Goal: Task Accomplishment & Management: Complete application form

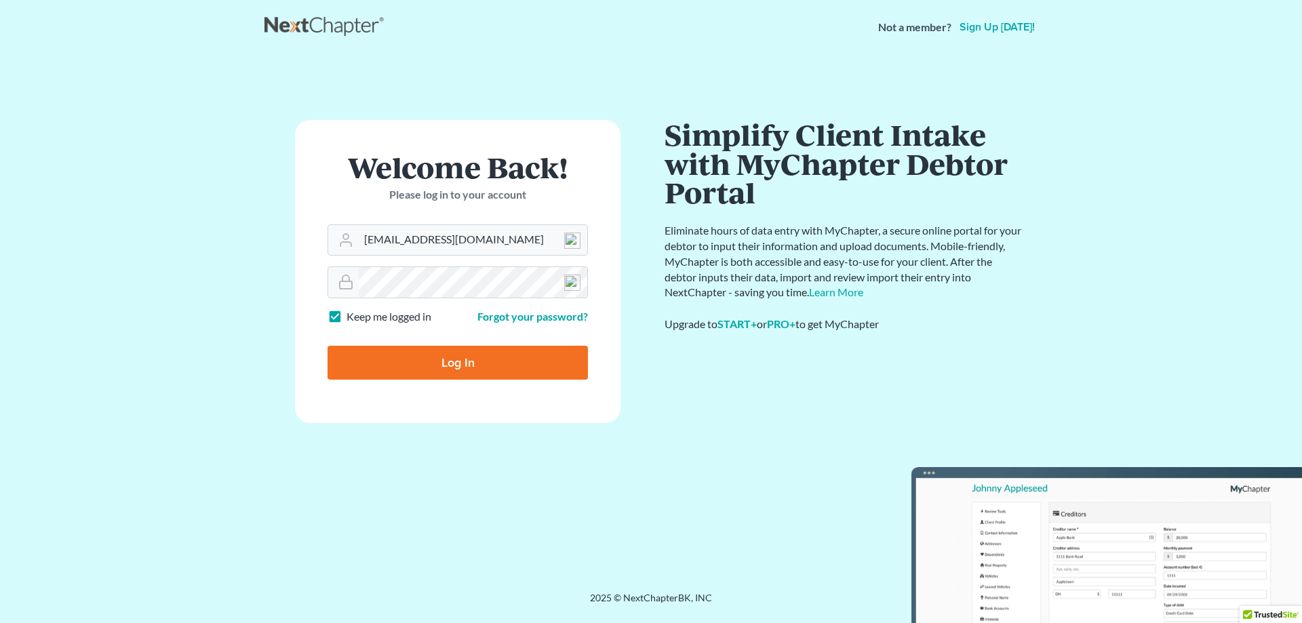
click at [395, 357] on input "Log In" at bounding box center [458, 363] width 260 height 34
type input "Thinking..."
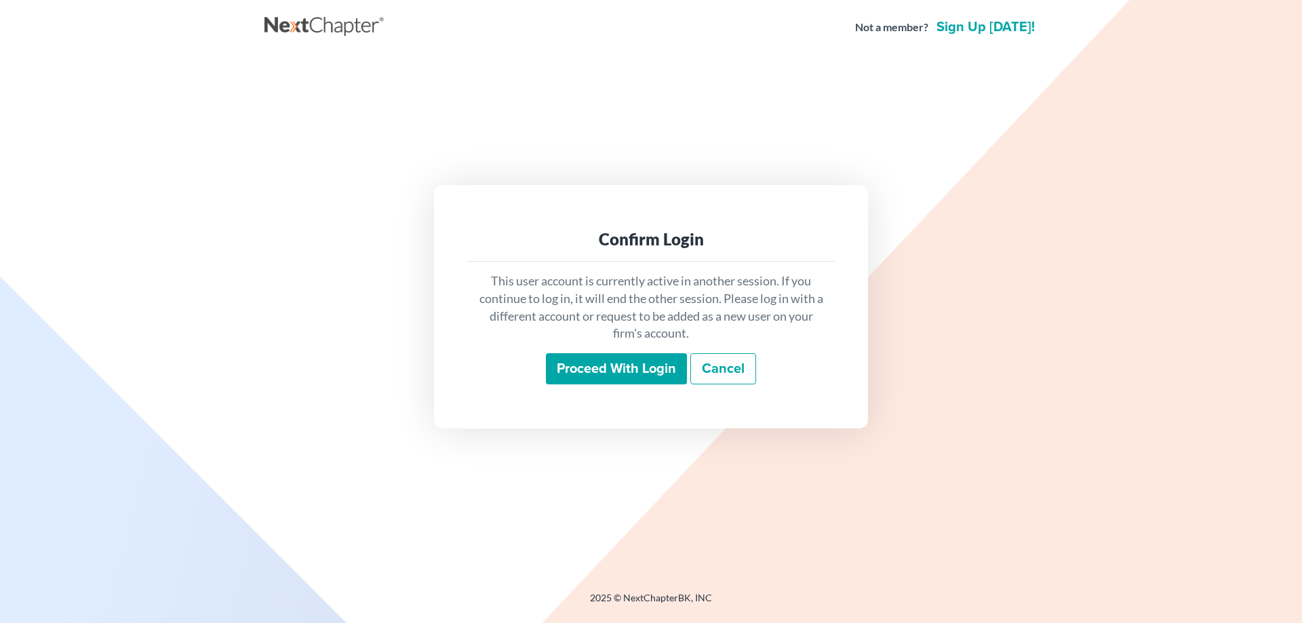
click at [578, 375] on input "Proceed with login" at bounding box center [616, 368] width 141 height 31
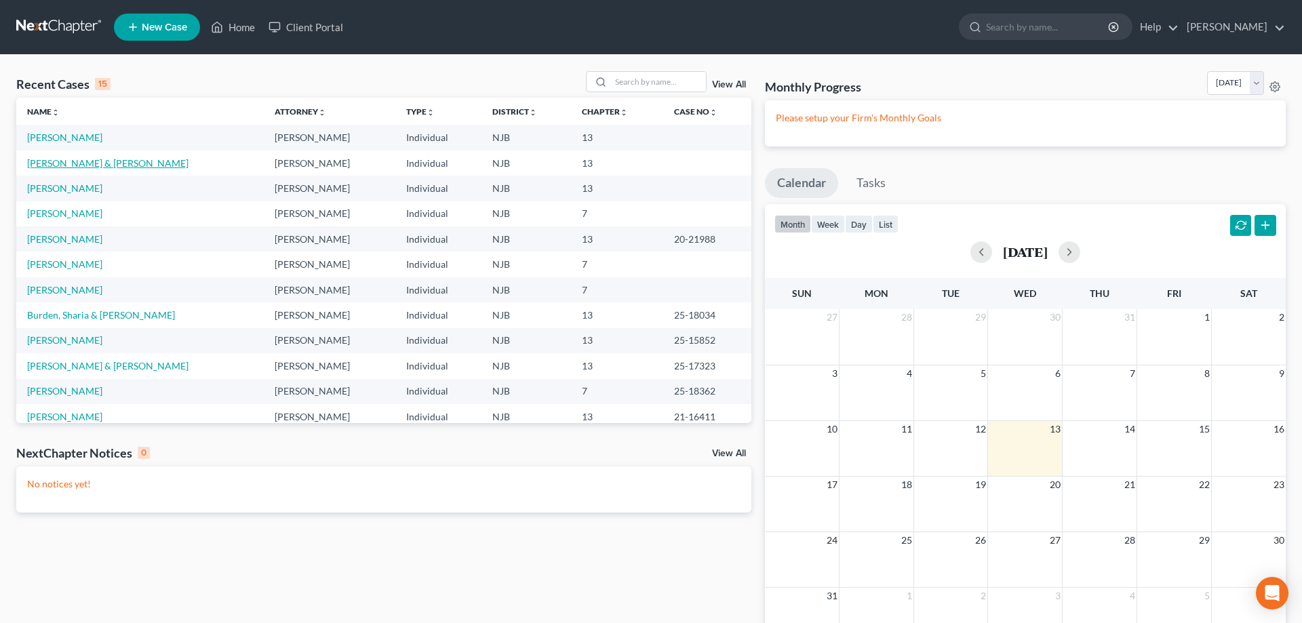
click at [76, 168] on link "[PERSON_NAME] & [PERSON_NAME]" at bounding box center [107, 163] width 161 height 12
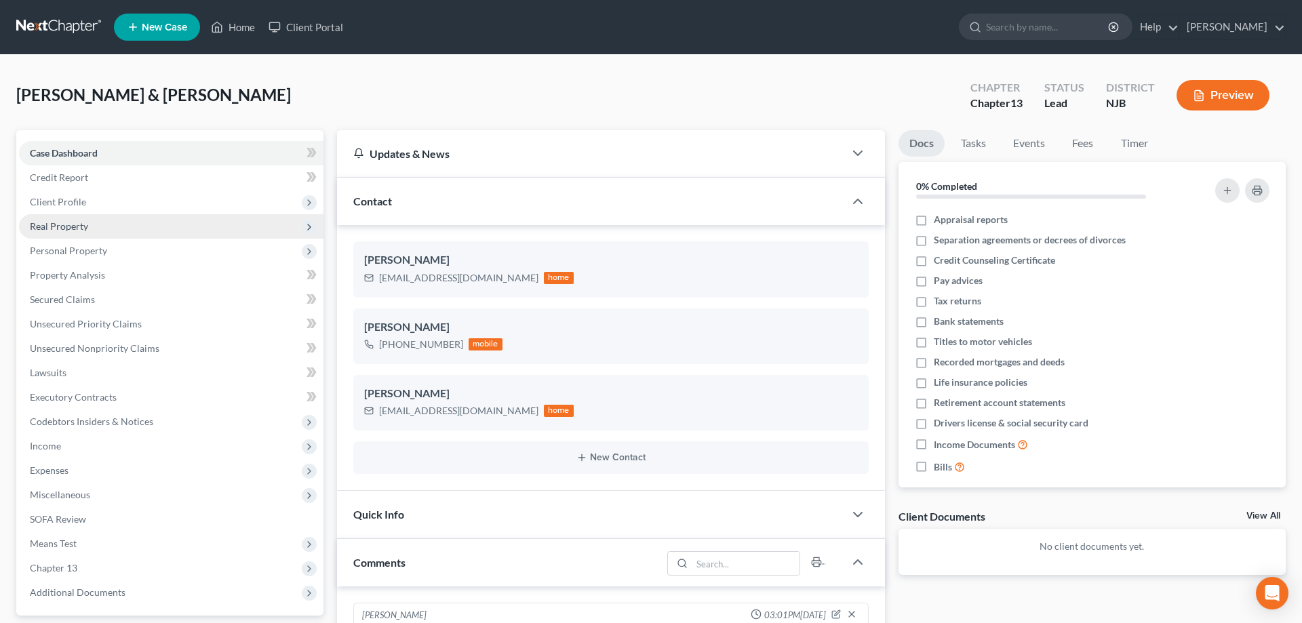
click at [86, 227] on span "Real Property" at bounding box center [59, 226] width 58 height 12
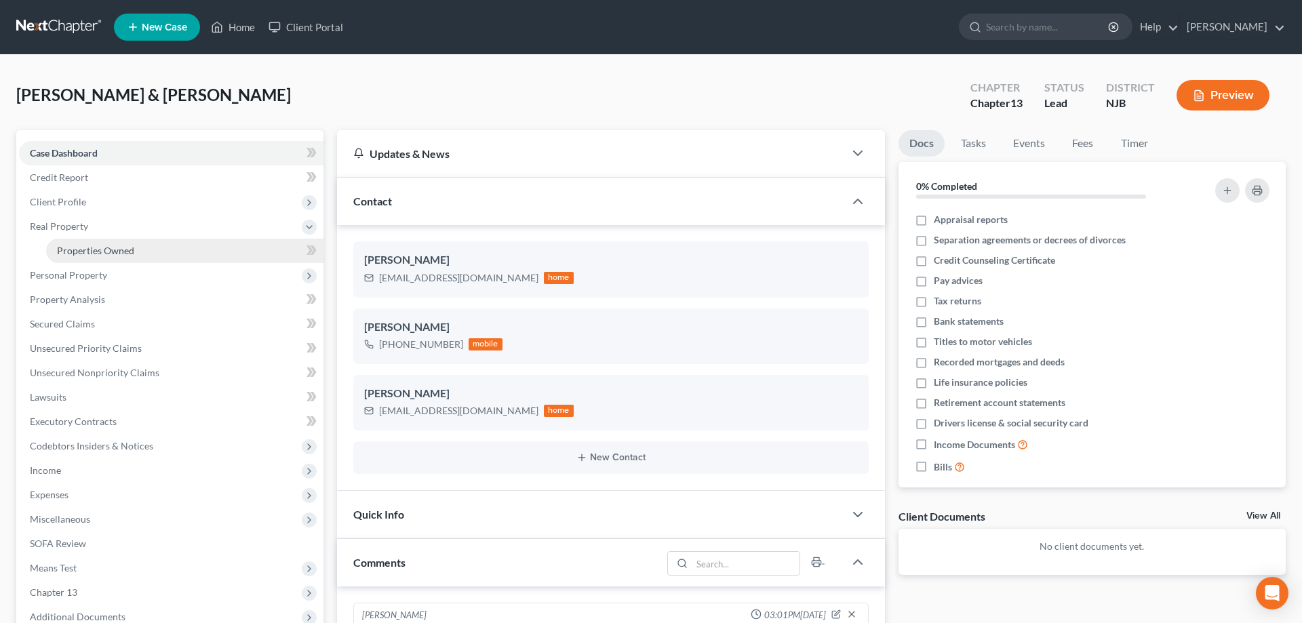
click at [104, 251] on span "Properties Owned" at bounding box center [95, 251] width 77 height 12
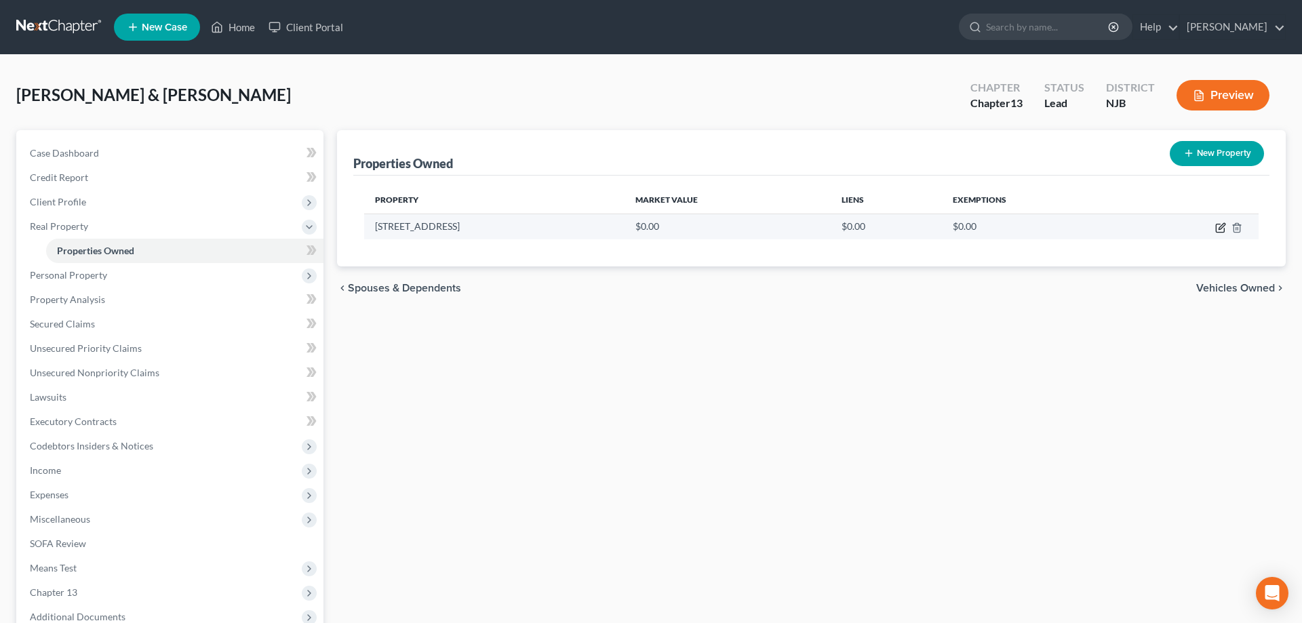
click at [1220, 227] on icon "button" at bounding box center [1220, 227] width 11 height 11
select select "33"
select select "5"
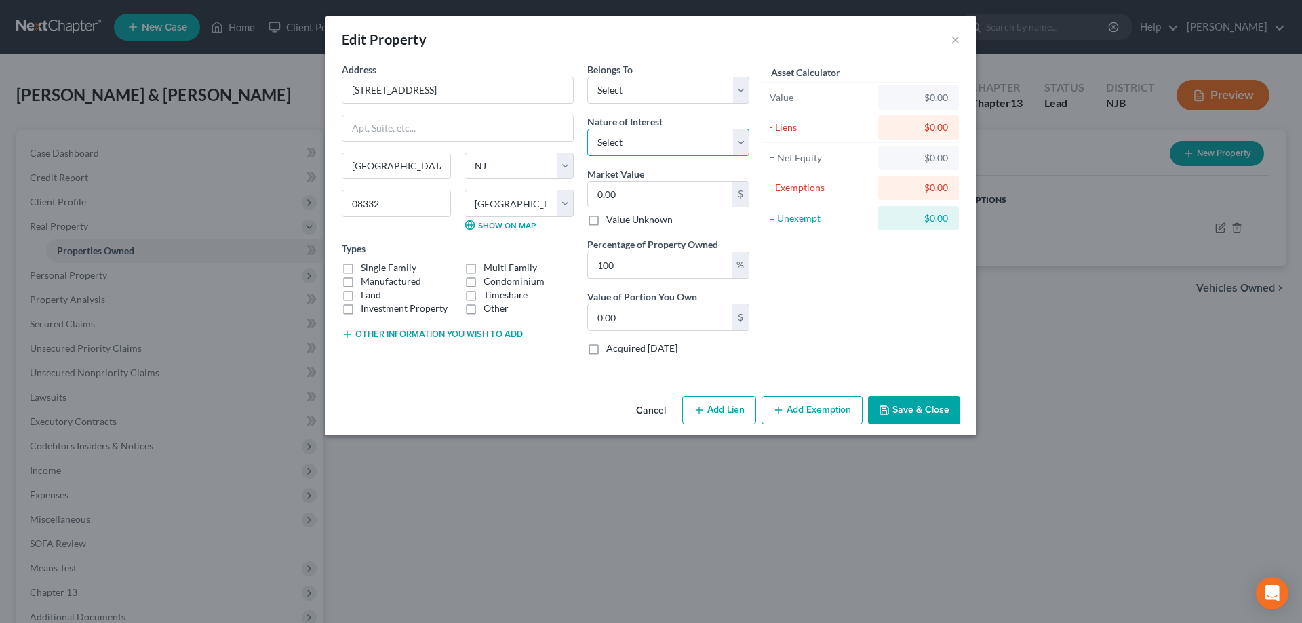
click at [587, 129] on select "Select Fee Simple Joint Tenant Life Estate Equitable Interest Future Interest T…" at bounding box center [668, 142] width 162 height 27
select select "5"
click option "Tenancy By The Entireties" at bounding box center [0, 0] width 0 height 0
click at [361, 269] on label "Single Family" at bounding box center [389, 268] width 56 height 14
click at [366, 269] on input "Single Family" at bounding box center [370, 265] width 9 height 9
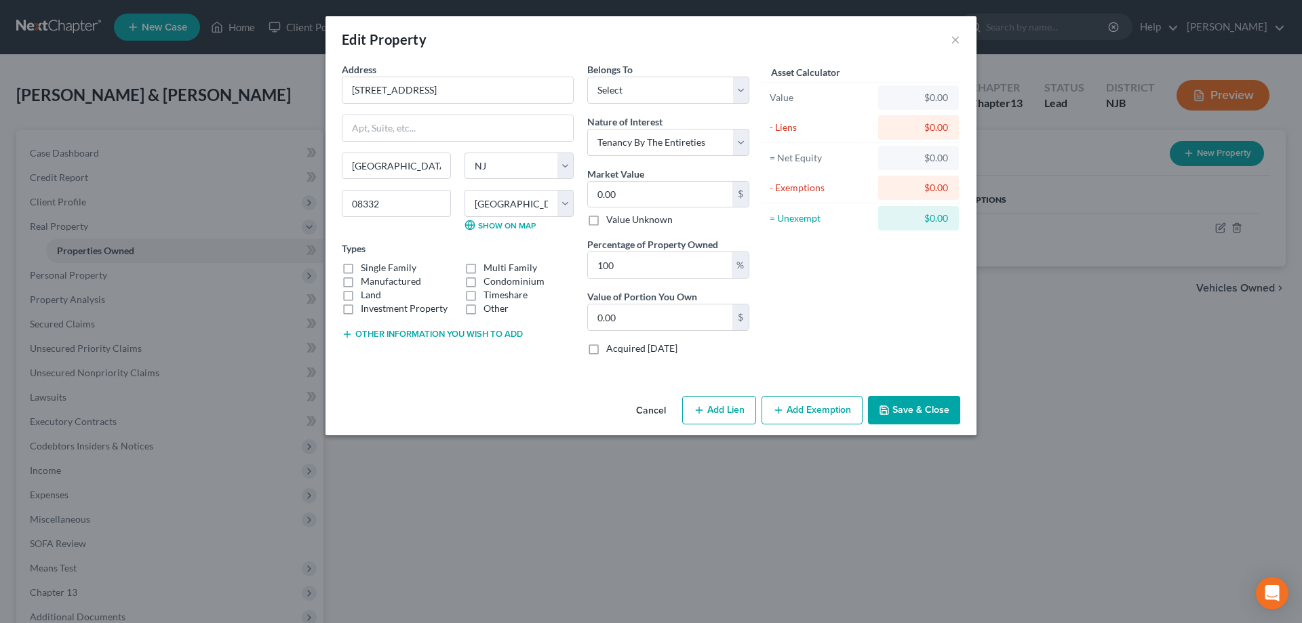
checkbox input "true"
click at [637, 317] on input "0.00" at bounding box center [660, 318] width 144 height 26
type input "215,000"
click at [683, 194] on input "0.00" at bounding box center [660, 195] width 144 height 26
type input "0"
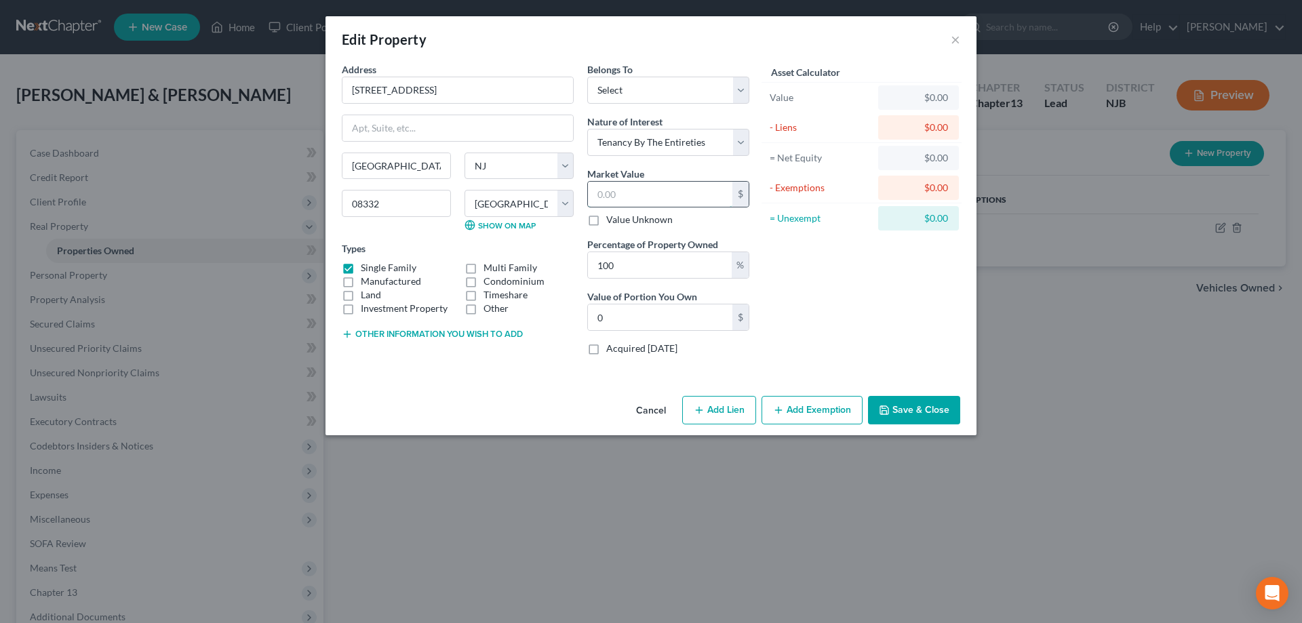
type input "2"
type input "2.00"
type input "21"
type input "21.00"
type input "215"
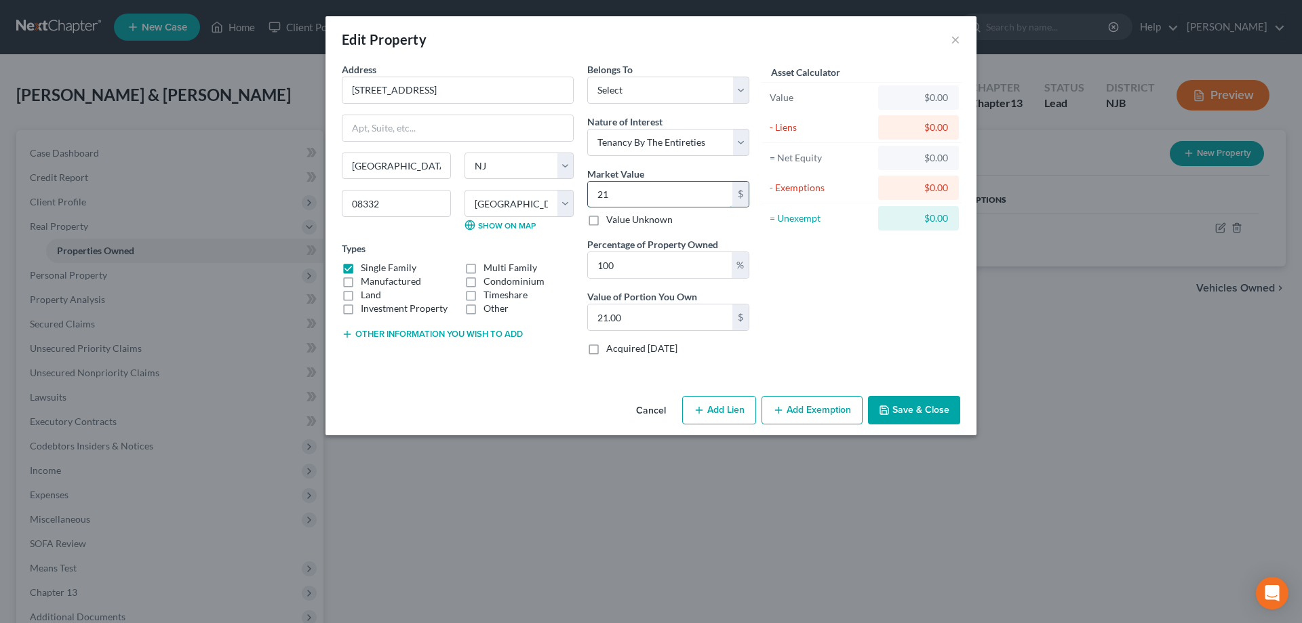
type input "215.00"
type input "2150"
type input "2,150.00"
type input "2,1500"
type input "21,500.00"
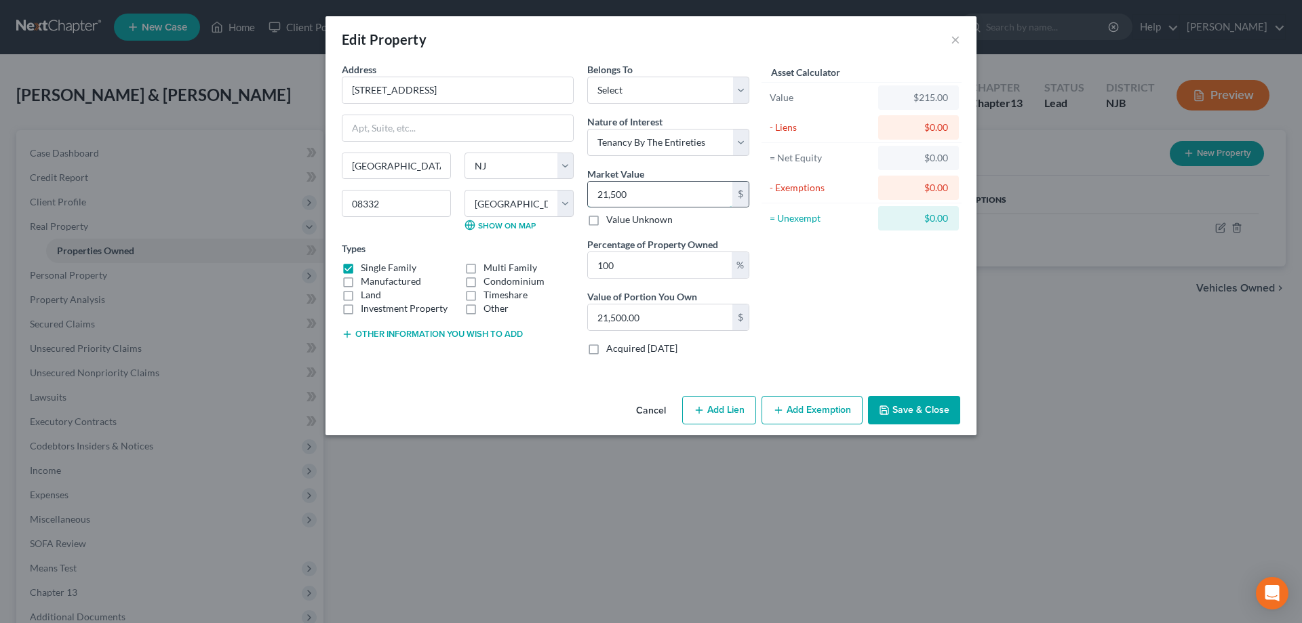
type input "21,5000"
type input "215,000.00"
type input "215,000"
click at [587, 77] on select "Select Debtor 1 Only Debtor 2 Only Debtor 1 And Debtor 2 Only At Least One Of T…" at bounding box center [668, 90] width 162 height 27
select select "2"
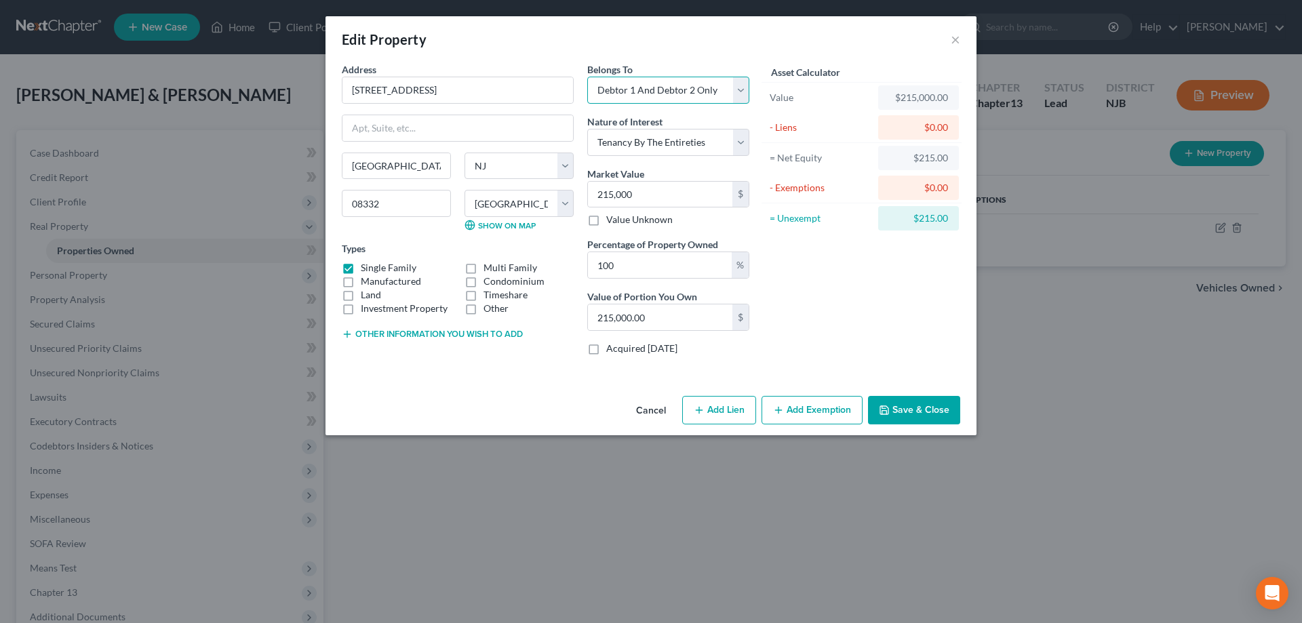
click option "Debtor 1 And Debtor 2 Only" at bounding box center [0, 0] width 0 height 0
click at [912, 405] on button "Save & Close" at bounding box center [914, 410] width 92 height 28
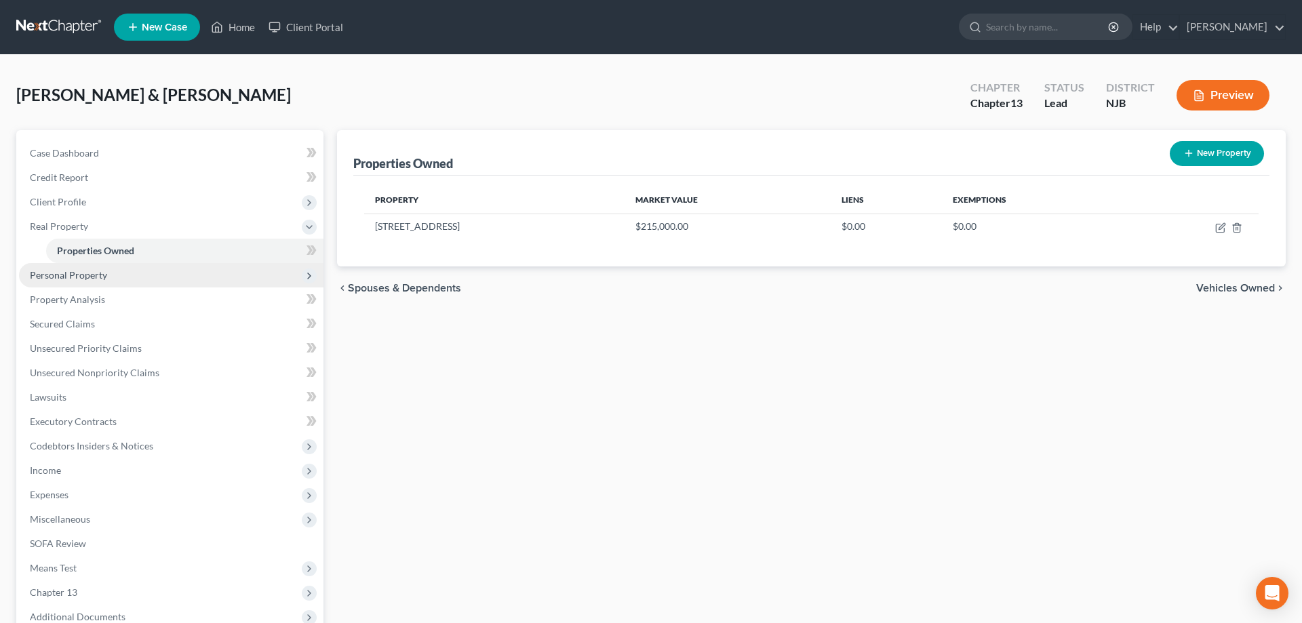
click at [110, 277] on span "Personal Property" at bounding box center [171, 275] width 305 height 24
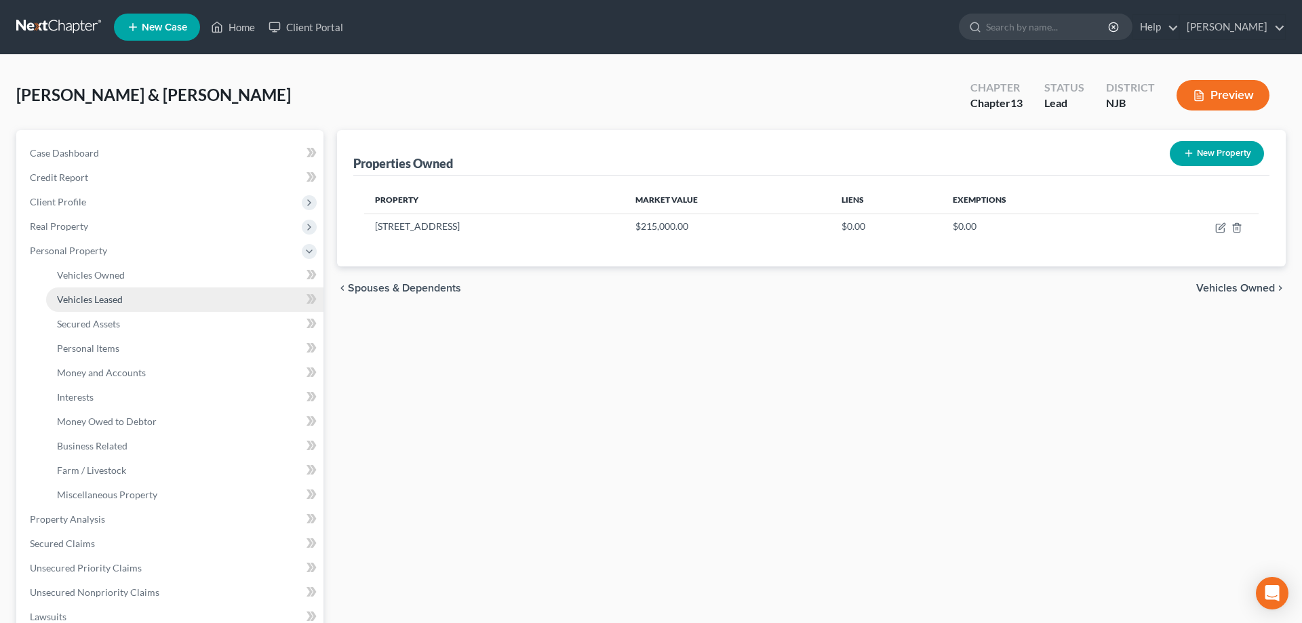
click at [109, 296] on span "Vehicles Leased" at bounding box center [90, 300] width 66 height 12
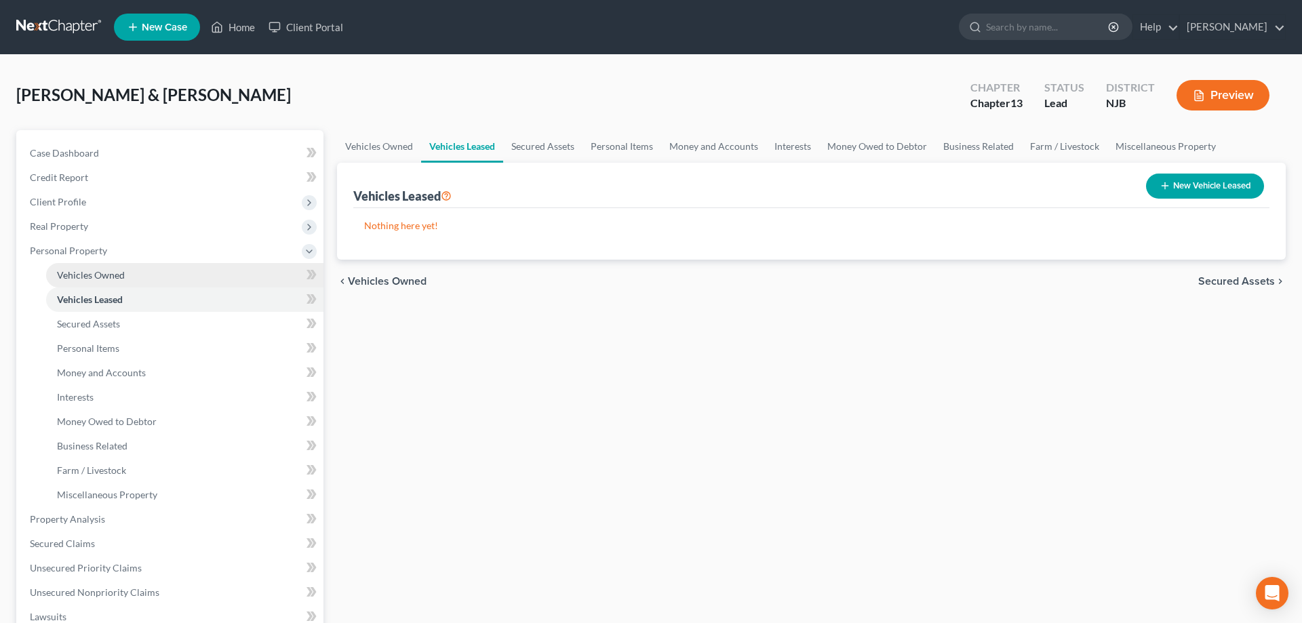
click at [134, 272] on link "Vehicles Owned" at bounding box center [184, 275] width 277 height 24
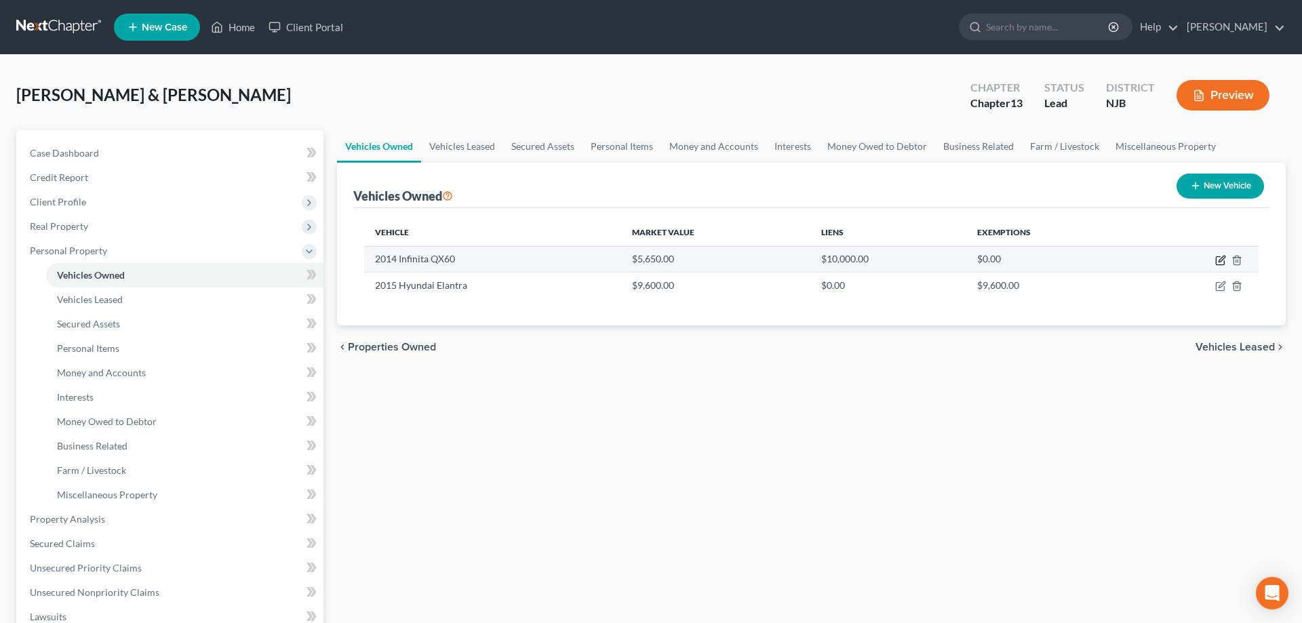
click at [1219, 261] on icon "button" at bounding box center [1222, 259] width 6 height 6
select select "0"
select select "12"
select select "2"
select select "1"
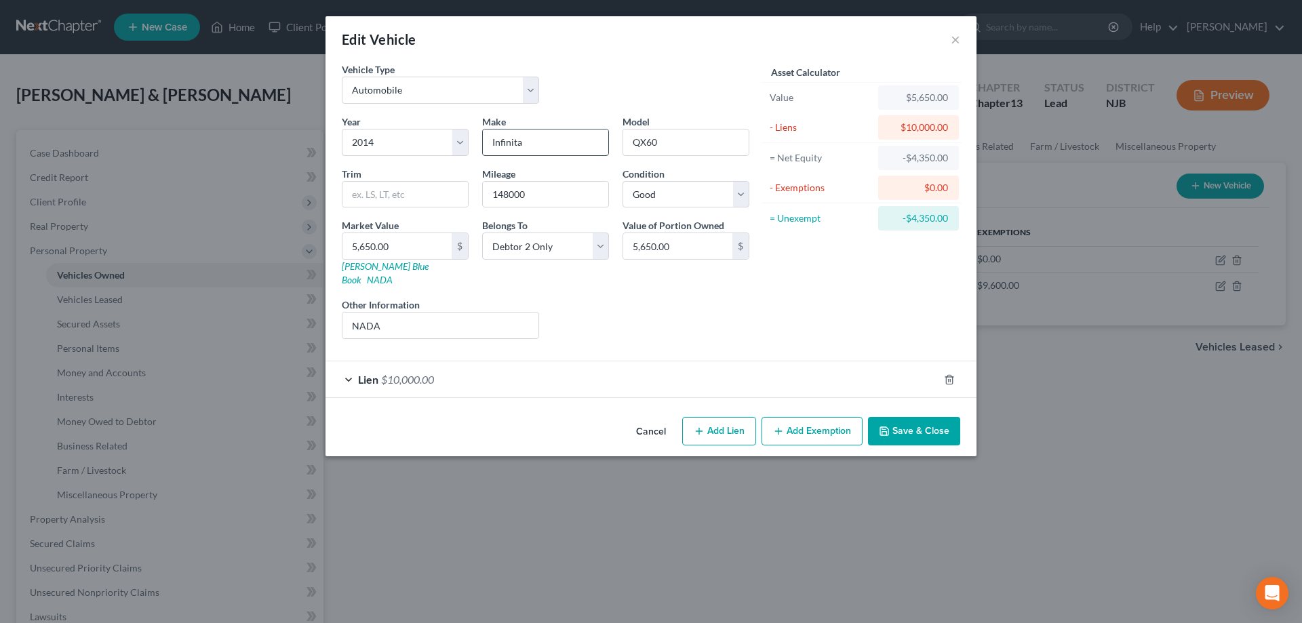
click at [547, 148] on input "Infinita" at bounding box center [545, 143] width 125 height 26
type input "Infiniti"
click at [901, 419] on button "Save & Close" at bounding box center [914, 431] width 92 height 28
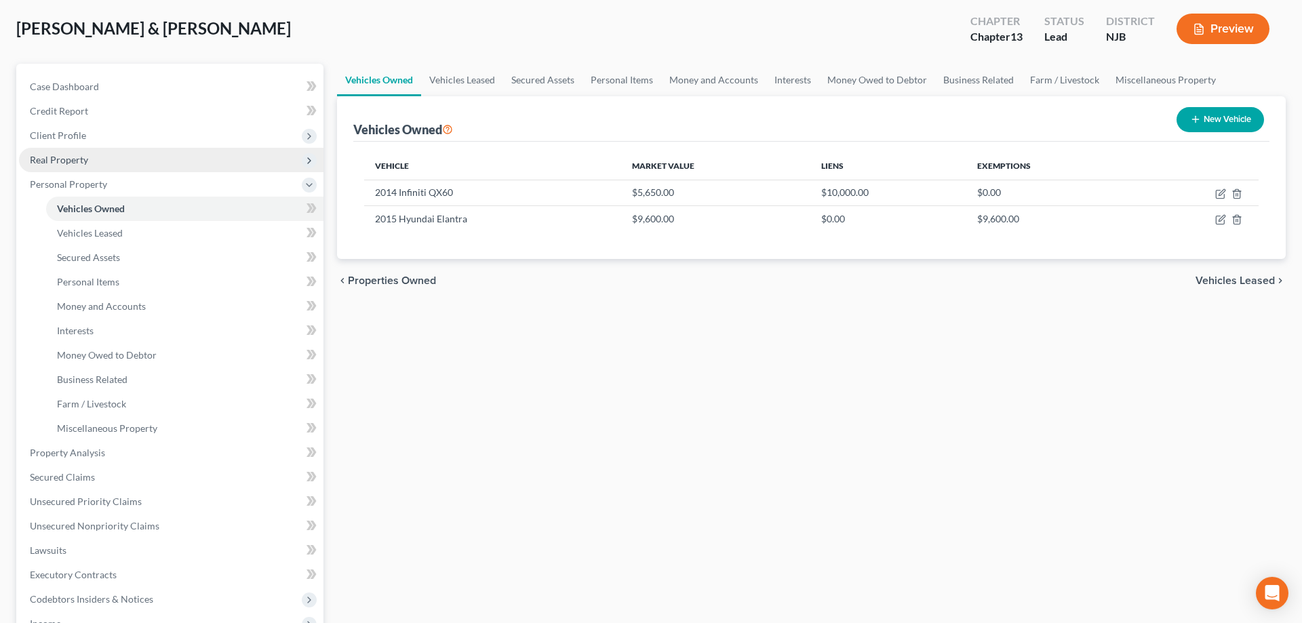
scroll to position [208, 0]
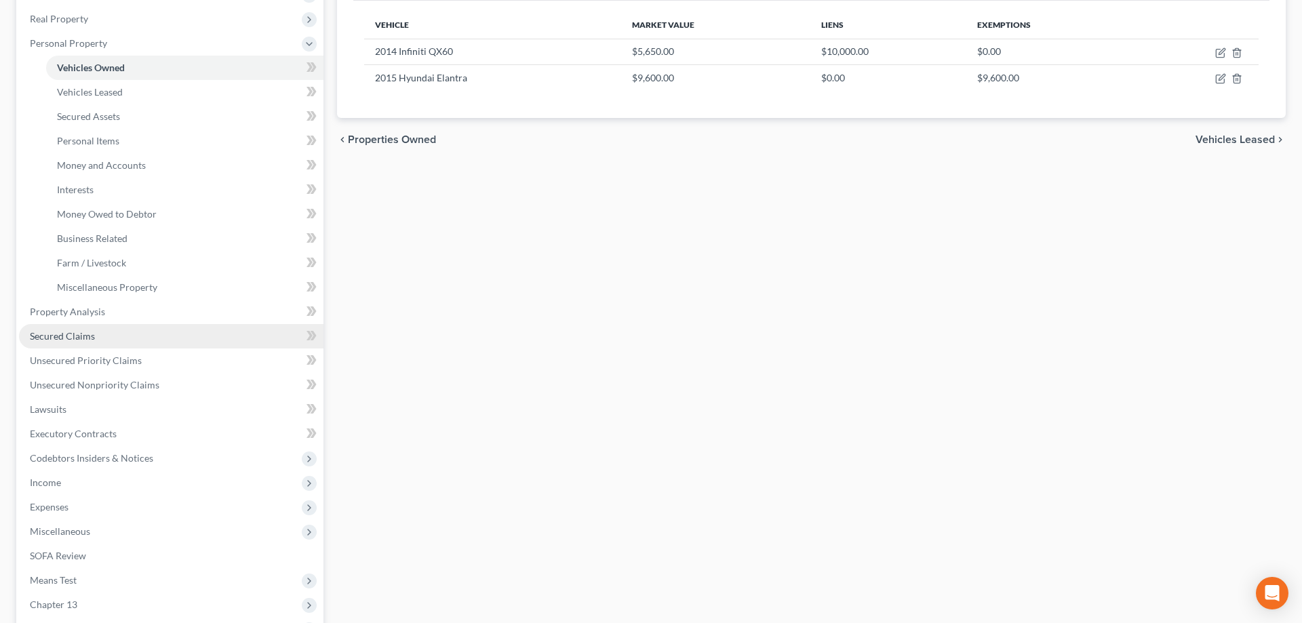
click at [74, 338] on span "Secured Claims" at bounding box center [62, 336] width 65 height 12
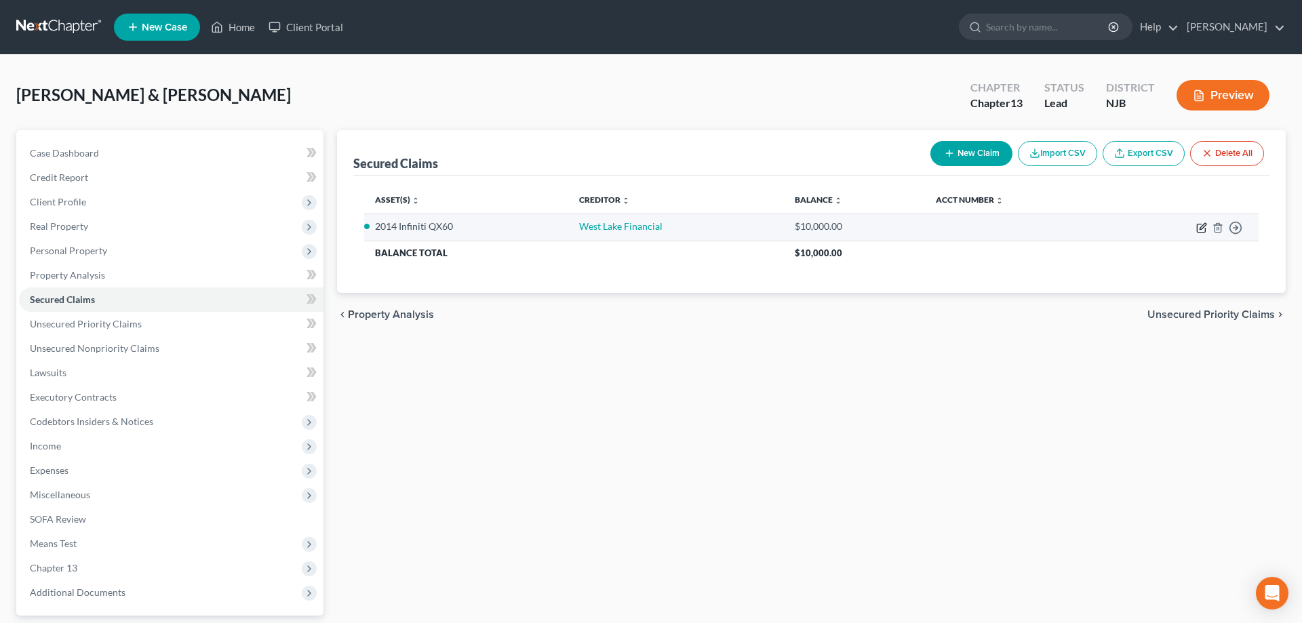
click at [1202, 230] on icon "button" at bounding box center [1201, 227] width 11 height 11
select select "0"
select select "1"
select select "0"
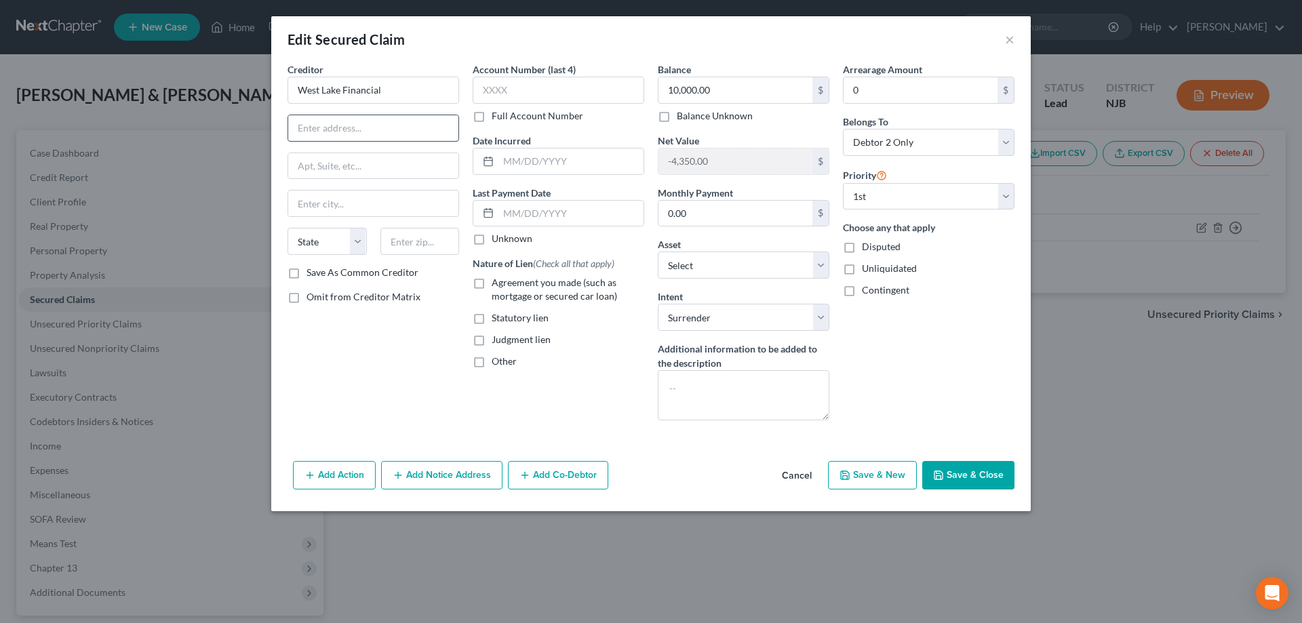
click at [340, 125] on input "text" at bounding box center [373, 128] width 170 height 26
type input "4751 Wiltshire Blvd"
click at [402, 255] on div "State AL AK AR AZ CA CO CT DE DC FL GA GU HI ID IL IN IA KS KY LA ME MD MA MI M…" at bounding box center [373, 247] width 185 height 38
click at [409, 243] on input "text" at bounding box center [419, 241] width 79 height 27
type input "90010"
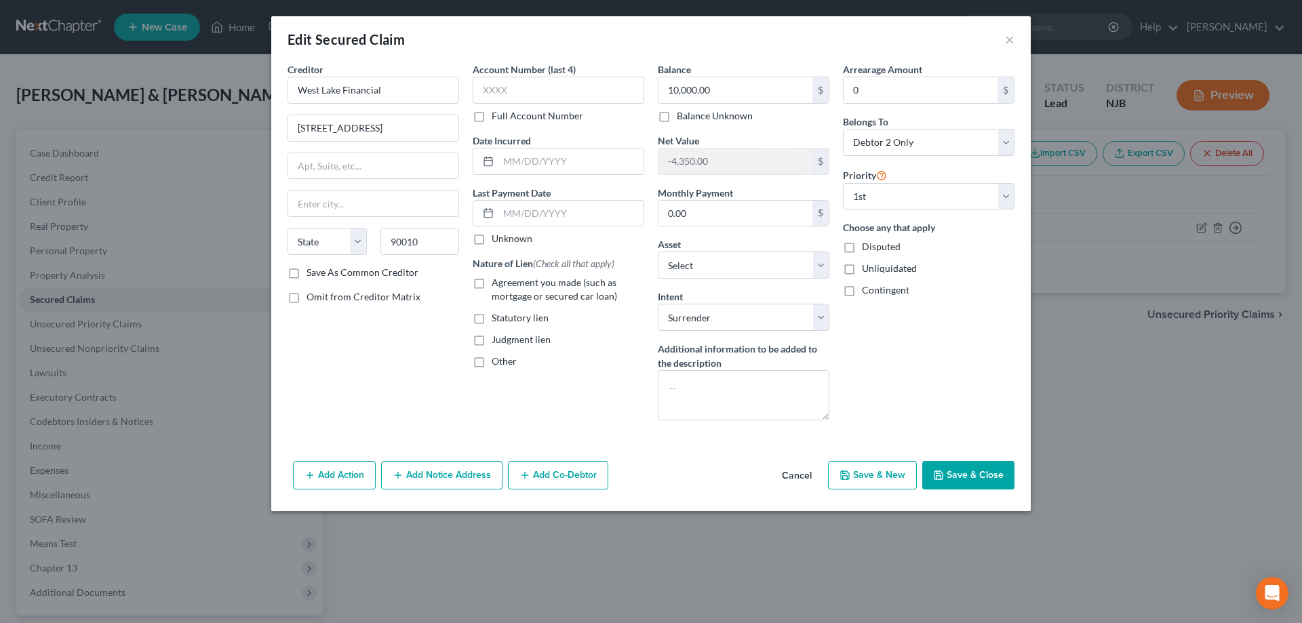
type input "Los Angeles"
select select "4"
click at [419, 218] on div "Creditor * West Lake Financial 4751 Wiltshire Blvd Los Angeles State AL AK AR A…" at bounding box center [374, 163] width 172 height 203
click at [307, 274] on label "Save As Common Creditor" at bounding box center [363, 273] width 112 height 14
click at [312, 274] on input "Save As Common Creditor" at bounding box center [316, 270] width 9 height 9
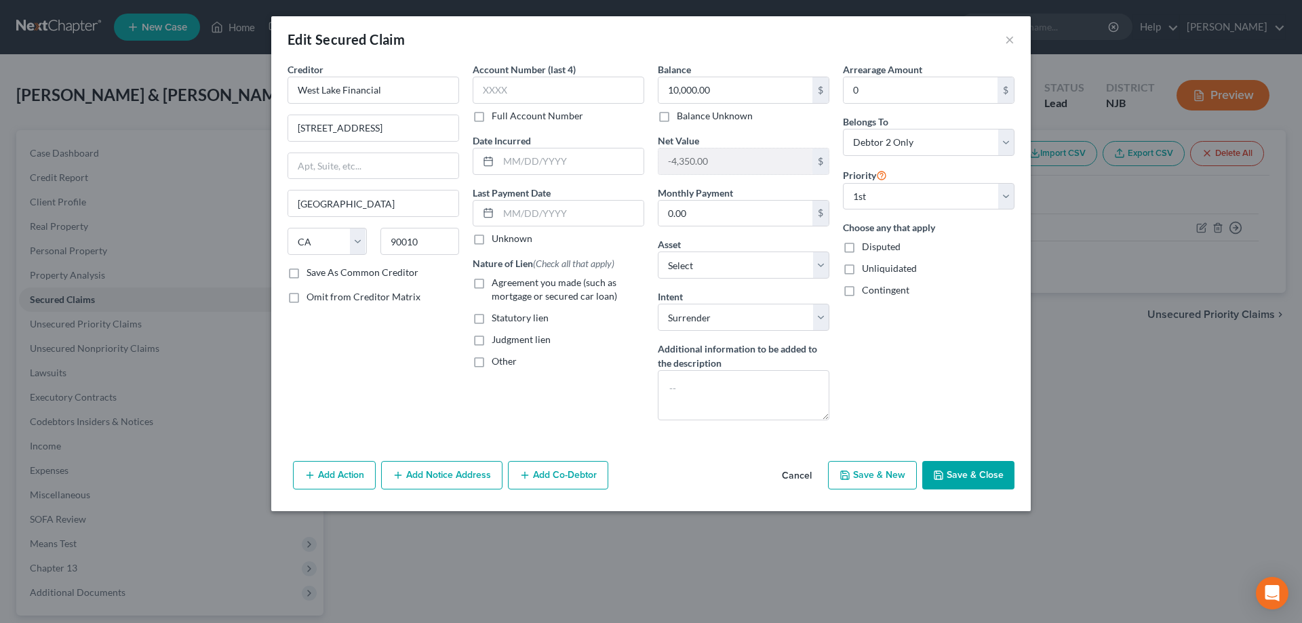
checkbox input "true"
click at [492, 319] on label "Statutory lien" at bounding box center [520, 318] width 57 height 14
click at [497, 319] on input "Statutory lien" at bounding box center [501, 315] width 9 height 9
checkbox input "true"
click at [492, 278] on label "Agreement you made (such as mortgage or secured car loan)" at bounding box center [568, 289] width 153 height 27
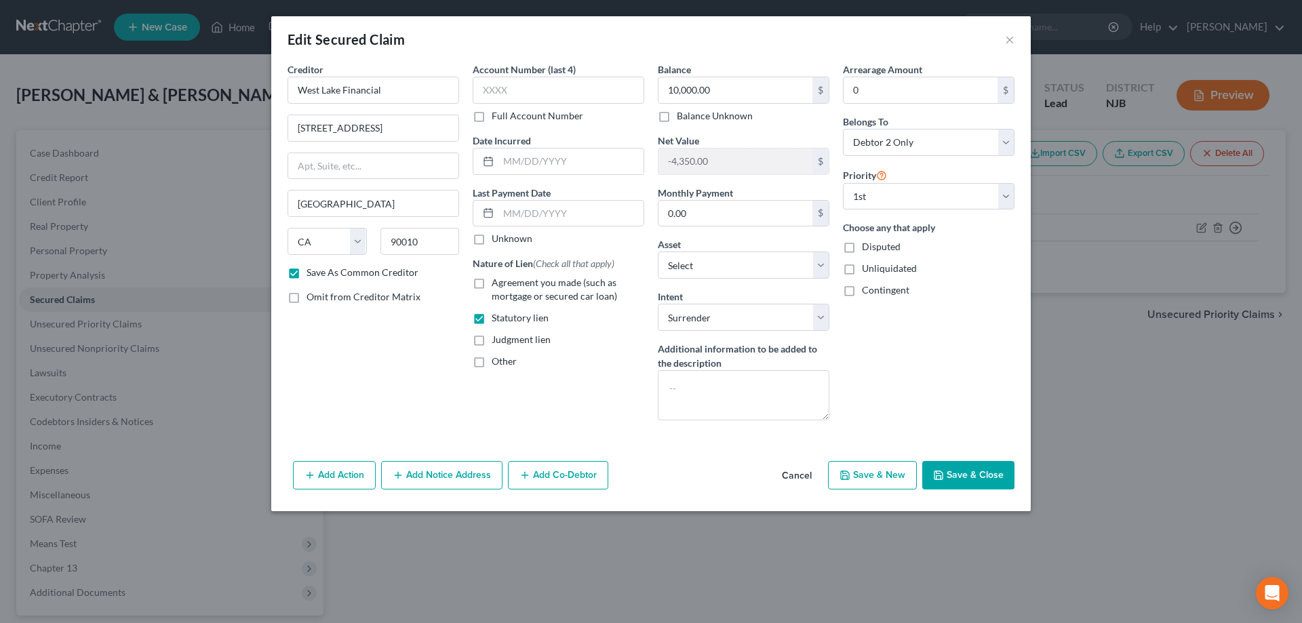
click at [497, 278] on input "Agreement you made (such as mortgage or secured car loan)" at bounding box center [501, 280] width 9 height 9
checkbox input "true"
click at [492, 322] on label "Statutory lien" at bounding box center [520, 318] width 57 height 14
click at [497, 320] on input "Statutory lien" at bounding box center [501, 315] width 9 height 9
checkbox input "false"
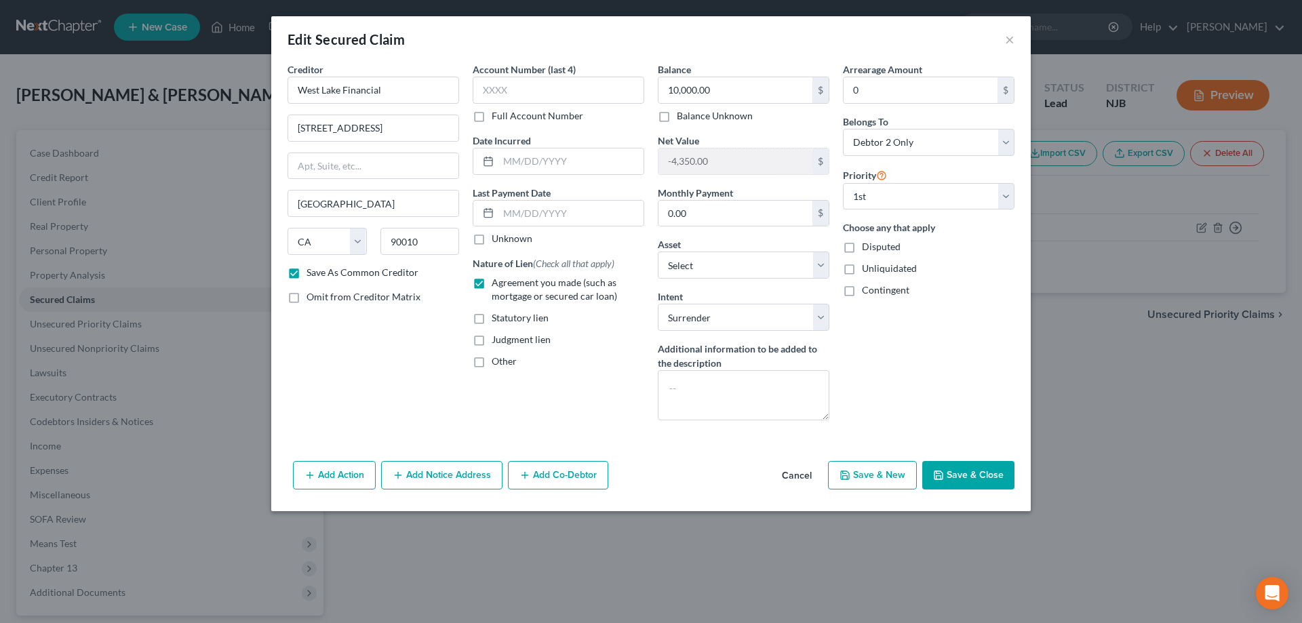
click at [966, 470] on button "Save & Close" at bounding box center [968, 475] width 92 height 28
checkbox input "false"
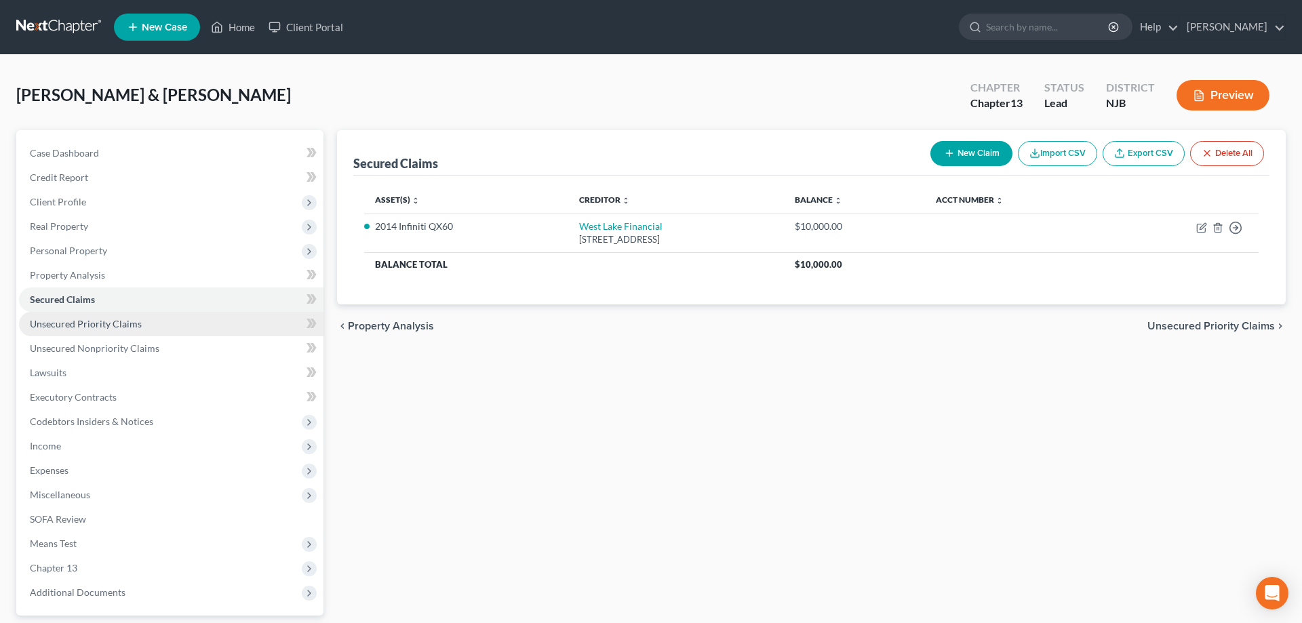
click at [106, 320] on span "Unsecured Priority Claims" at bounding box center [86, 324] width 112 height 12
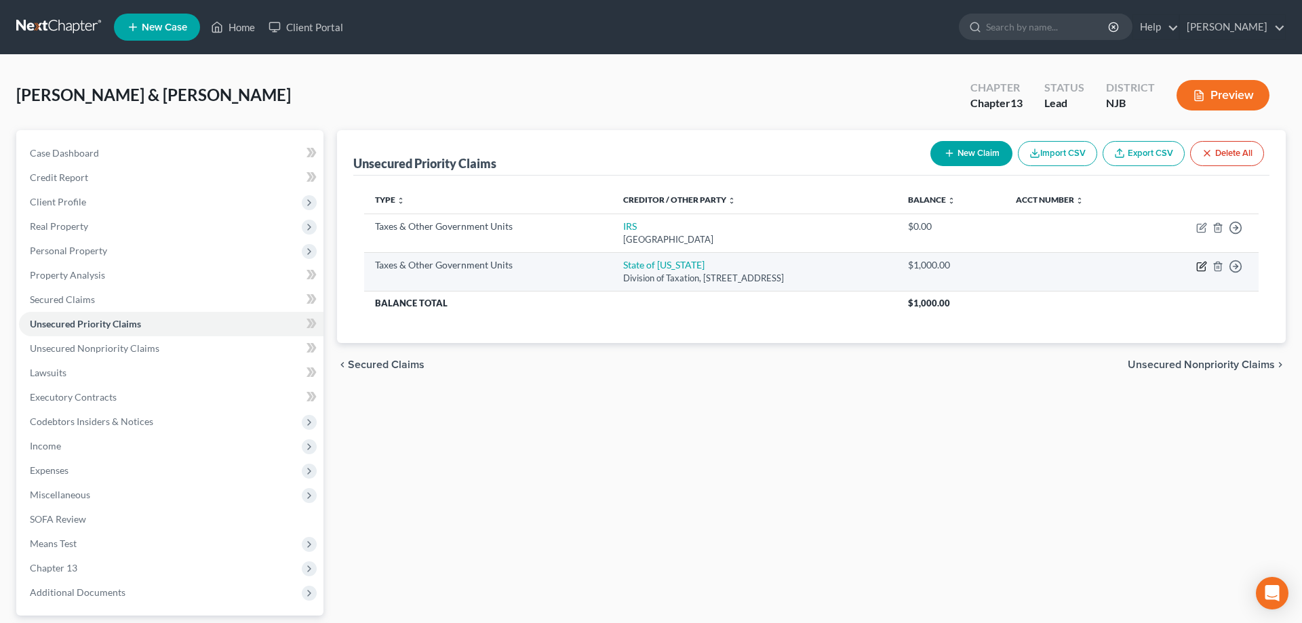
click at [1204, 267] on icon "button" at bounding box center [1201, 266] width 11 height 11
select select "2"
select select "33"
select select "2"
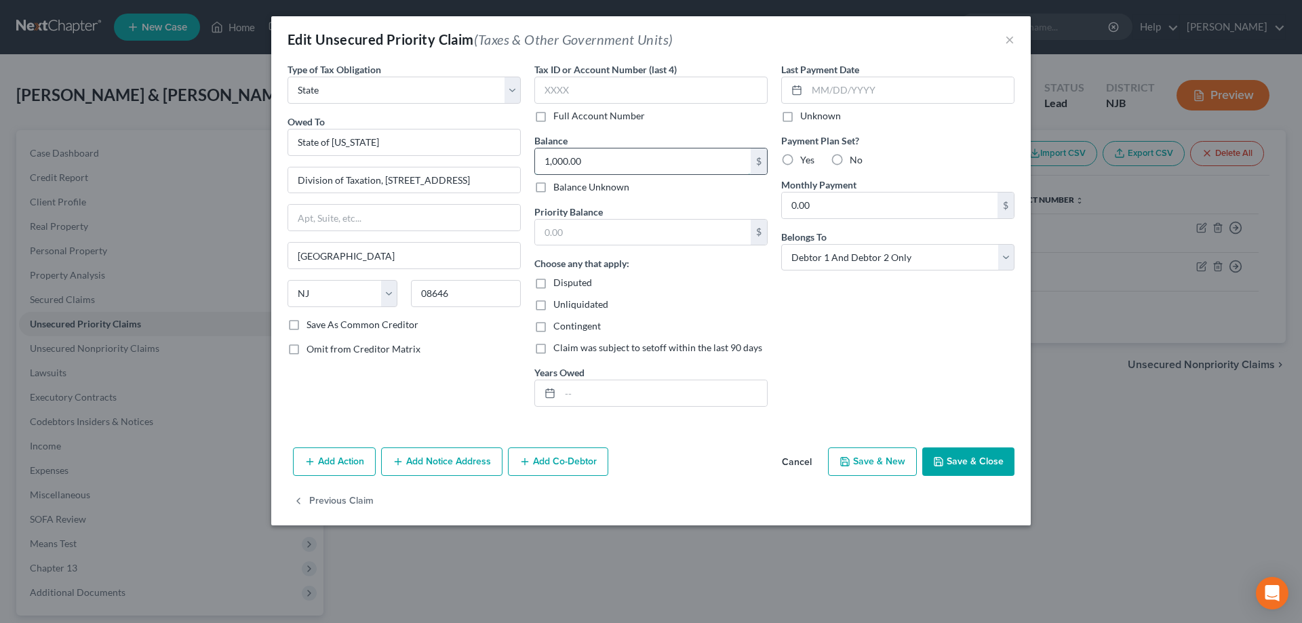
click at [557, 163] on input "1,000.00" at bounding box center [643, 162] width 216 height 26
type input "100.00"
click at [954, 467] on button "Save & Close" at bounding box center [968, 462] width 92 height 28
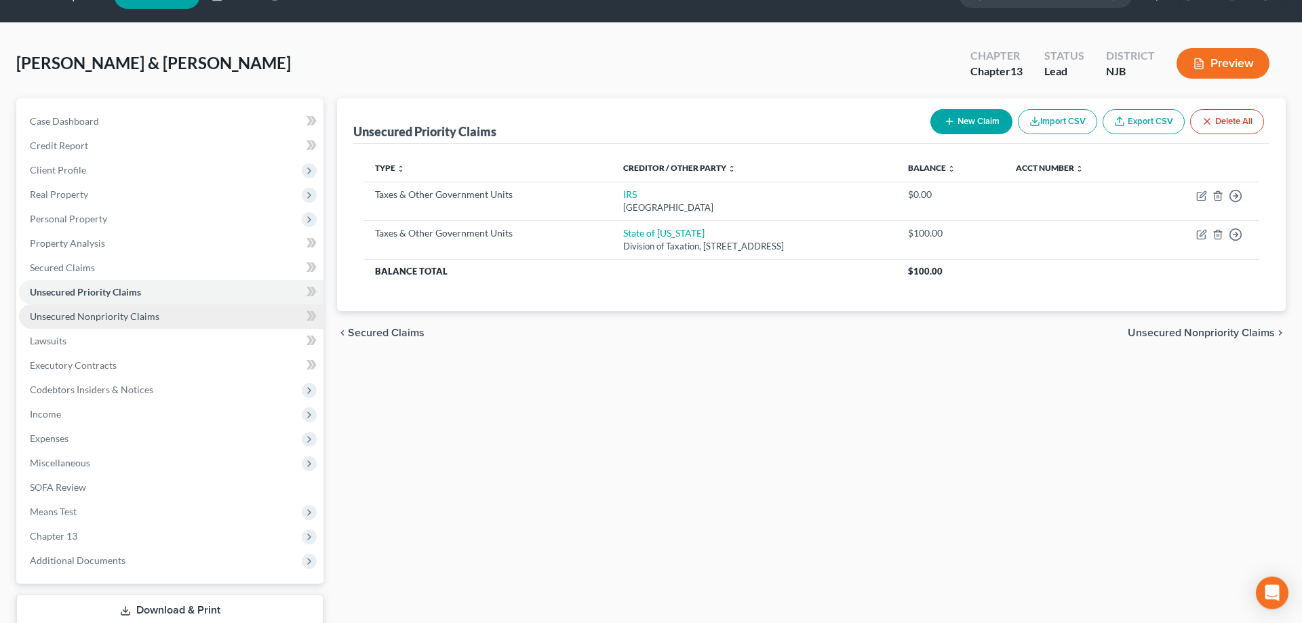
scroll to position [121, 0]
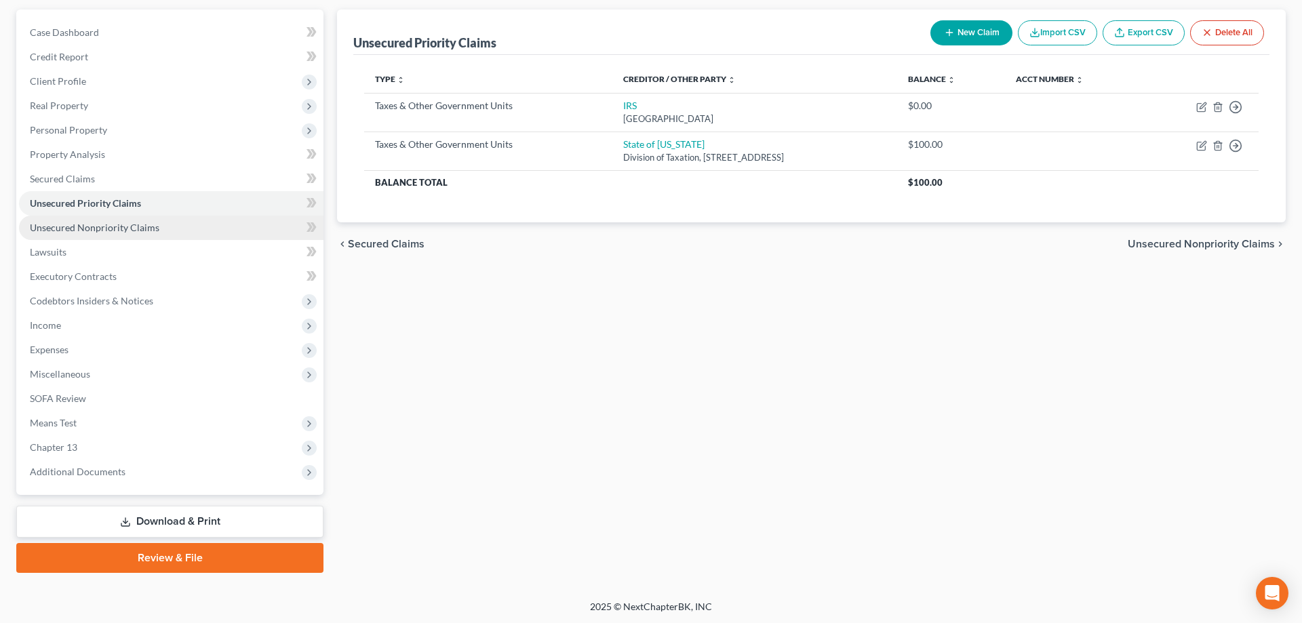
click at [89, 226] on span "Unsecured Nonpriority Claims" at bounding box center [95, 228] width 130 height 12
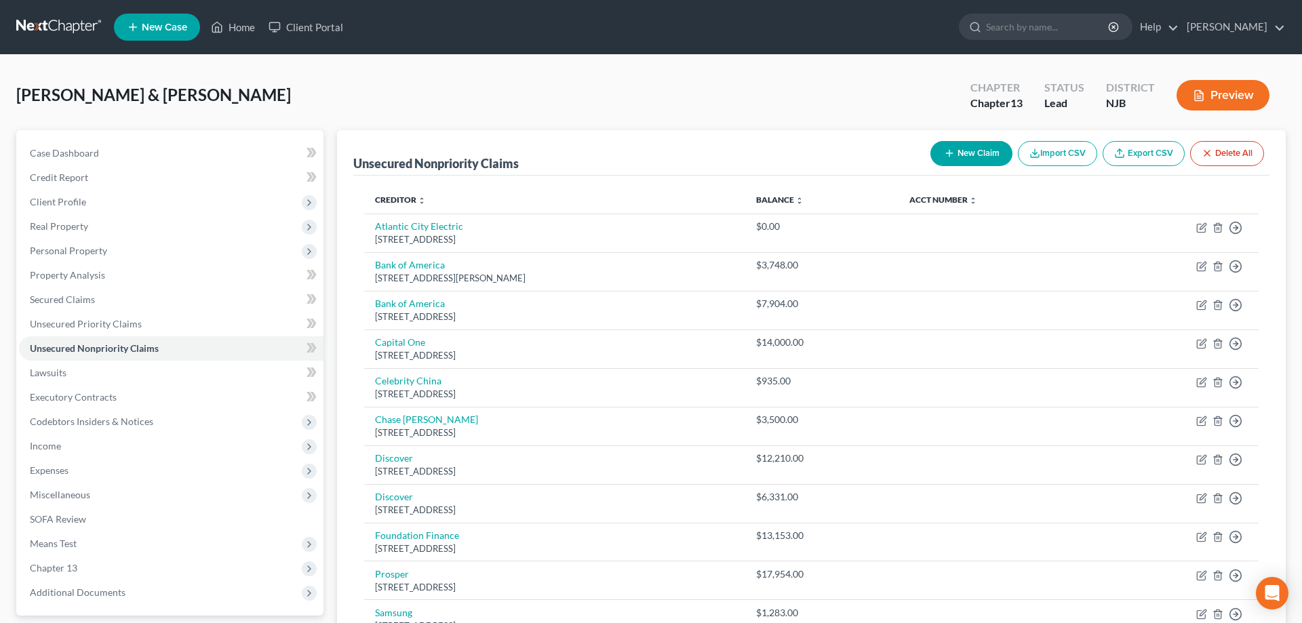
click at [979, 156] on button "New Claim" at bounding box center [971, 153] width 82 height 25
select select "2"
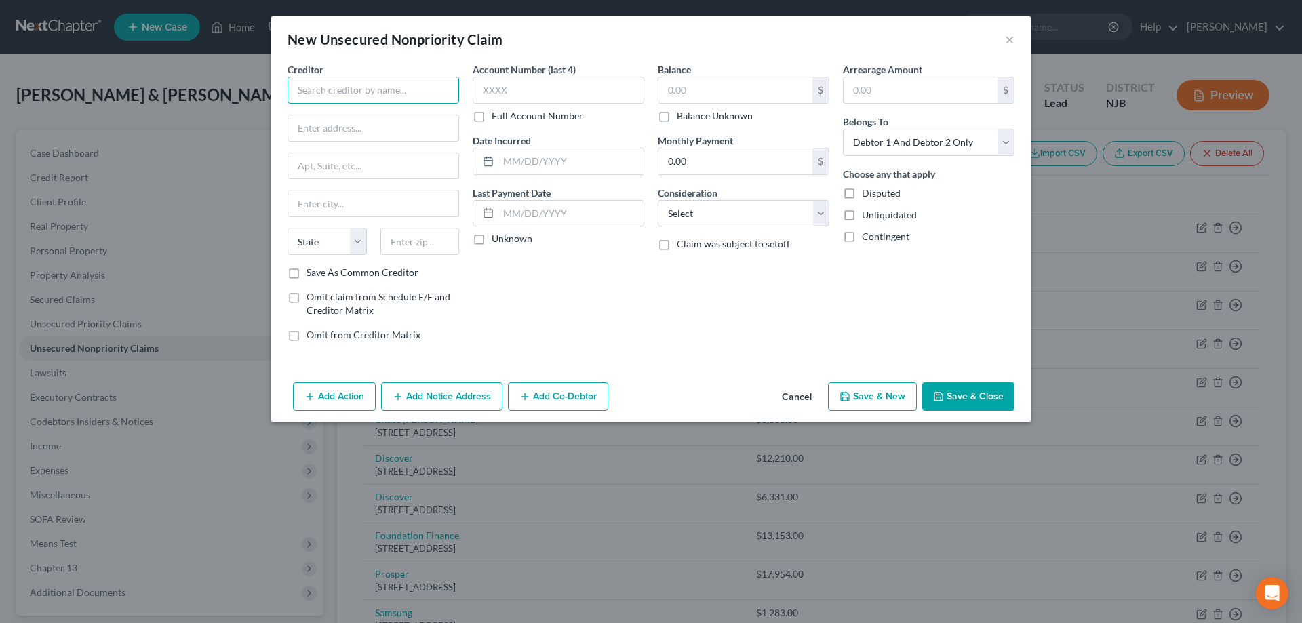
click at [358, 90] on input "text" at bounding box center [374, 90] width 172 height 27
type input "Optum/Urgent Care"
click at [349, 128] on input "text" at bounding box center [373, 128] width 170 height 26
type input "3403 Delsea Dr"
click at [391, 244] on input "text" at bounding box center [419, 241] width 79 height 27
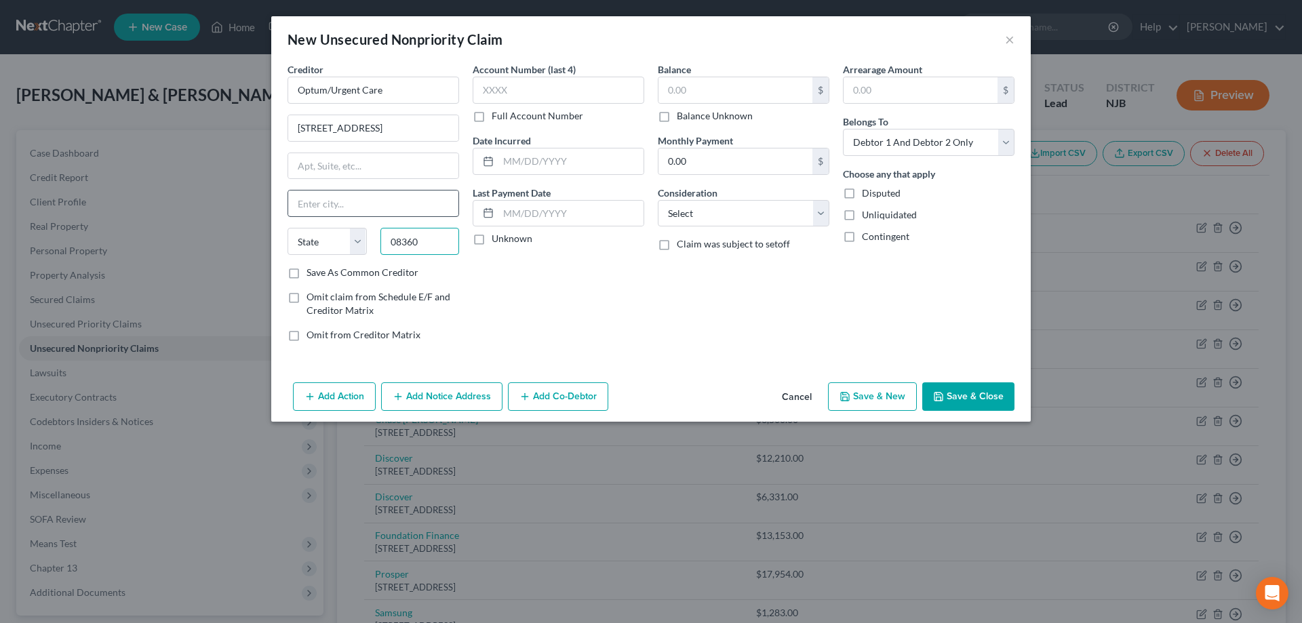
type input "08360"
type input "Vineland"
select select "33"
click at [406, 208] on input "Vineland" at bounding box center [373, 204] width 170 height 26
click at [674, 99] on input "text" at bounding box center [736, 90] width 154 height 26
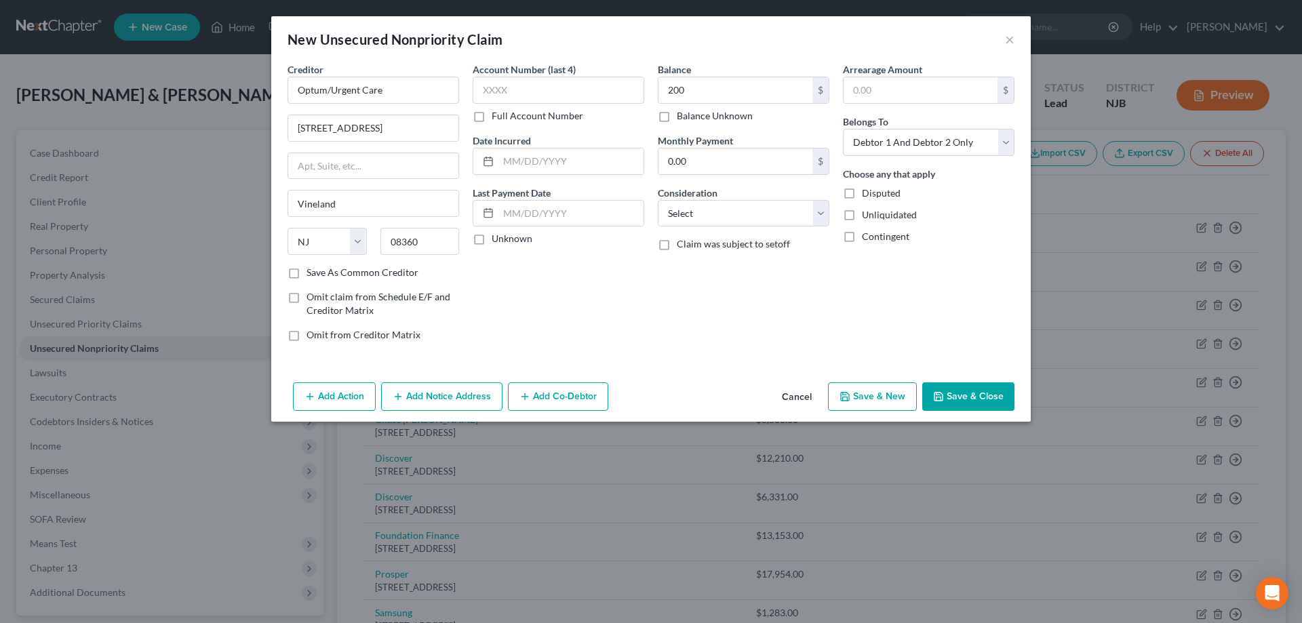
click at [973, 390] on button "Save & Close" at bounding box center [968, 397] width 92 height 28
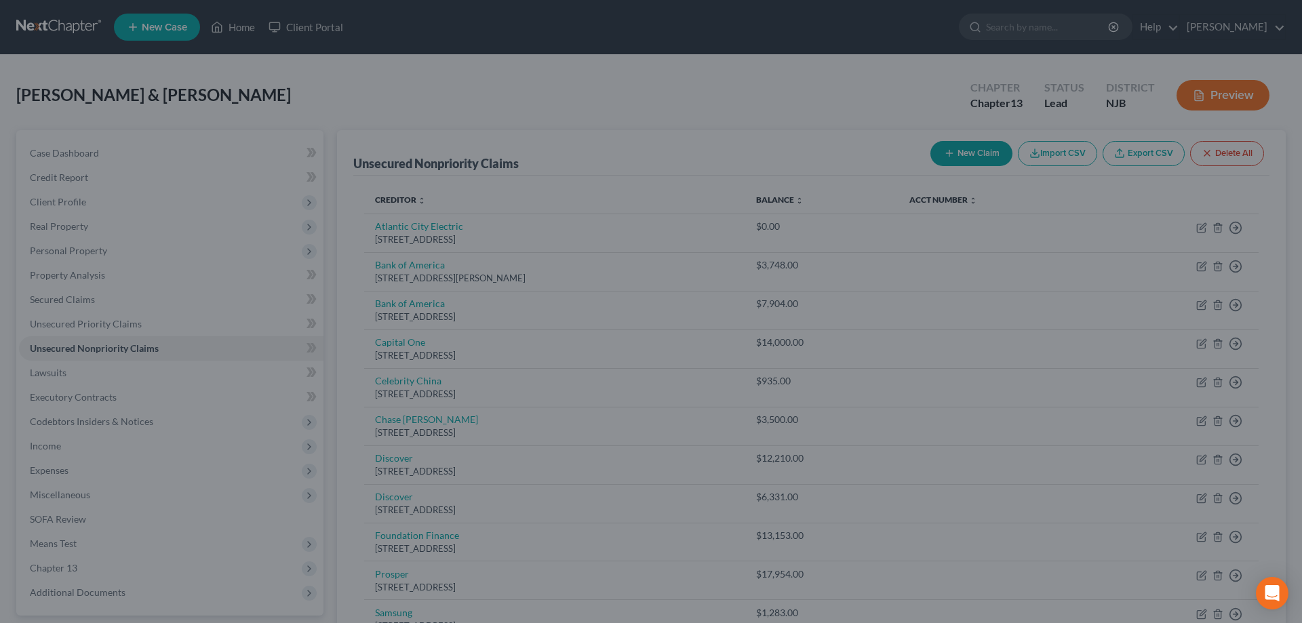
type input "200.00"
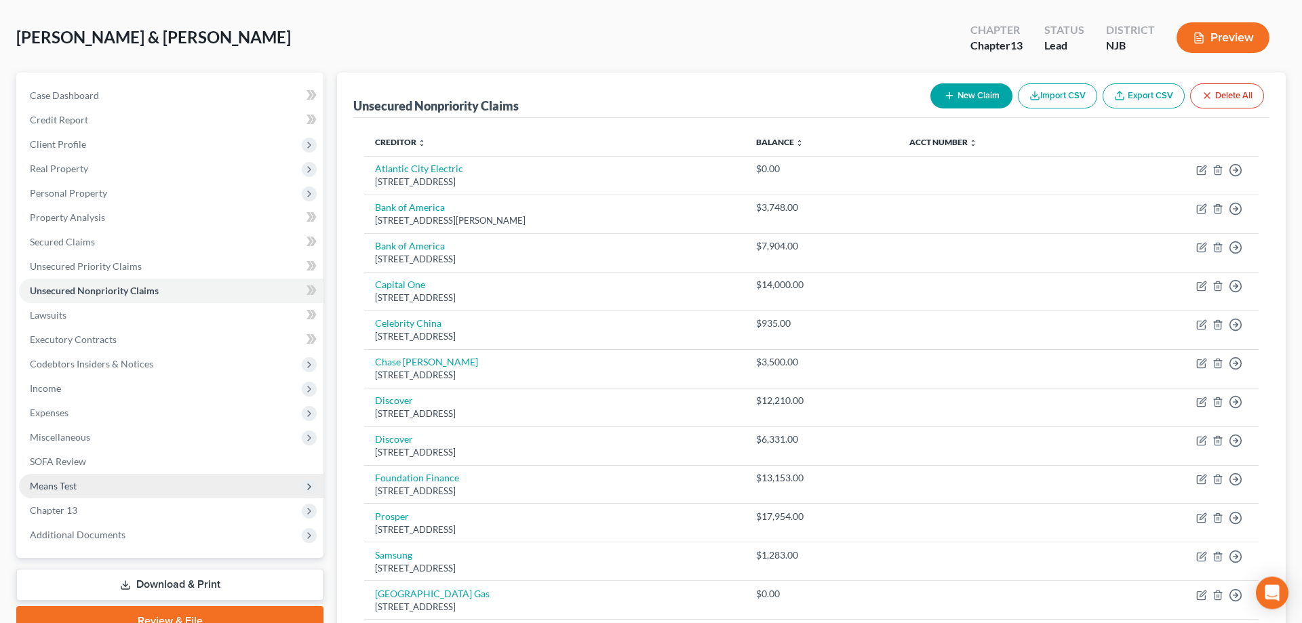
scroll to position [208, 0]
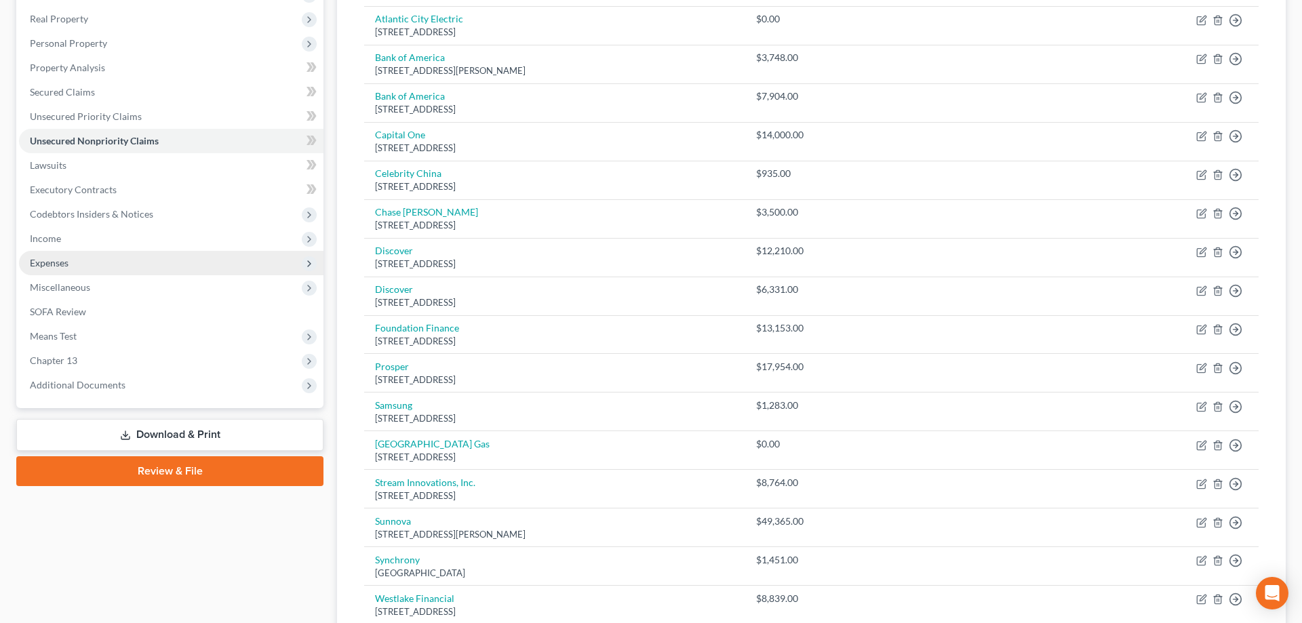
click at [61, 258] on span "Expenses" at bounding box center [49, 263] width 39 height 12
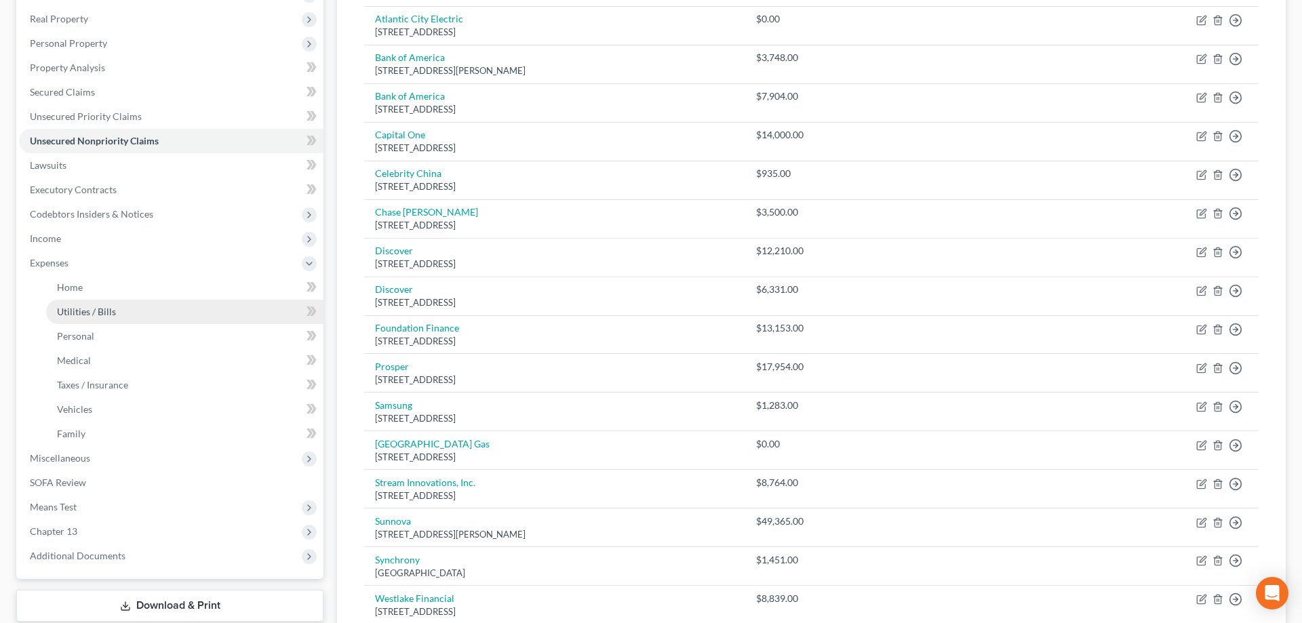
click at [79, 314] on span "Utilities / Bills" at bounding box center [86, 312] width 59 height 12
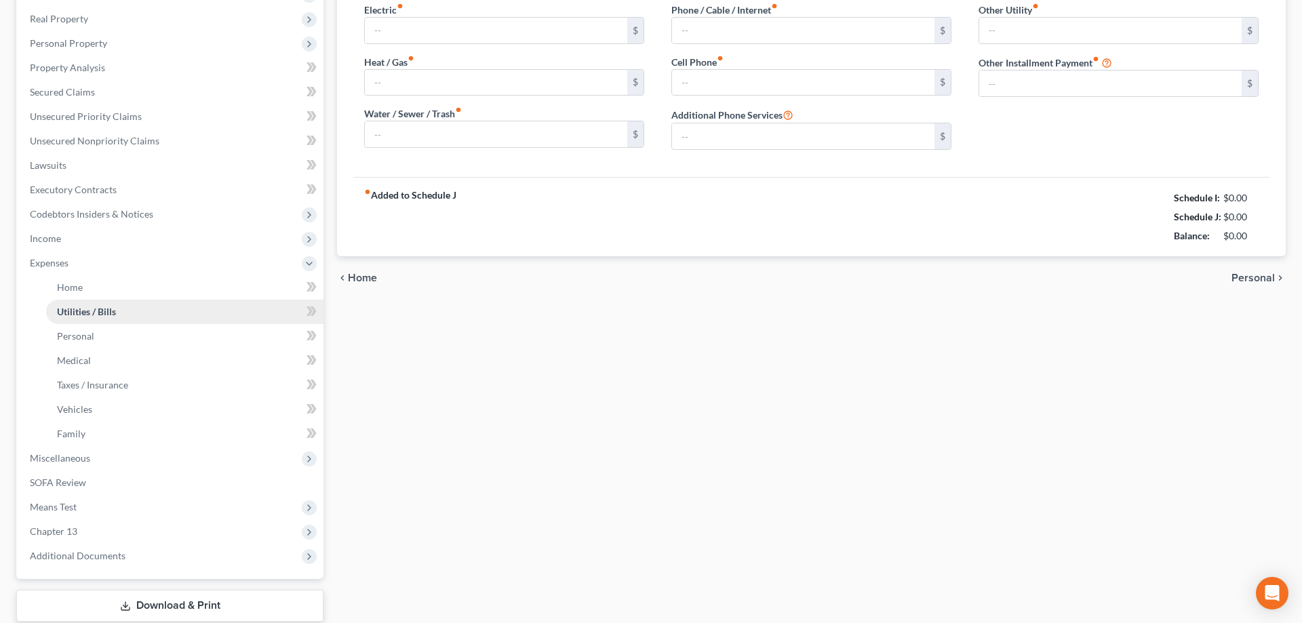
type input "150.00"
type input "180.00"
type input "60.00"
type input "110.00"
type input "80.00"
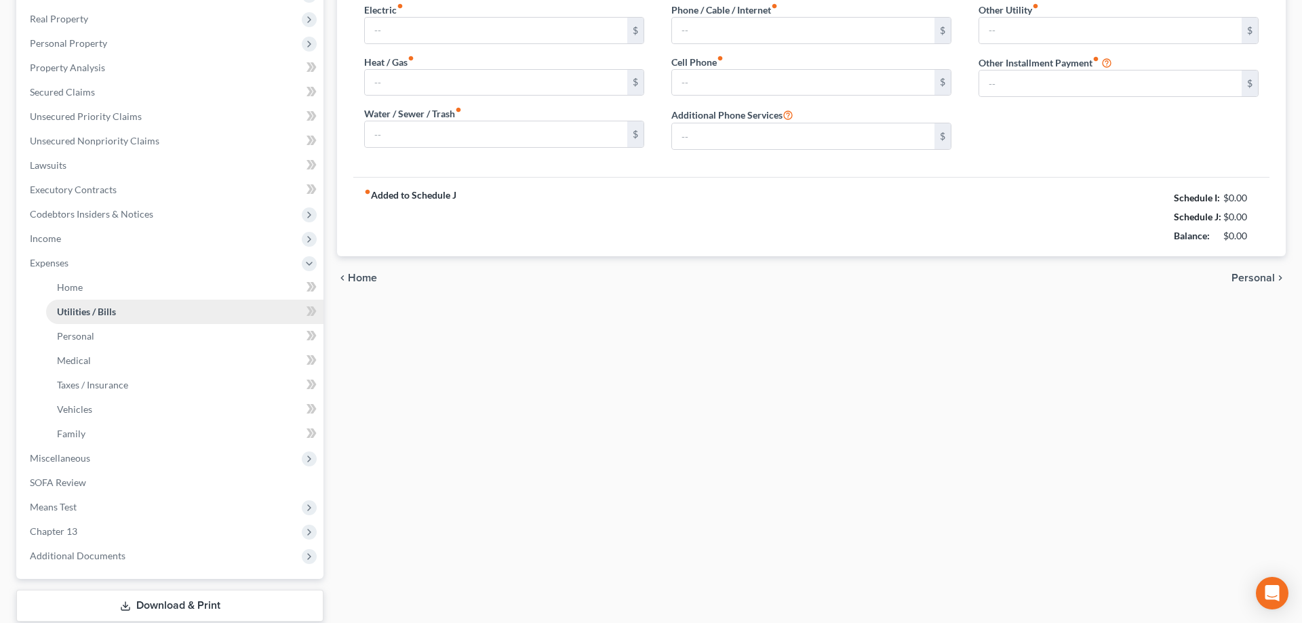
type input "0.00"
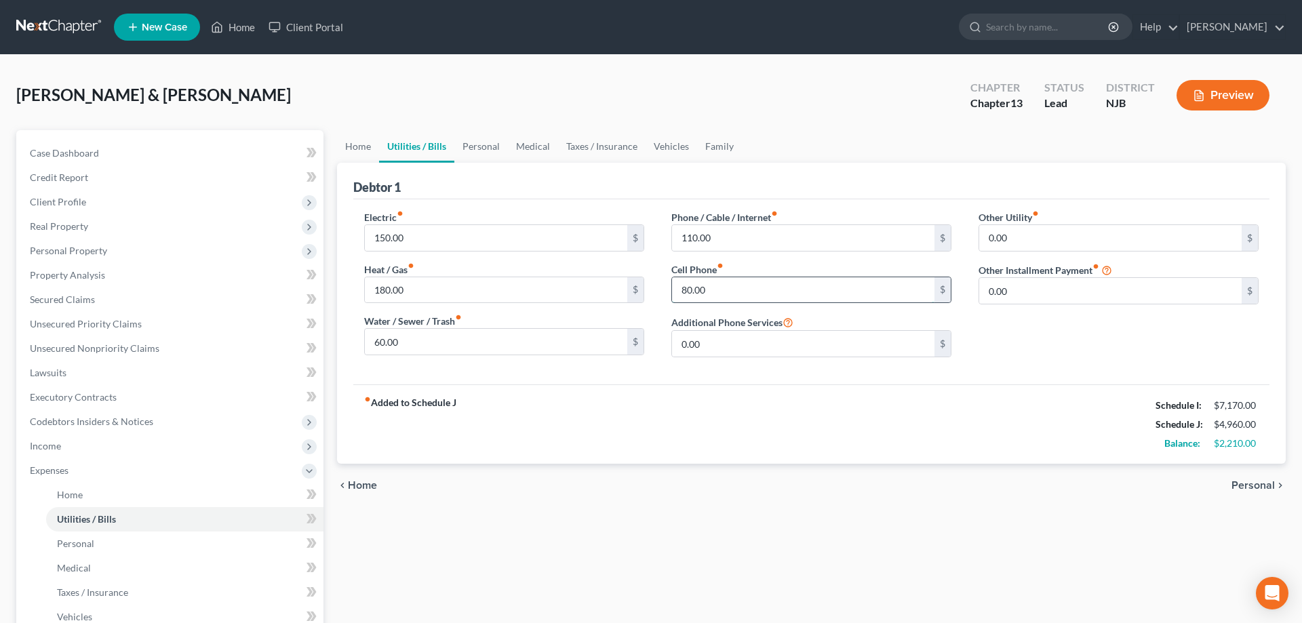
click at [683, 288] on input "80.00" at bounding box center [803, 290] width 262 height 26
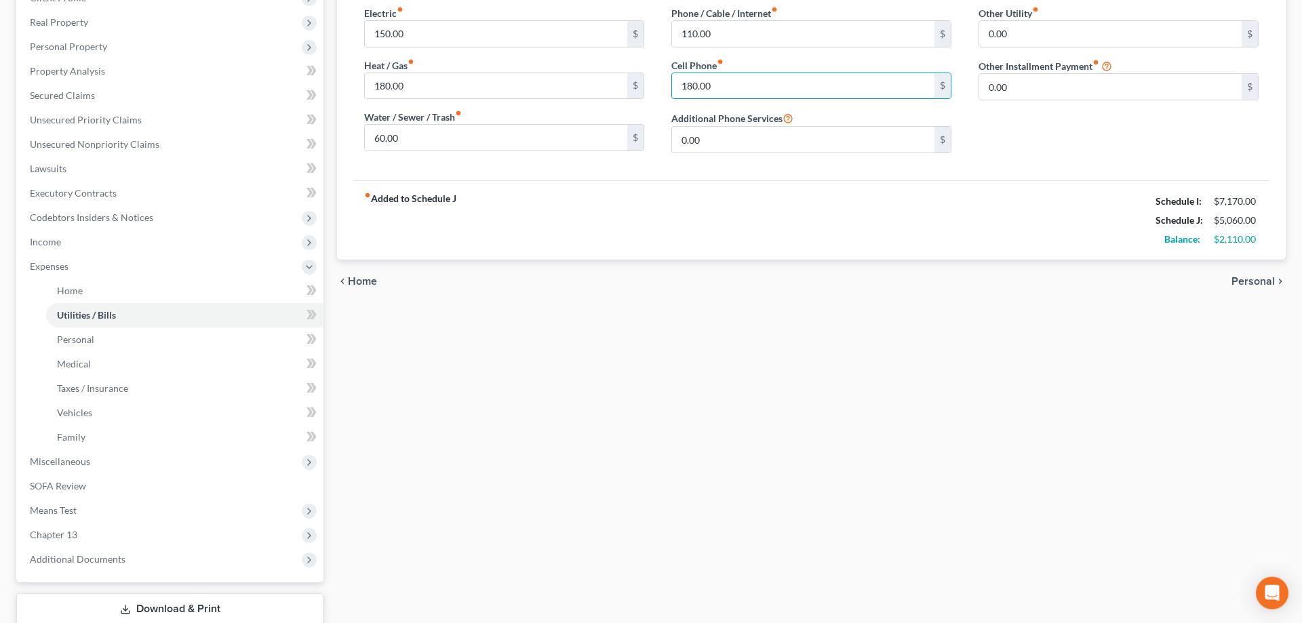
scroll to position [208, 0]
type input "180.00"
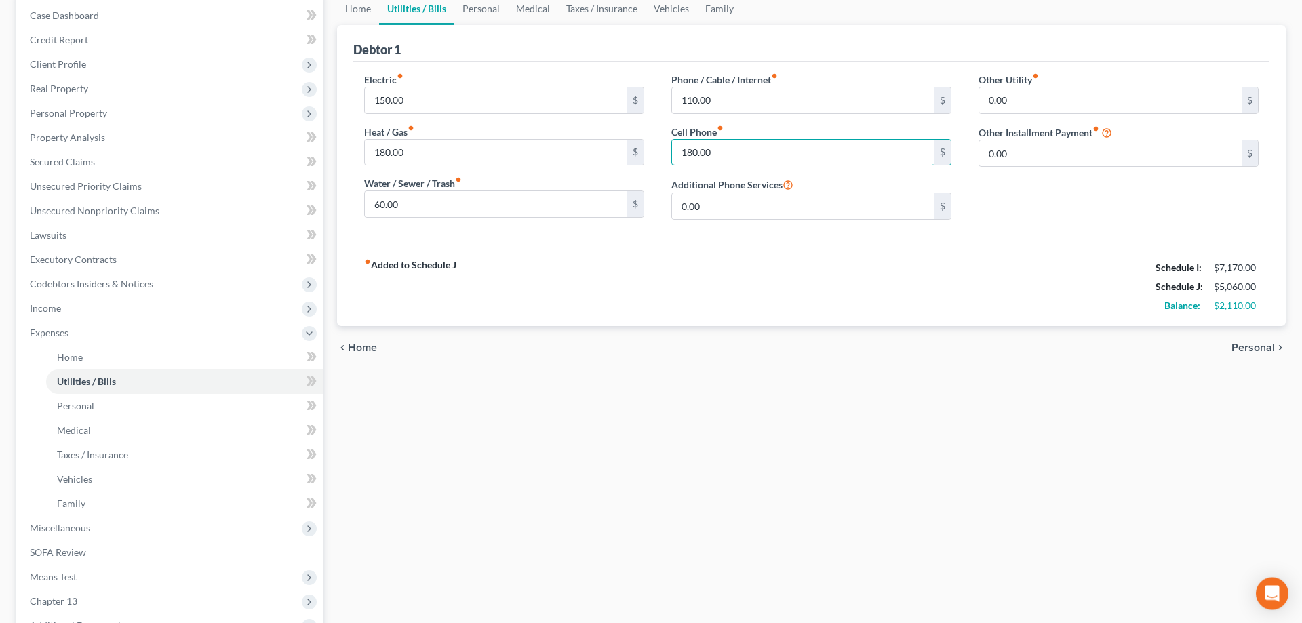
scroll to position [277, 0]
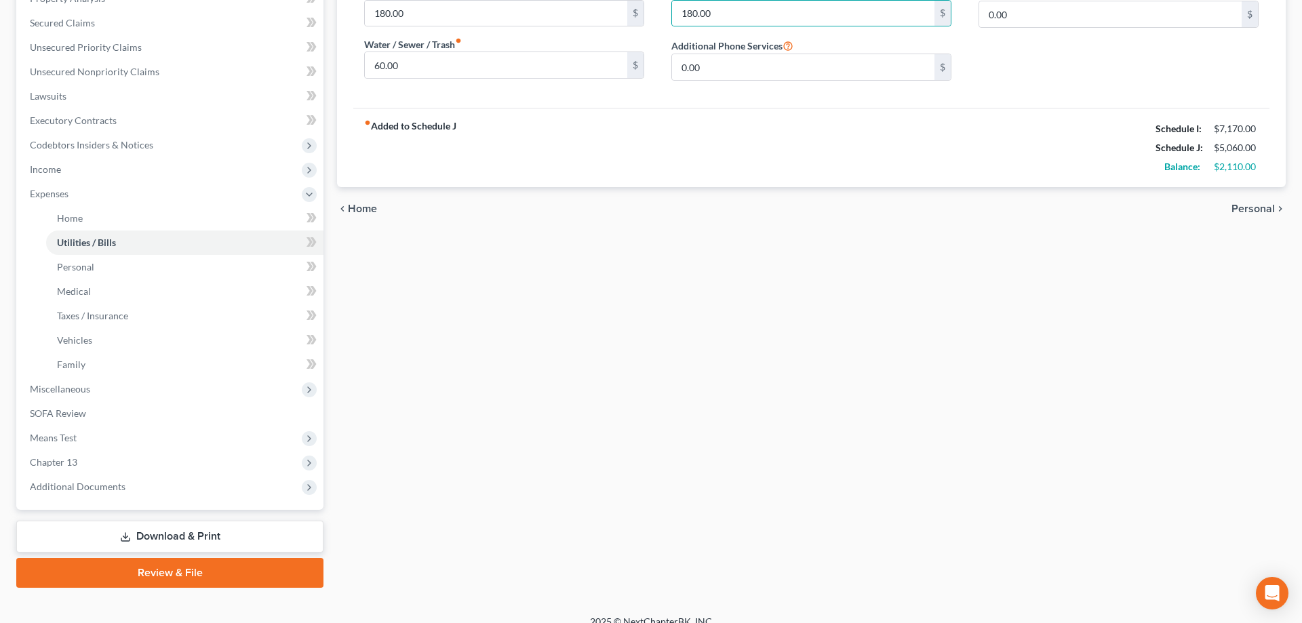
click at [176, 571] on link "Review & File" at bounding box center [169, 573] width 307 height 30
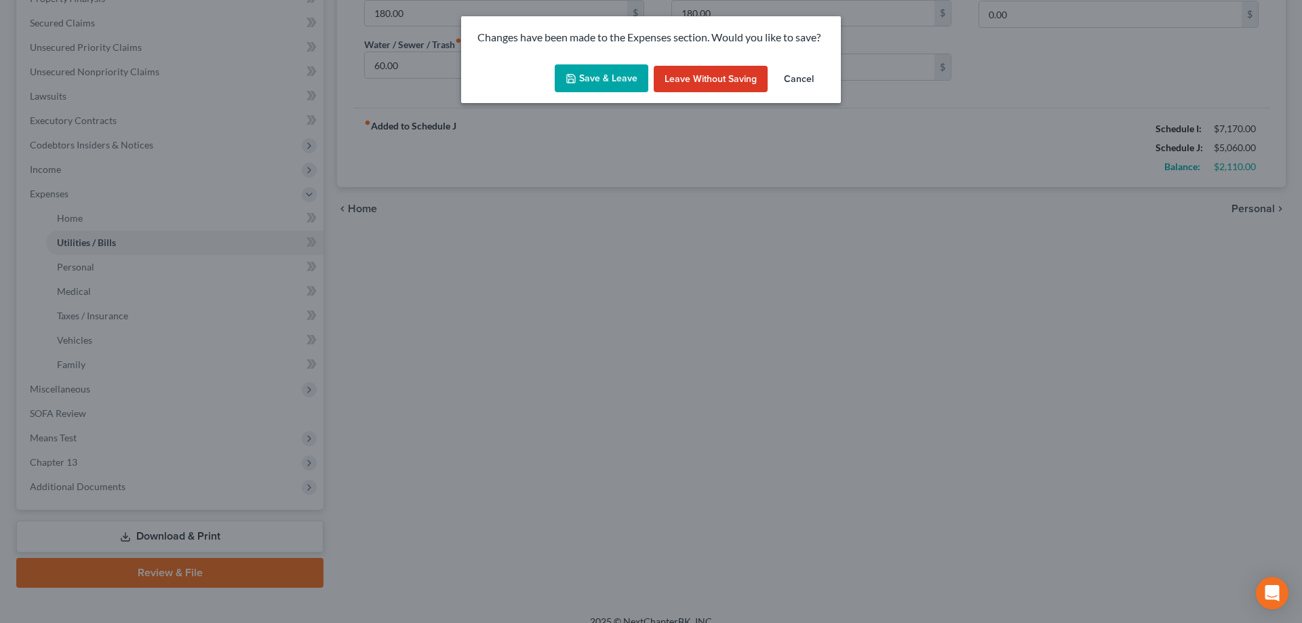
click at [586, 79] on button "Save & Leave" at bounding box center [602, 78] width 94 height 28
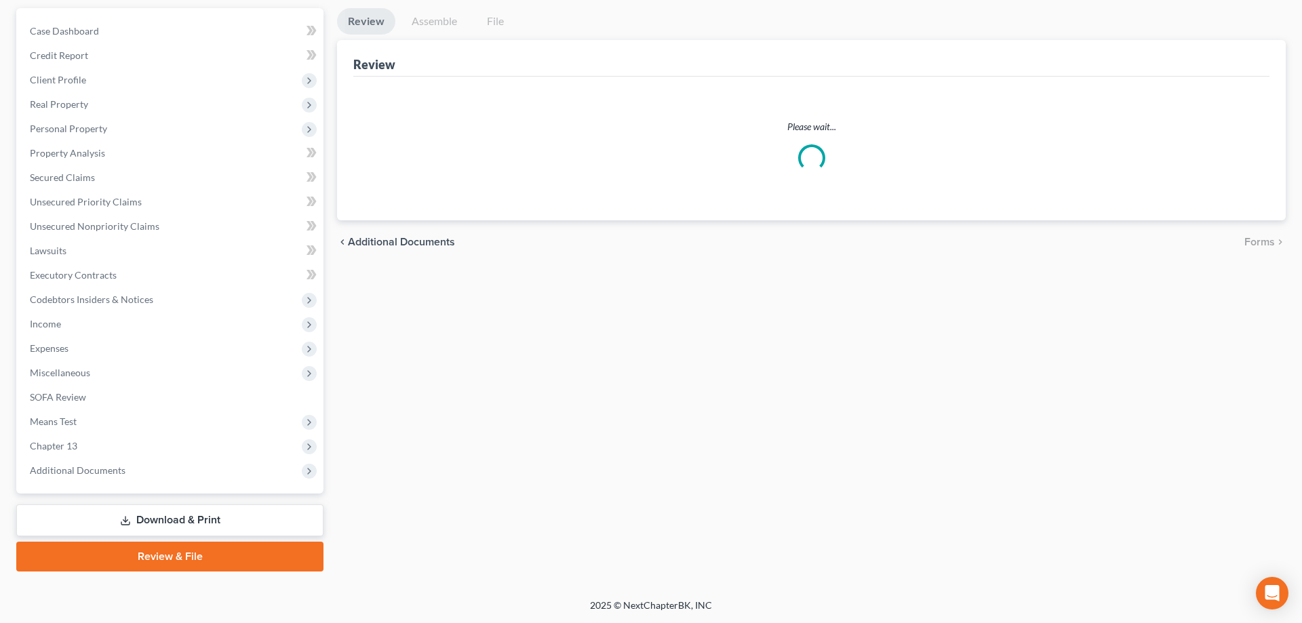
scroll to position [121, 0]
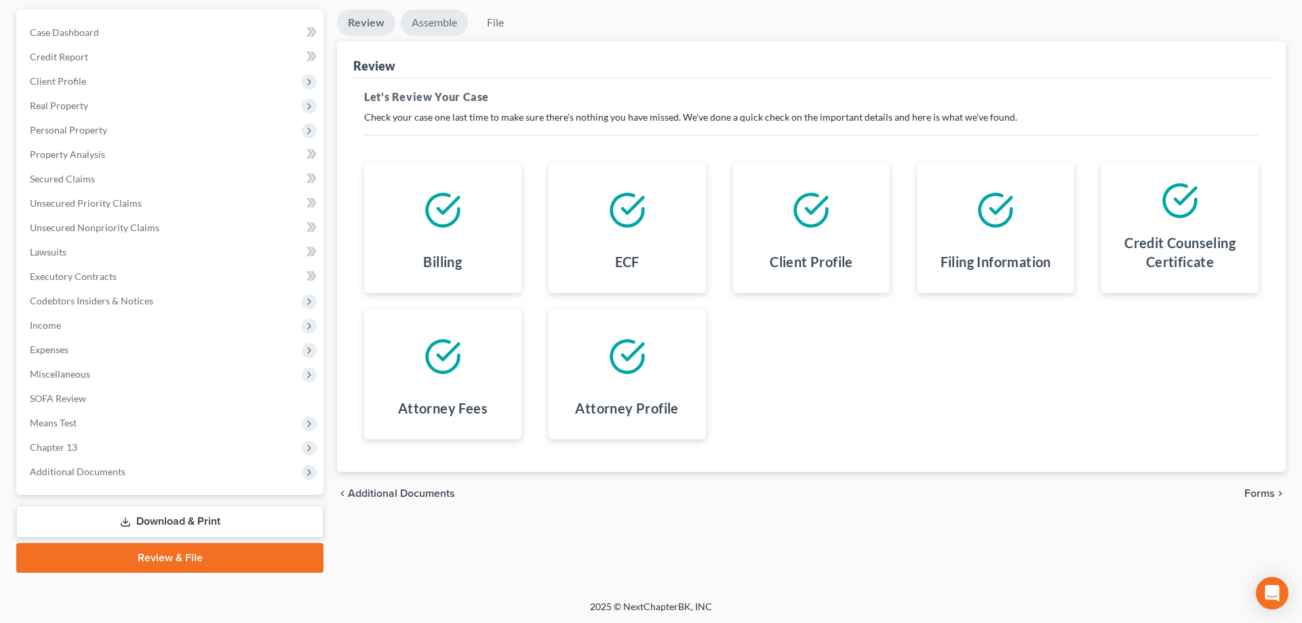
click at [431, 20] on link "Assemble" at bounding box center [434, 22] width 67 height 26
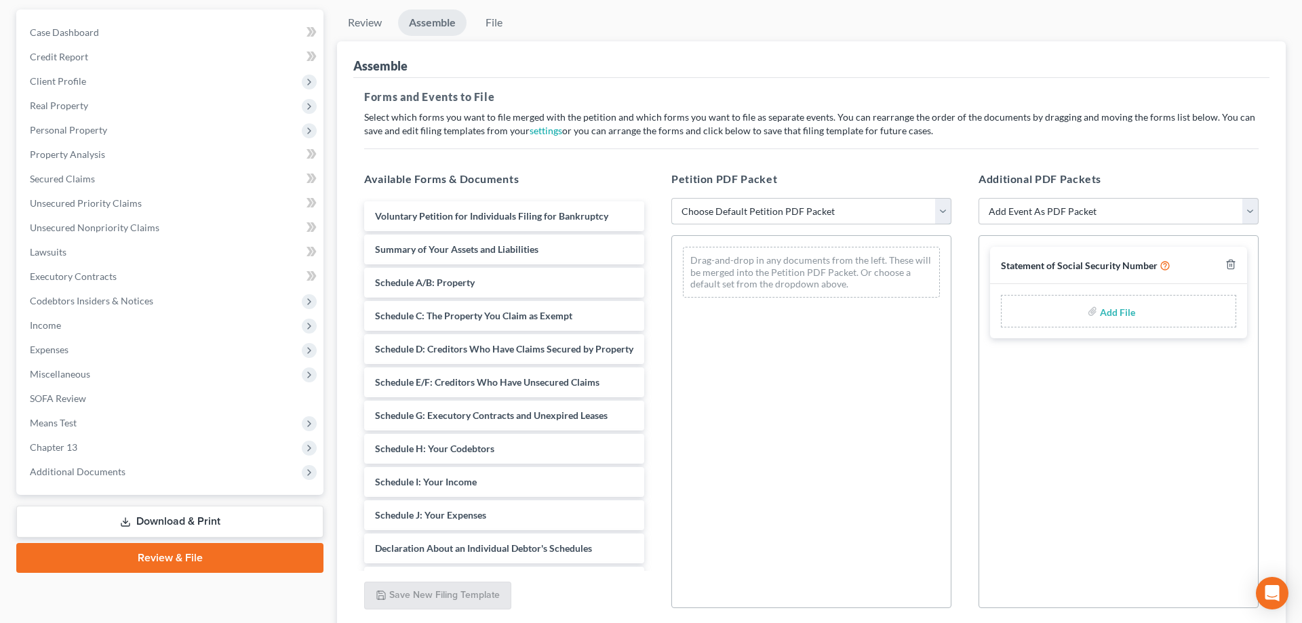
click at [671, 198] on select "Choose Default Petition PDF Packet Complete Bankruptcy Petition (all forms and …" at bounding box center [811, 211] width 280 height 27
select select "0"
click option "Complete Bankruptcy Petition (all forms and schedules)" at bounding box center [0, 0] width 0 height 0
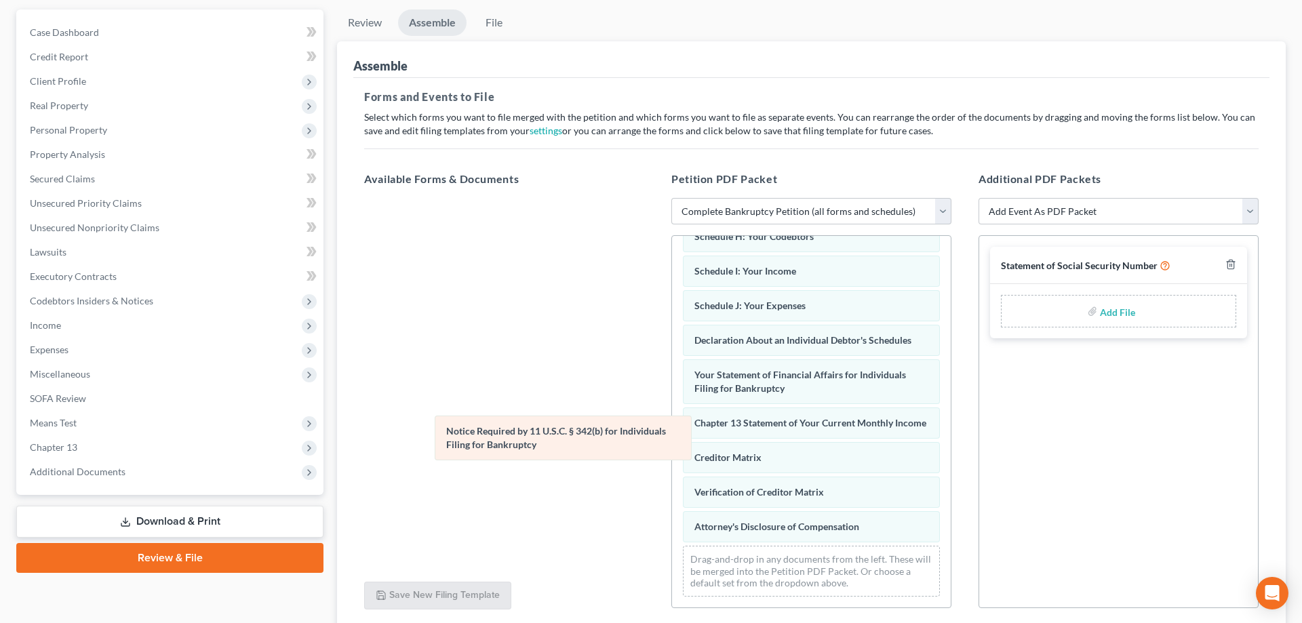
scroll to position [281, 0]
drag, startPoint x: 732, startPoint y: 487, endPoint x: 438, endPoint y: 436, distance: 298.7
click at [672, 436] on div "Notice Required by 11 U.S.C. § 342(b) for Individuals Filing for Bankruptcy Vol…" at bounding box center [811, 281] width 279 height 653
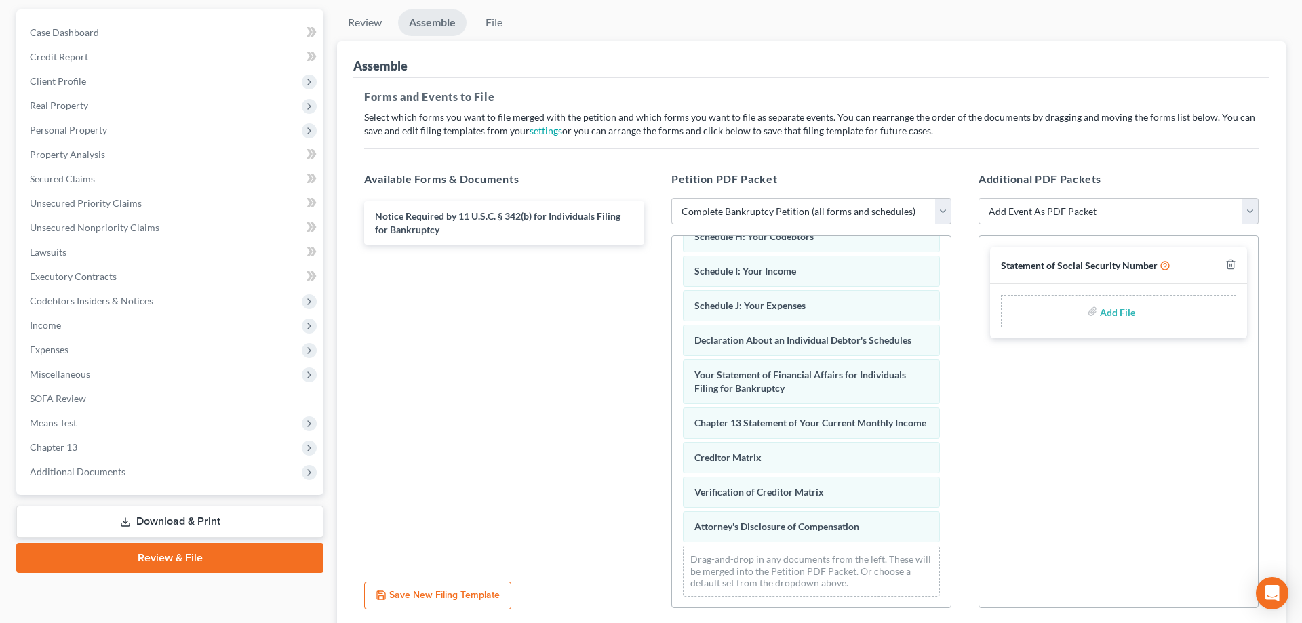
scroll to position [0, 0]
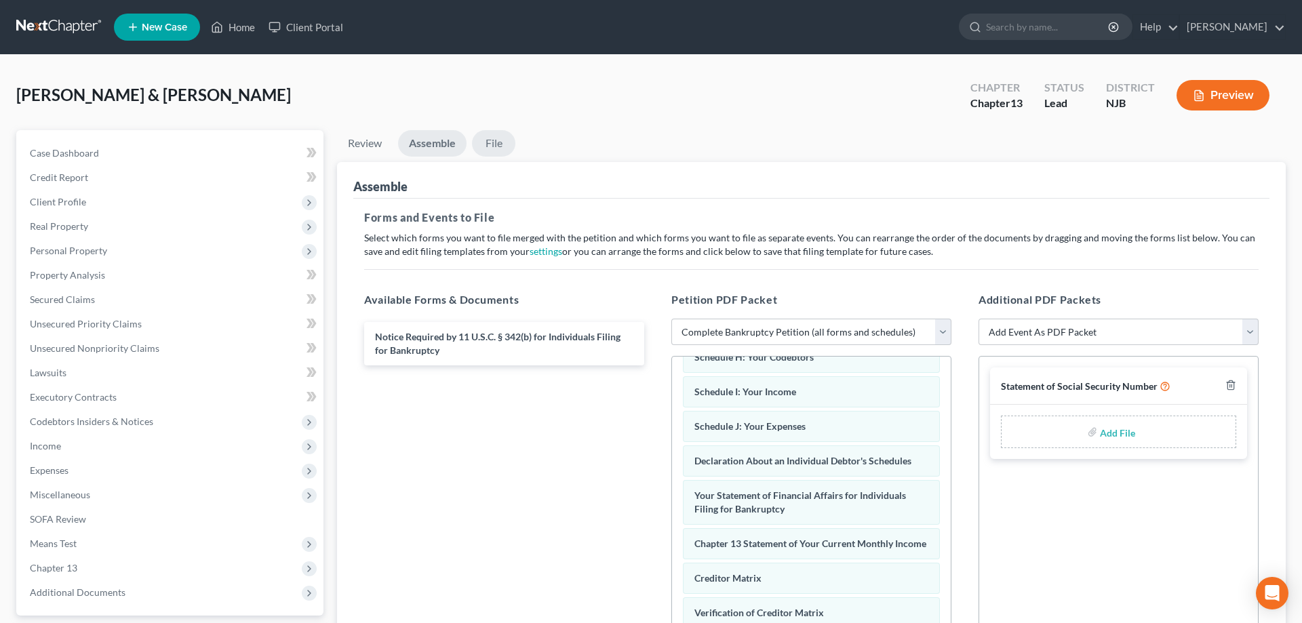
click at [499, 148] on link "File" at bounding box center [493, 143] width 43 height 26
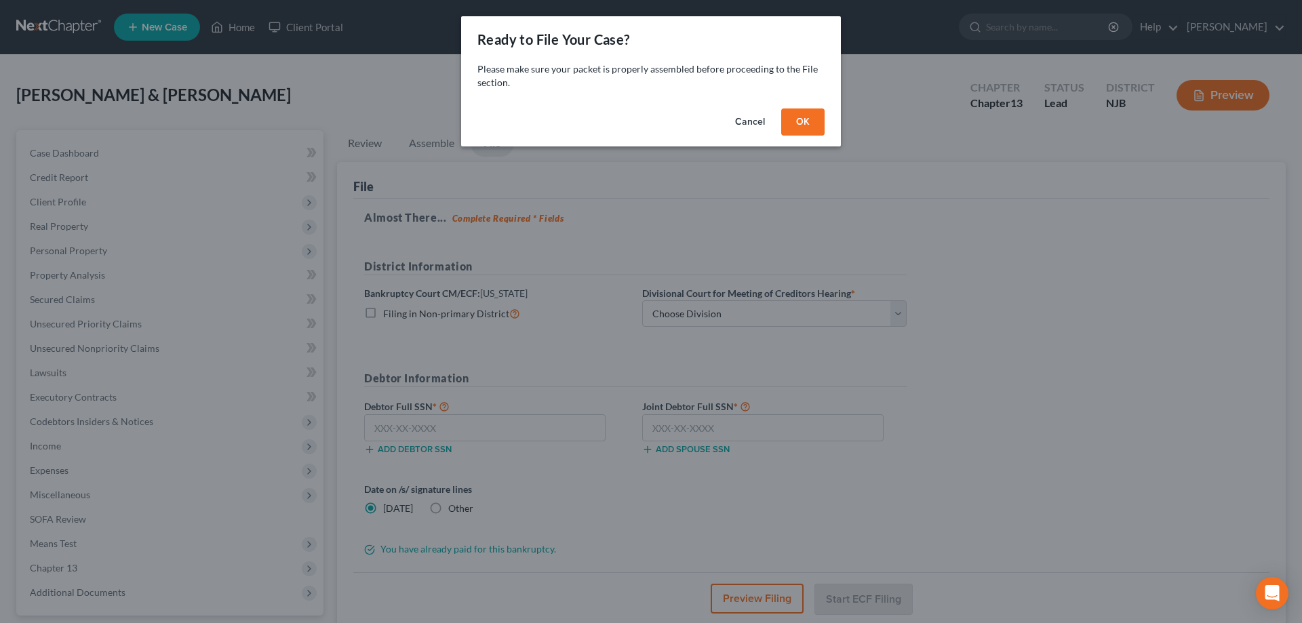
click at [814, 117] on button "OK" at bounding box center [802, 122] width 43 height 27
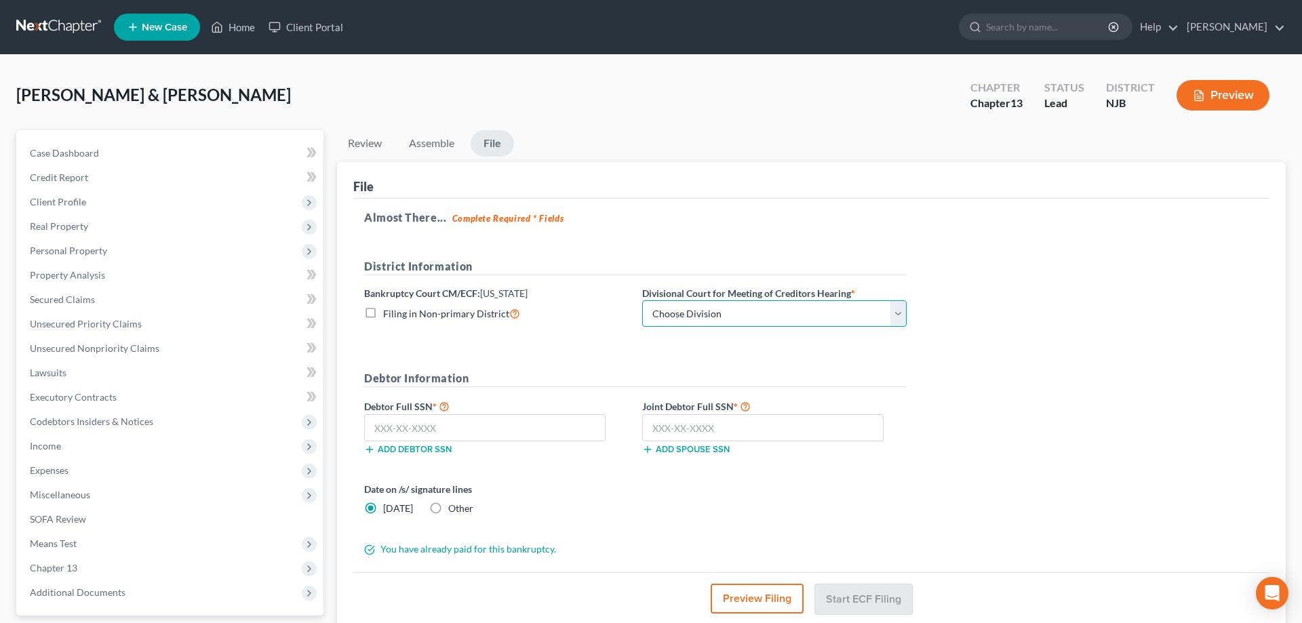
click at [642, 300] on select "Choose Division [GEOGRAPHIC_DATA] [GEOGRAPHIC_DATA]/[GEOGRAPHIC_DATA] [GEOGRAPH…" at bounding box center [774, 313] width 264 height 27
click option "[GEOGRAPHIC_DATA]/[GEOGRAPHIC_DATA]" at bounding box center [0, 0] width 0 height 0
select select "1"
click at [462, 435] on input "text" at bounding box center [484, 427] width 241 height 27
type input "149-04-1122"
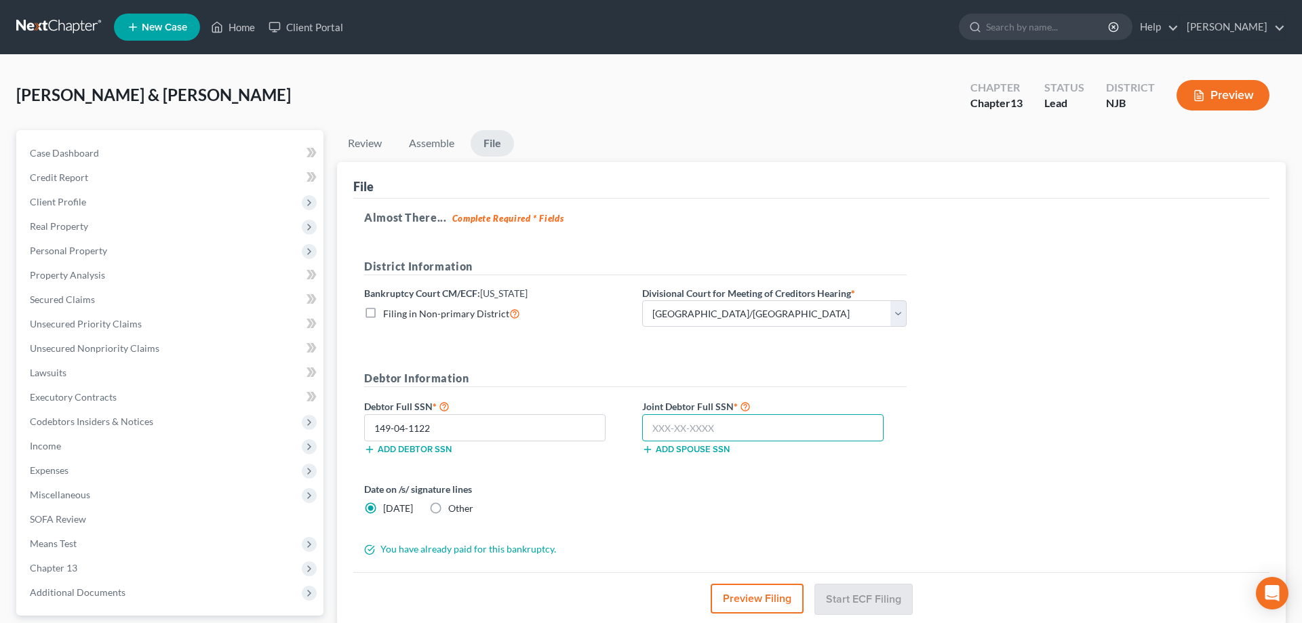
click at [720, 434] on input "text" at bounding box center [762, 427] width 241 height 27
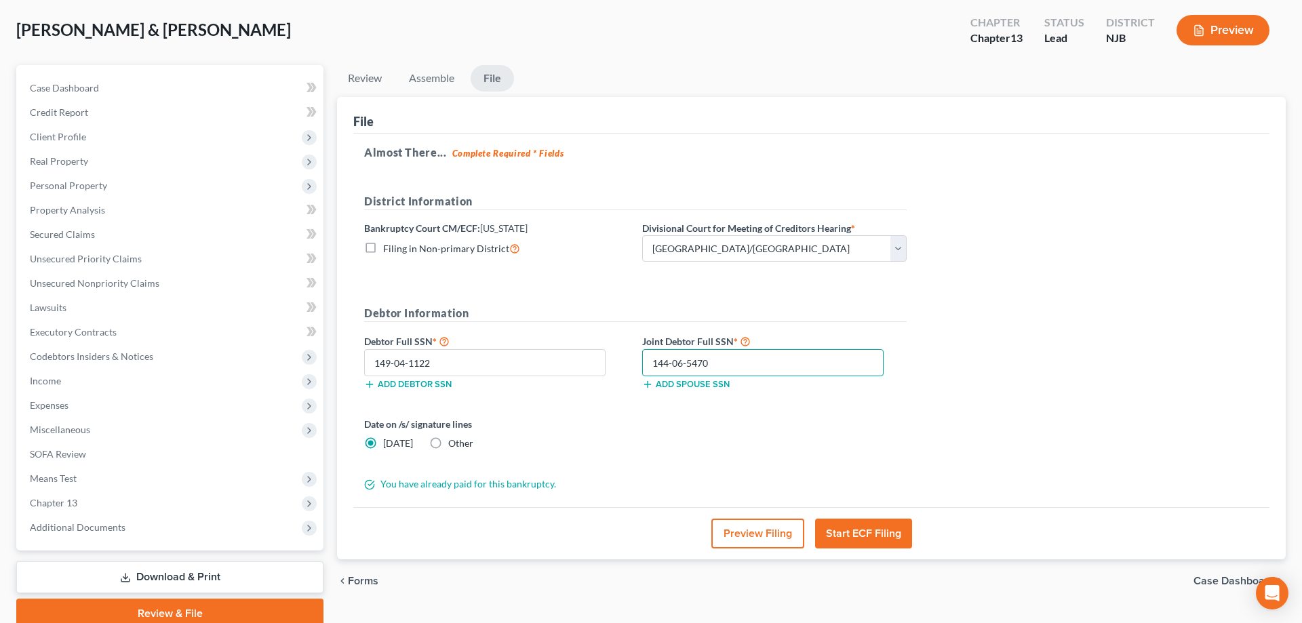
scroll to position [121, 0]
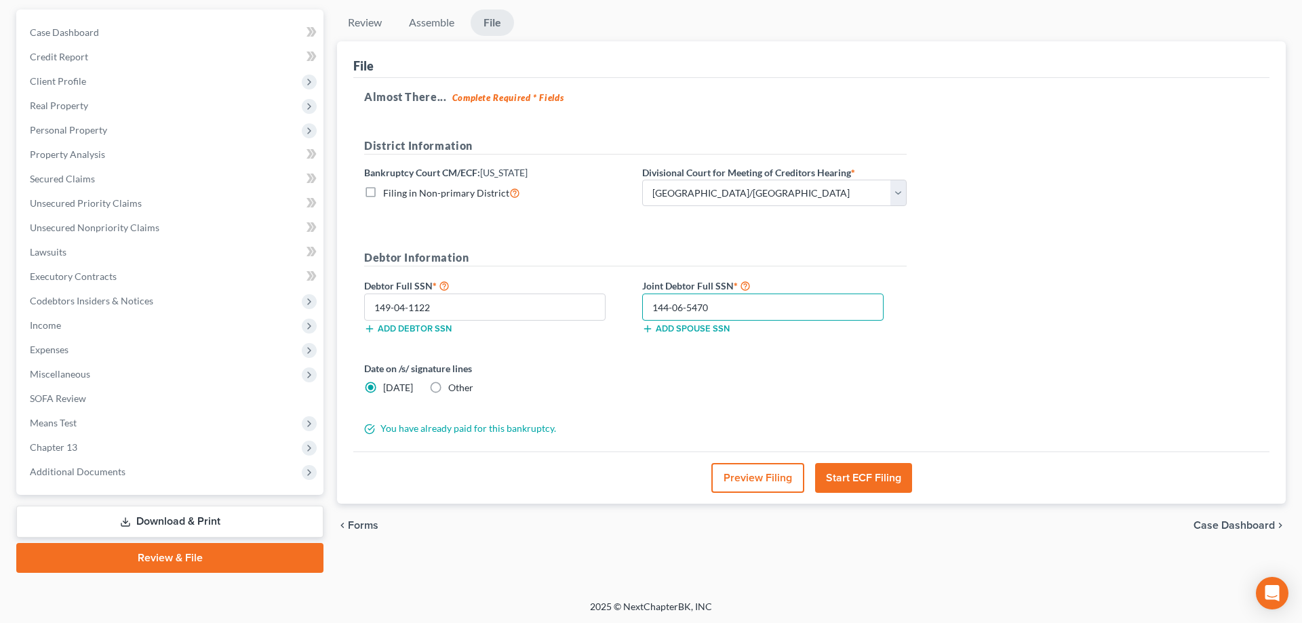
type input "144-06-5470"
click at [863, 477] on button "Start ECF Filing" at bounding box center [863, 478] width 97 height 30
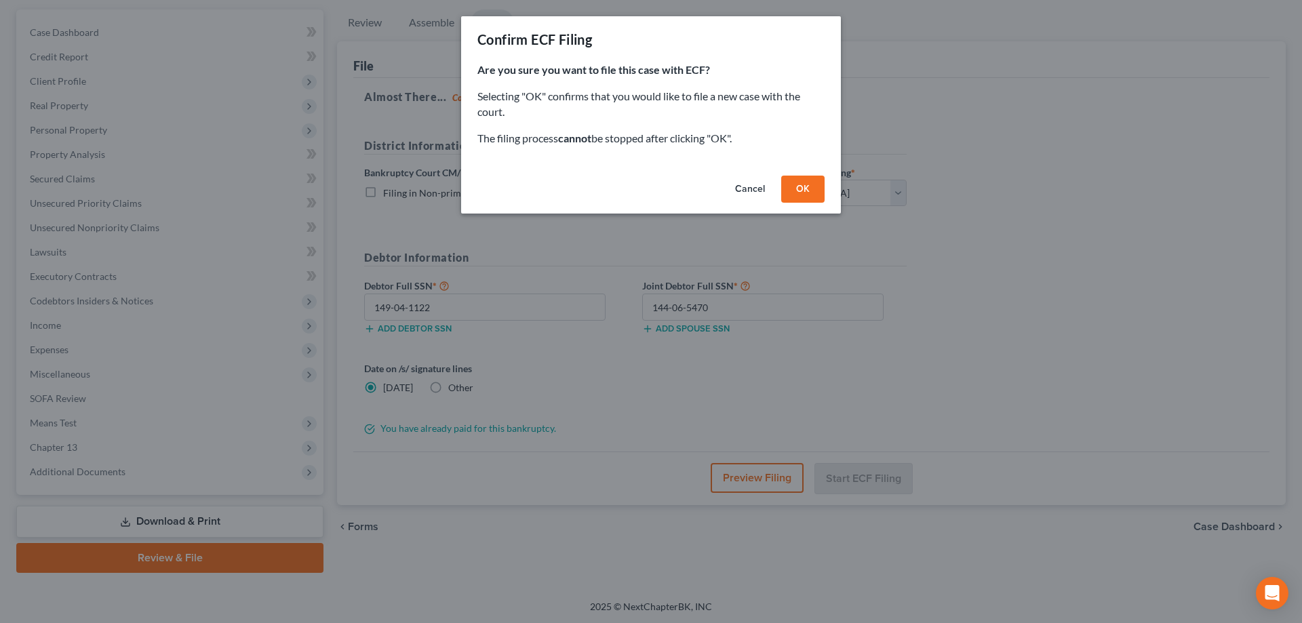
click at [806, 192] on button "OK" at bounding box center [802, 189] width 43 height 27
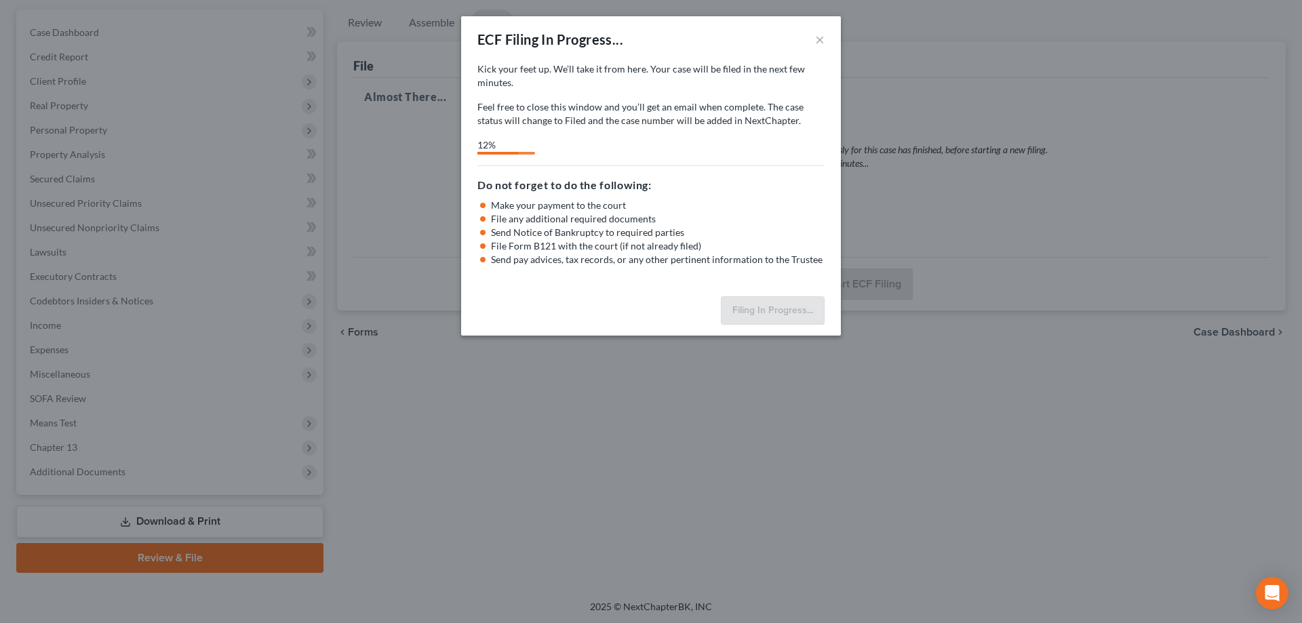
select select "1"
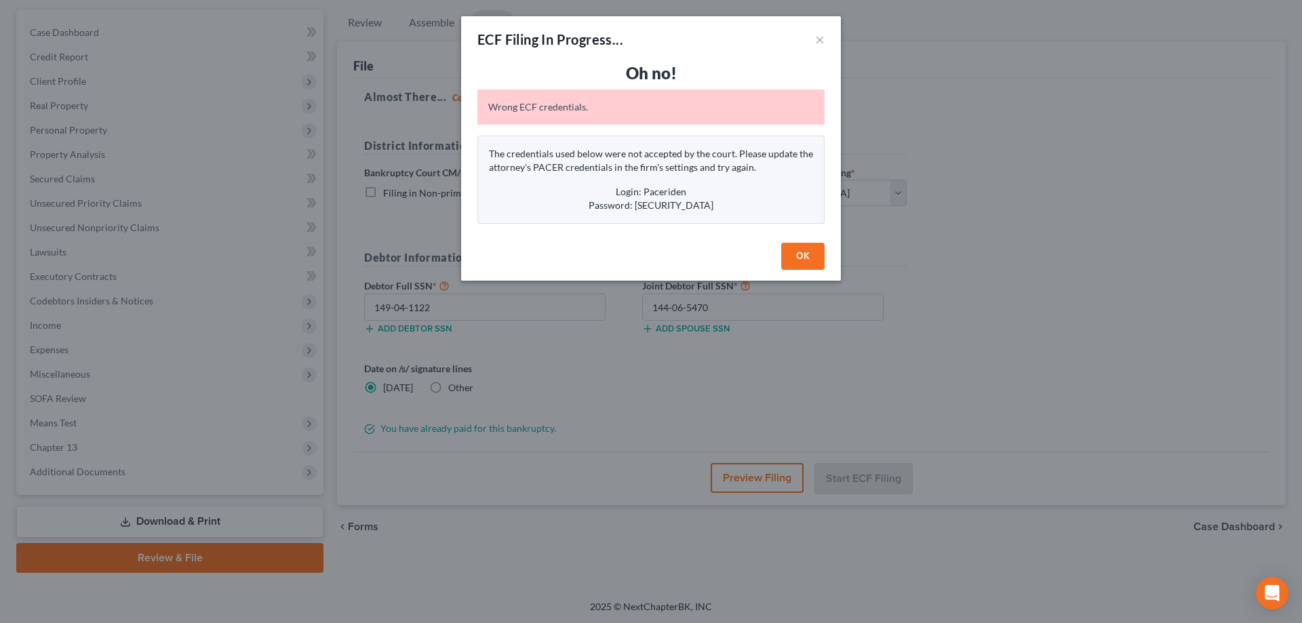
click at [798, 256] on button "OK" at bounding box center [802, 256] width 43 height 27
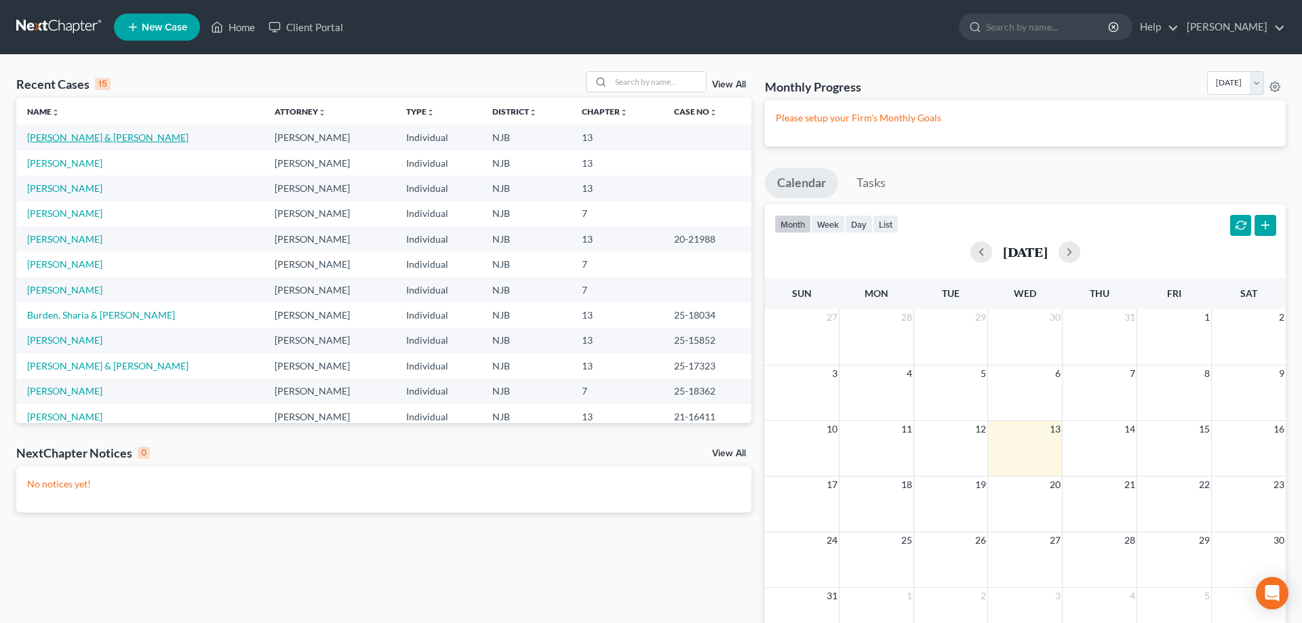
click at [79, 136] on link "[PERSON_NAME] & [PERSON_NAME]" at bounding box center [107, 138] width 161 height 12
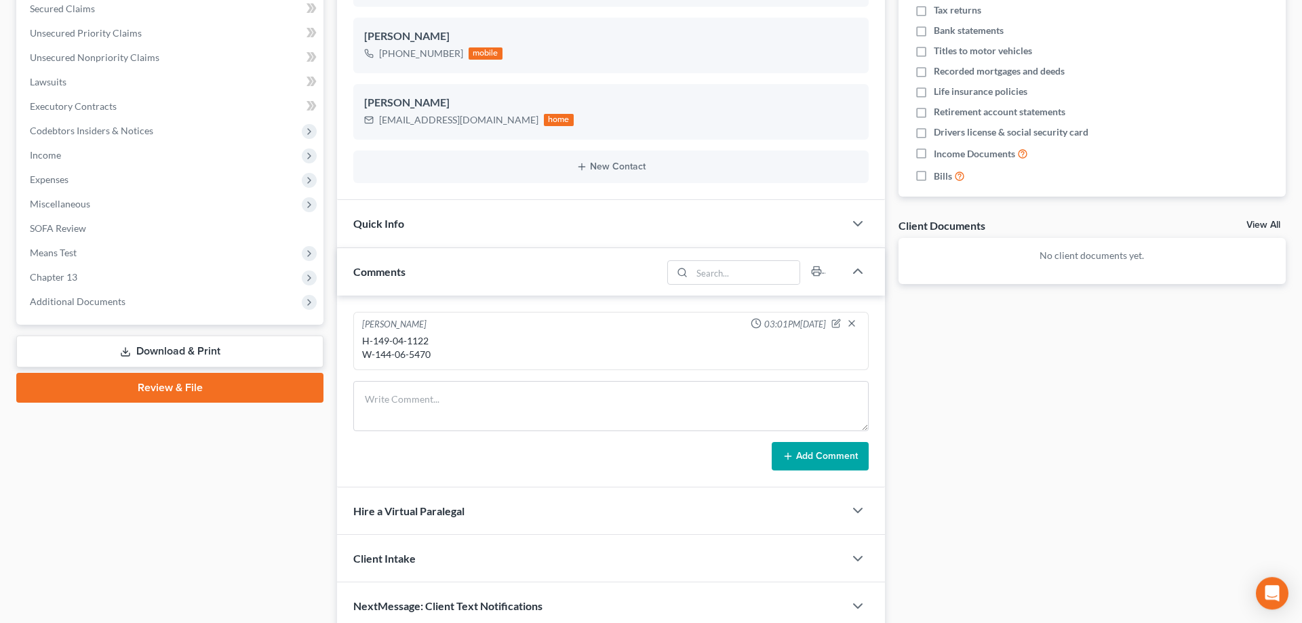
scroll to position [349, 0]
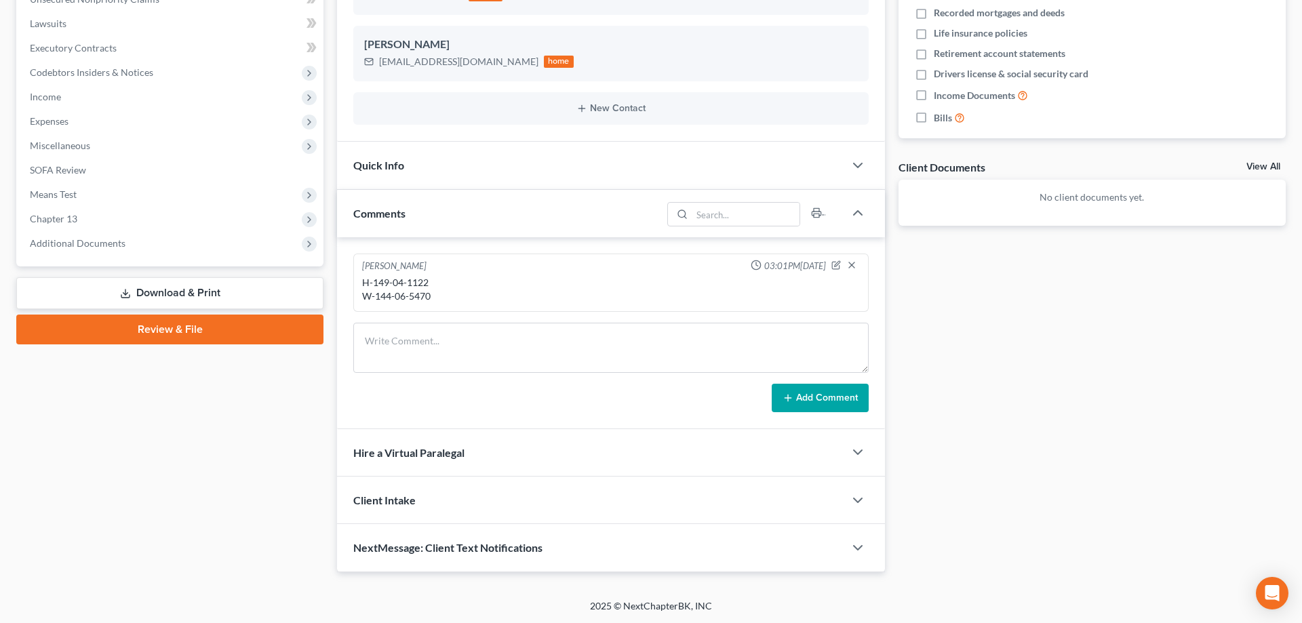
click at [214, 290] on link "Download & Print" at bounding box center [169, 293] width 307 height 32
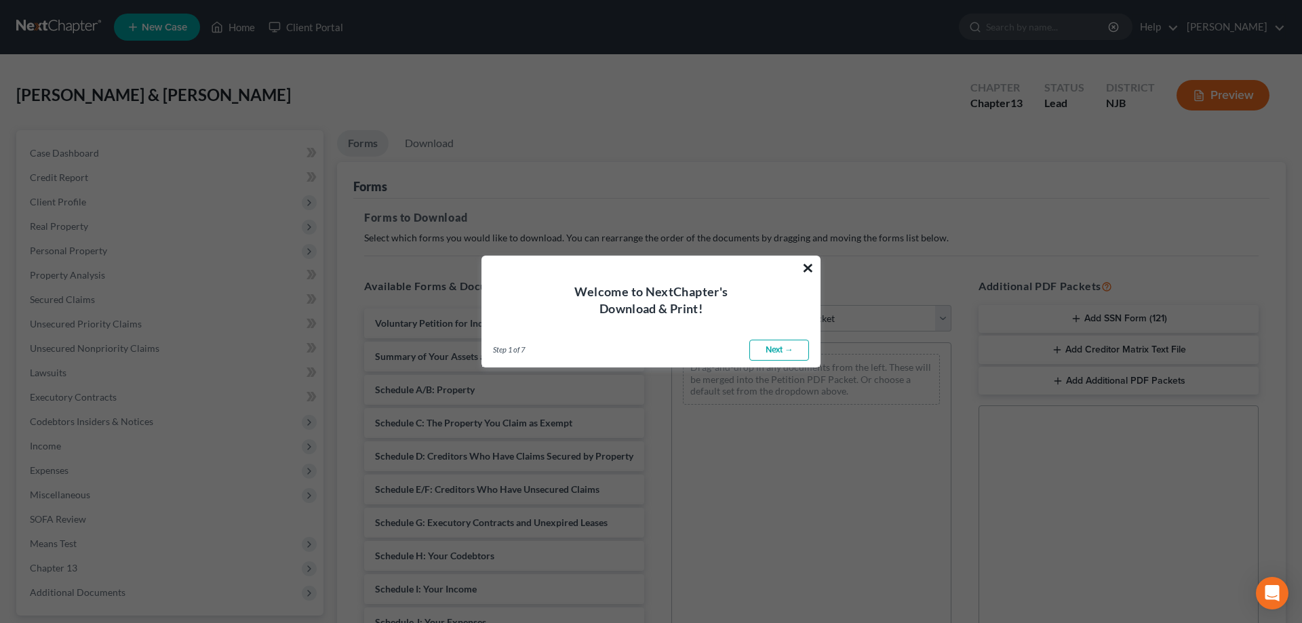
click at [810, 269] on button "×" at bounding box center [808, 268] width 13 height 22
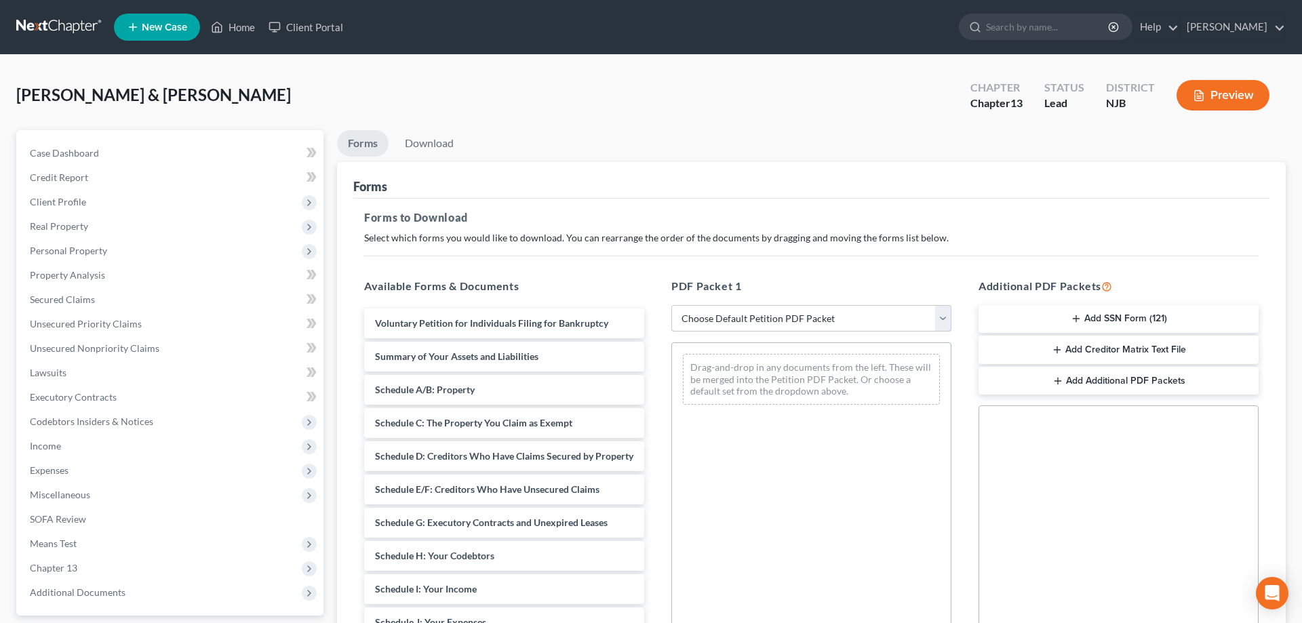
click at [671, 305] on select "Choose Default Petition PDF Packet Complete Bankruptcy Petition (all forms and …" at bounding box center [811, 318] width 280 height 27
select select "0"
click option "Complete Bankruptcy Petition (all forms and schedules)" at bounding box center [0, 0] width 0 height 0
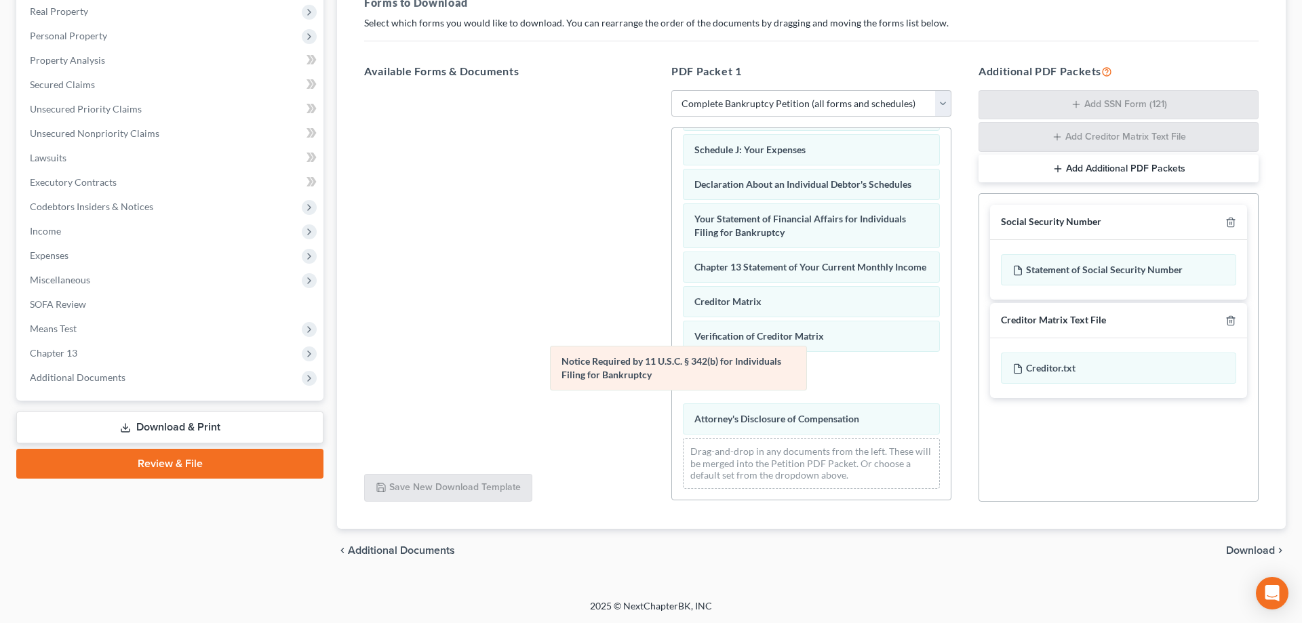
scroll to position [281, 0]
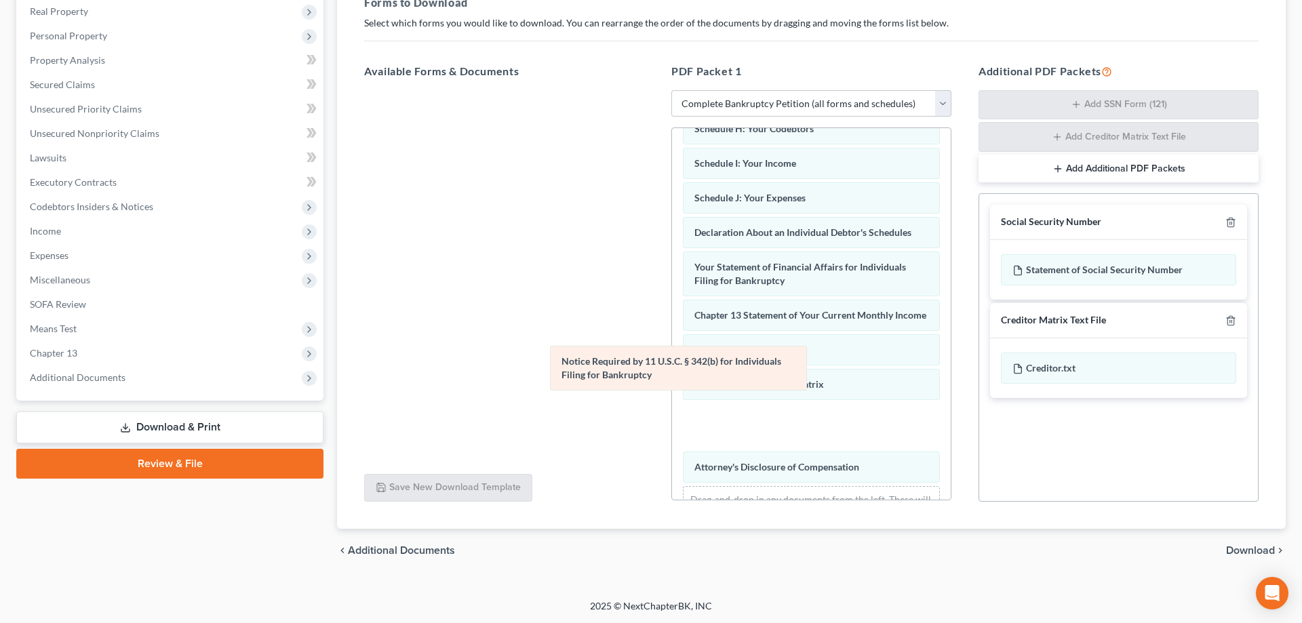
drag, startPoint x: 755, startPoint y: 378, endPoint x: 456, endPoint y: 368, distance: 299.3
click at [672, 368] on div "Notice Required by 11 U.S.C. § 342(b) for Individuals Filing for Bankruptcy Vol…" at bounding box center [811, 197] width 279 height 701
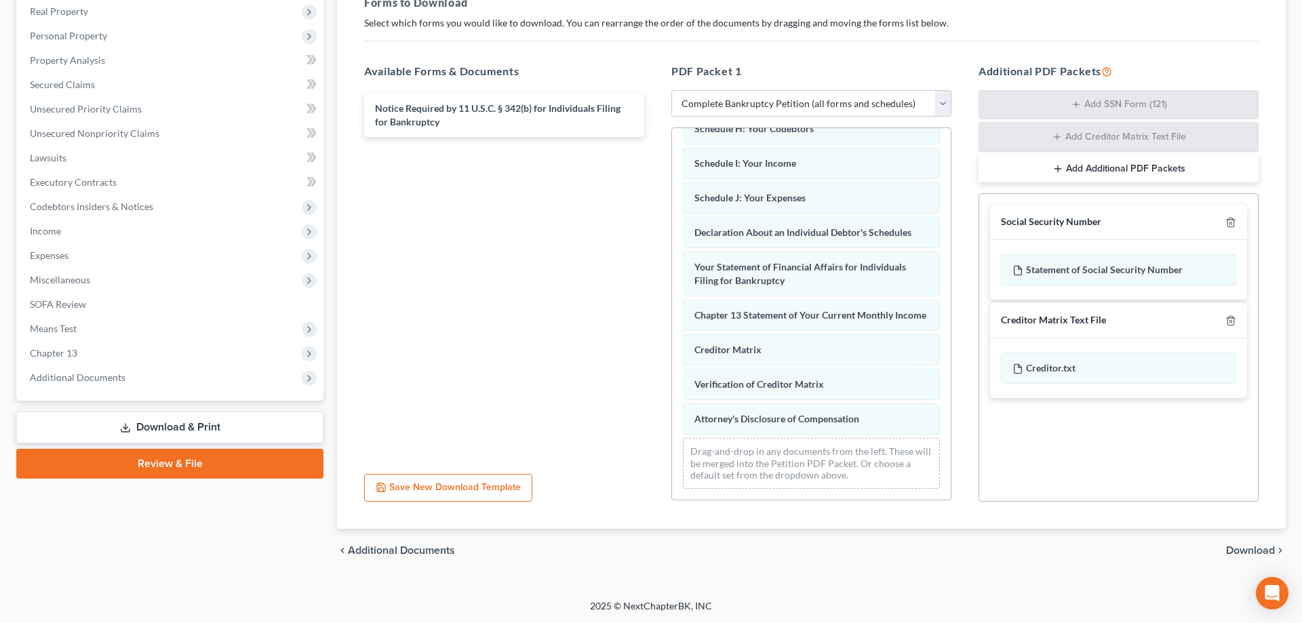
scroll to position [0, 0]
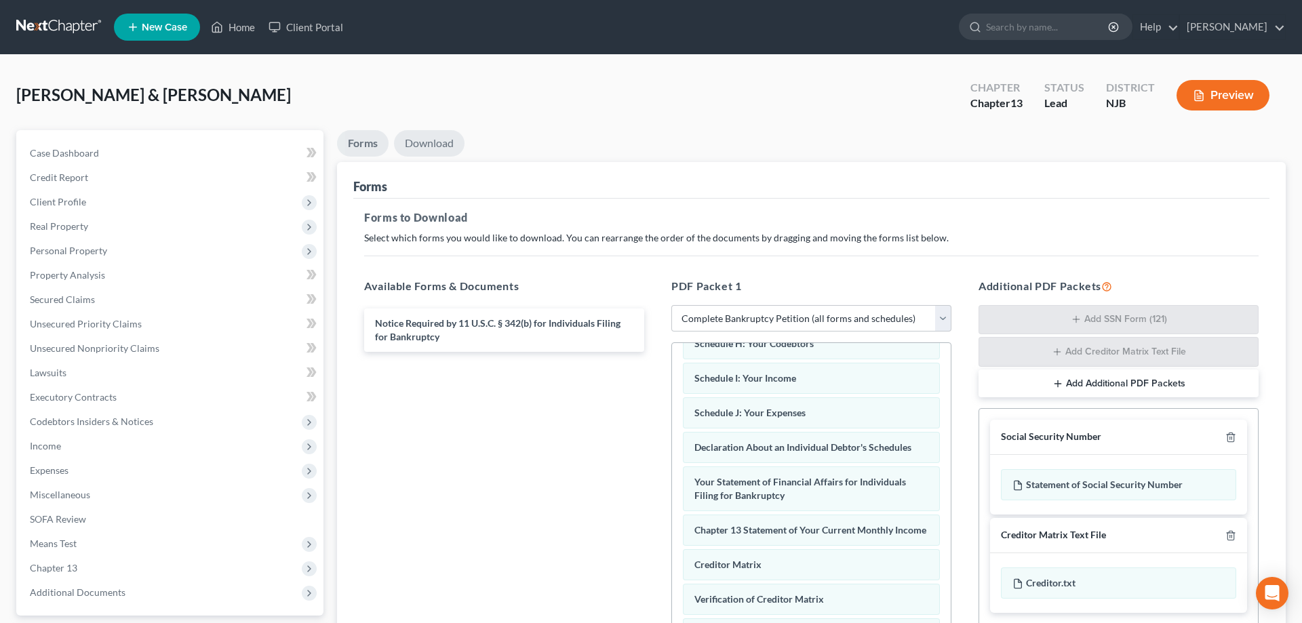
click at [418, 142] on link "Download" at bounding box center [429, 143] width 71 height 26
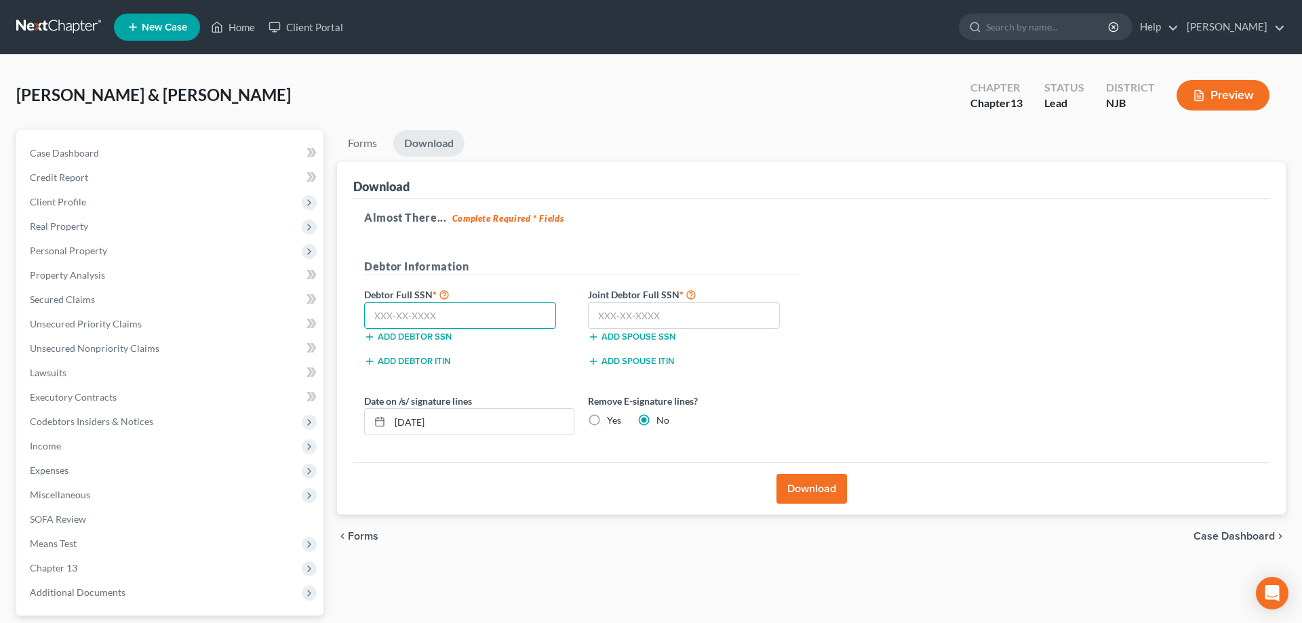
click at [426, 308] on input "text" at bounding box center [460, 315] width 192 height 27
type input "149-04-1122"
click at [646, 309] on input "text" at bounding box center [684, 315] width 192 height 27
type input "144-06-5470"
click at [796, 480] on button "Download" at bounding box center [812, 489] width 71 height 30
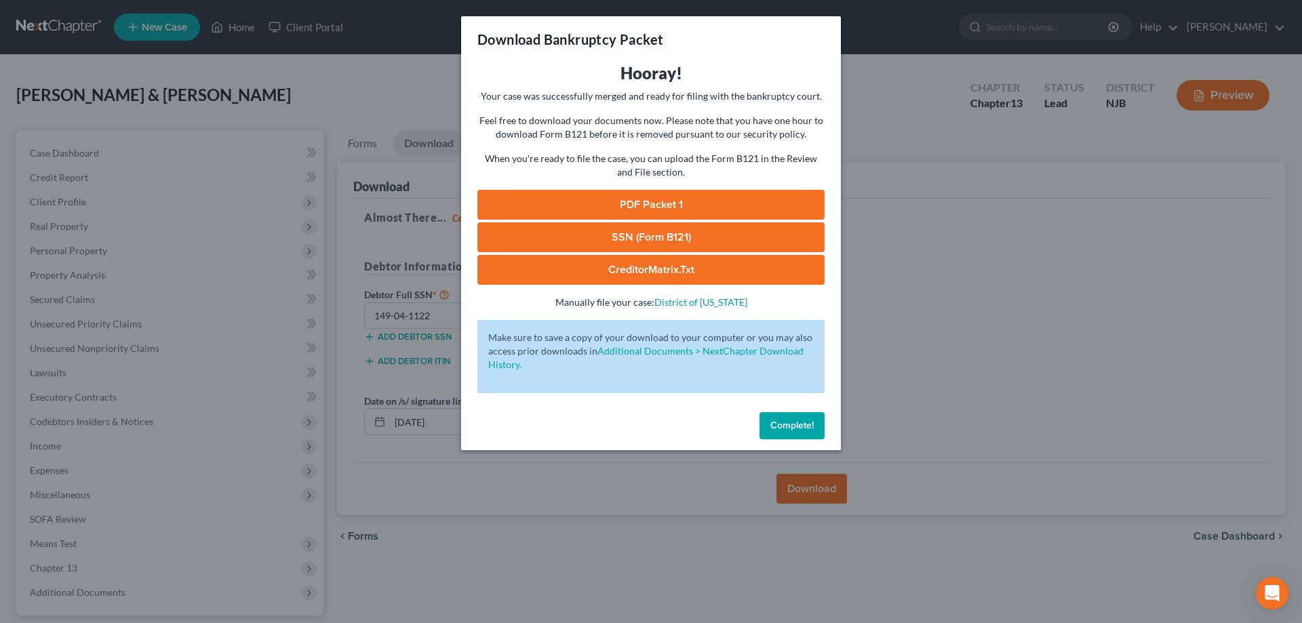
click at [641, 235] on link "SSN (Form B121)" at bounding box center [650, 237] width 347 height 30
click at [630, 205] on link "PDF Packet 1" at bounding box center [650, 205] width 347 height 30
click at [786, 416] on button "Complete!" at bounding box center [792, 425] width 65 height 27
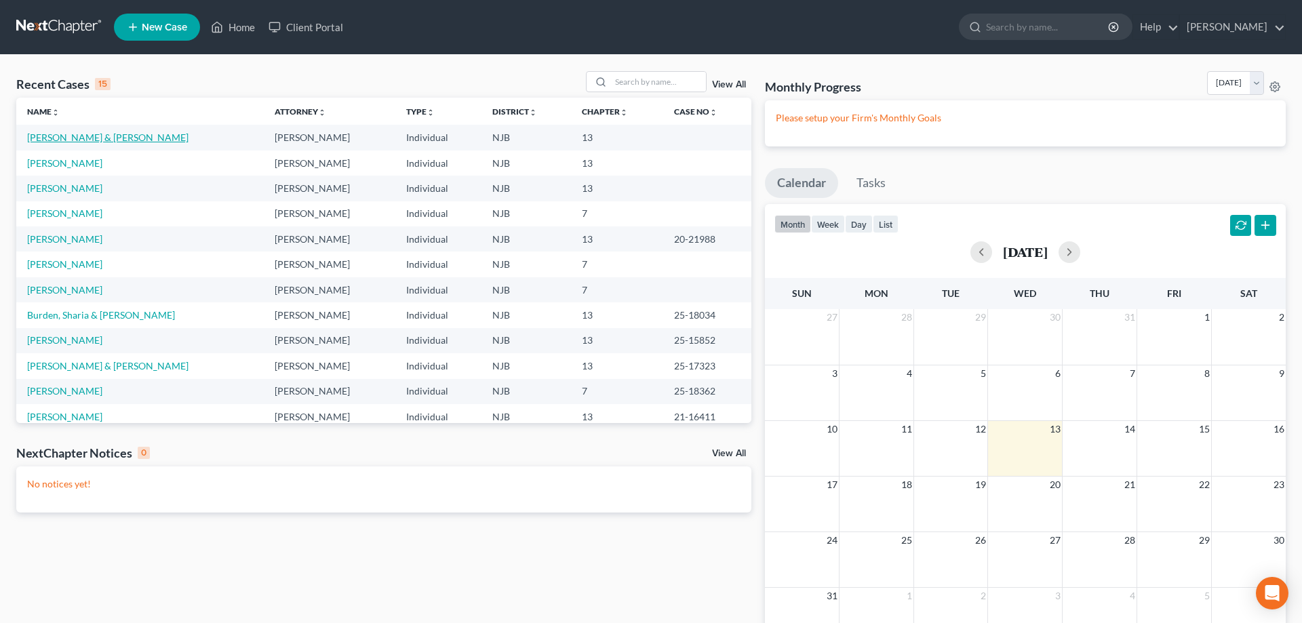
click at [105, 132] on link "[PERSON_NAME] & [PERSON_NAME]" at bounding box center [107, 138] width 161 height 12
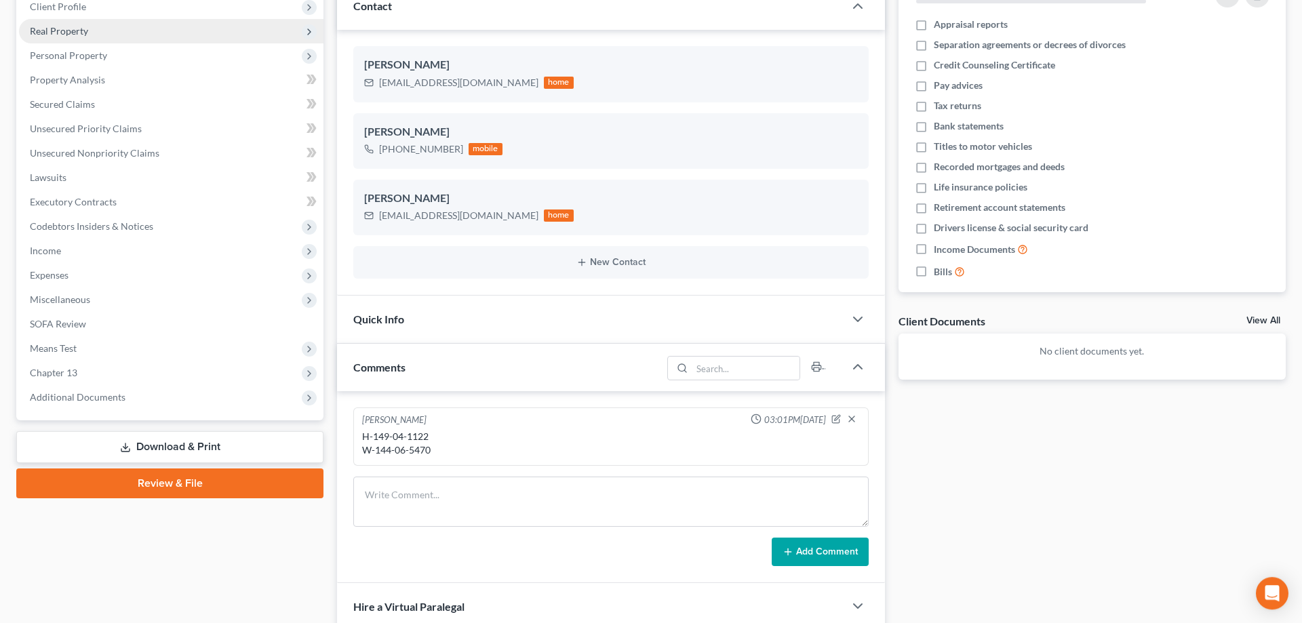
scroll to position [208, 0]
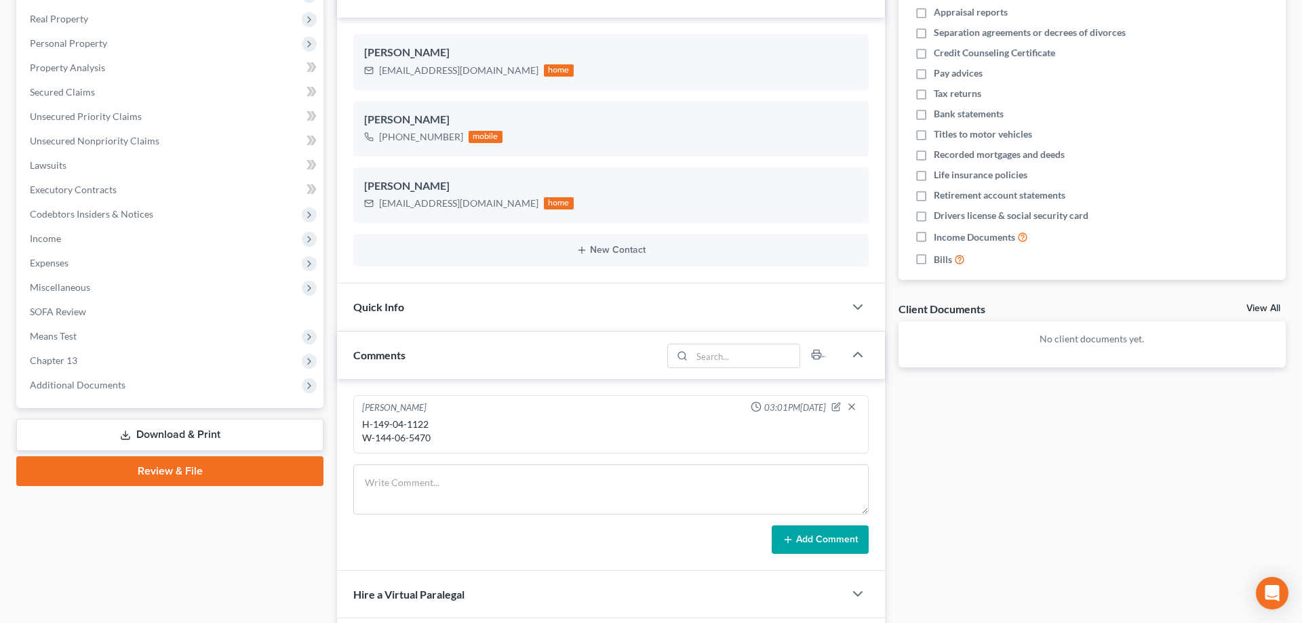
click at [184, 437] on link "Download & Print" at bounding box center [169, 435] width 307 height 32
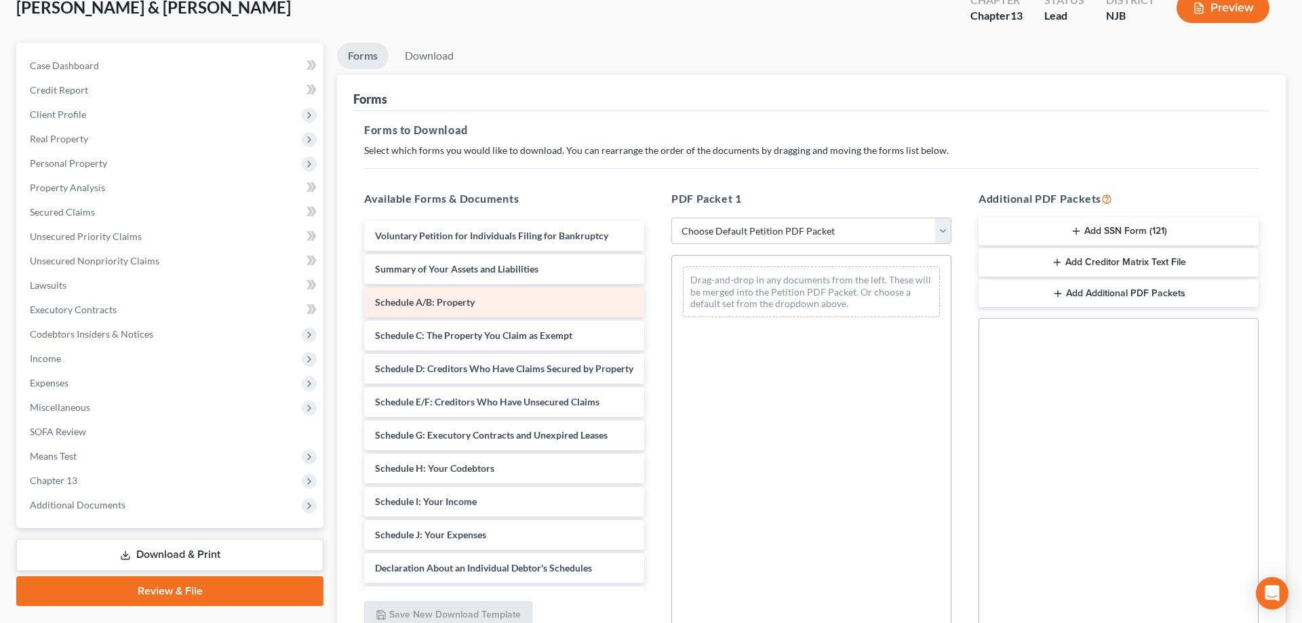
scroll to position [6, 0]
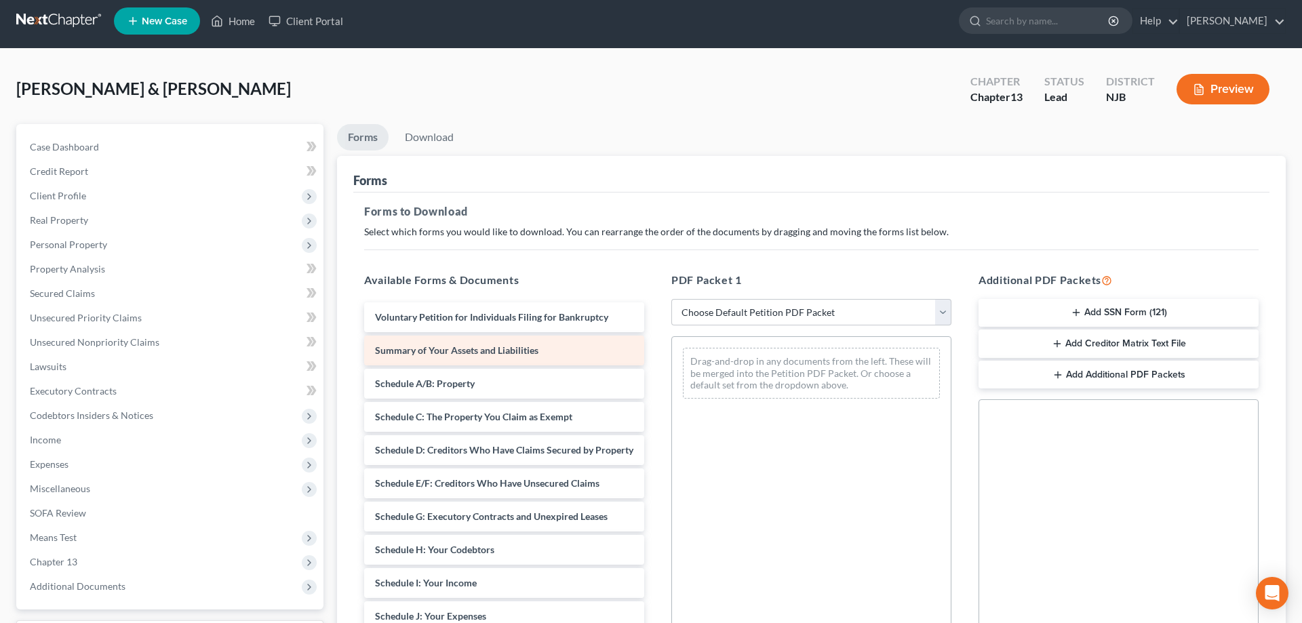
click at [476, 352] on span "Summary of Your Assets and Liabilities" at bounding box center [456, 351] width 163 height 12
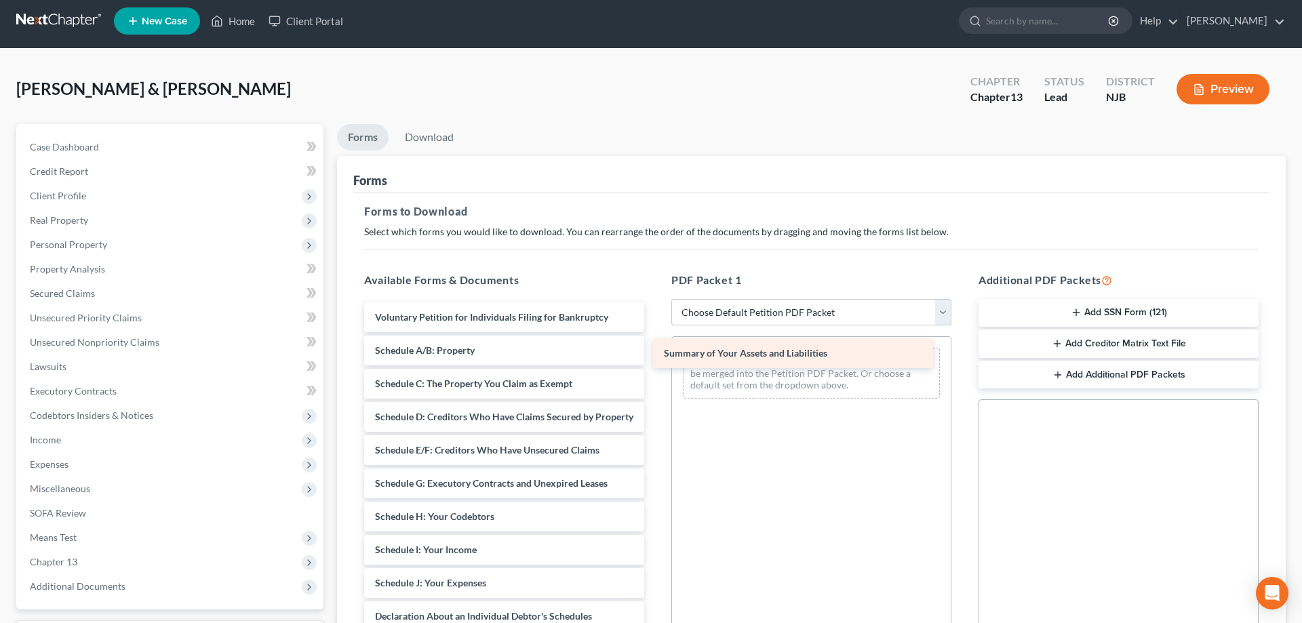
drag, startPoint x: 479, startPoint y: 352, endPoint x: 768, endPoint y: 355, distance: 288.9
click at [655, 355] on div "Summary of Your Assets and Liabilities Voluntary Petition for Individuals Filin…" at bounding box center [504, 579] width 302 height 555
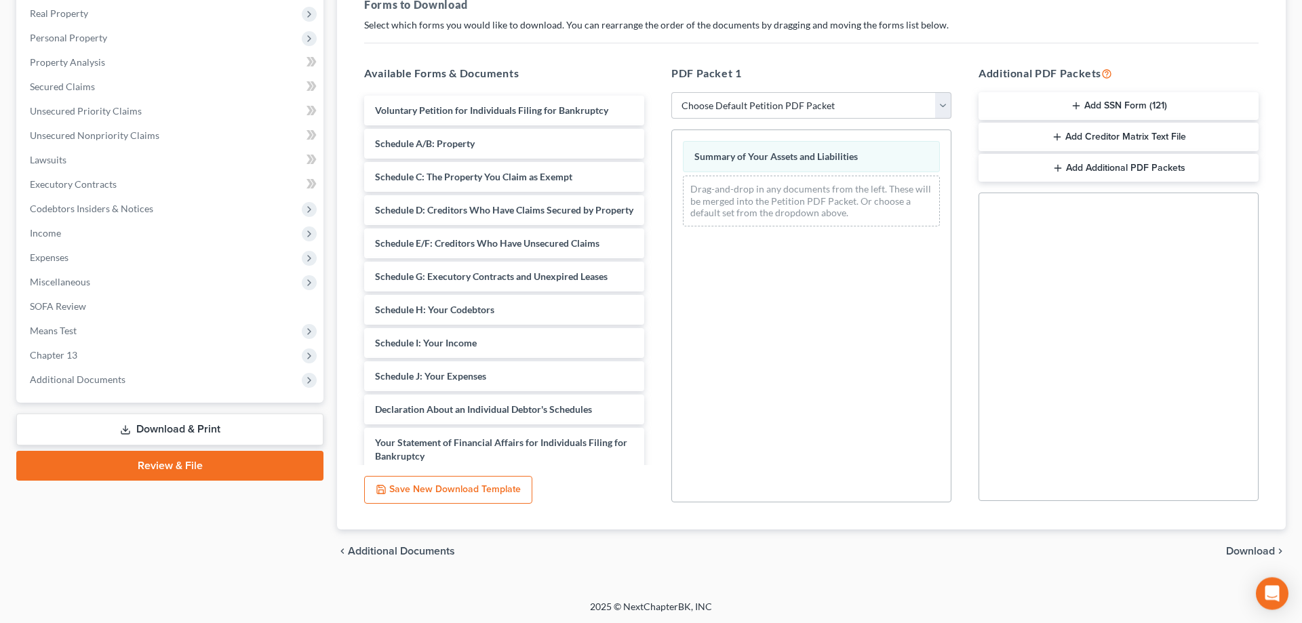
scroll to position [214, 0]
click at [246, 424] on link "Download & Print" at bounding box center [169, 429] width 307 height 32
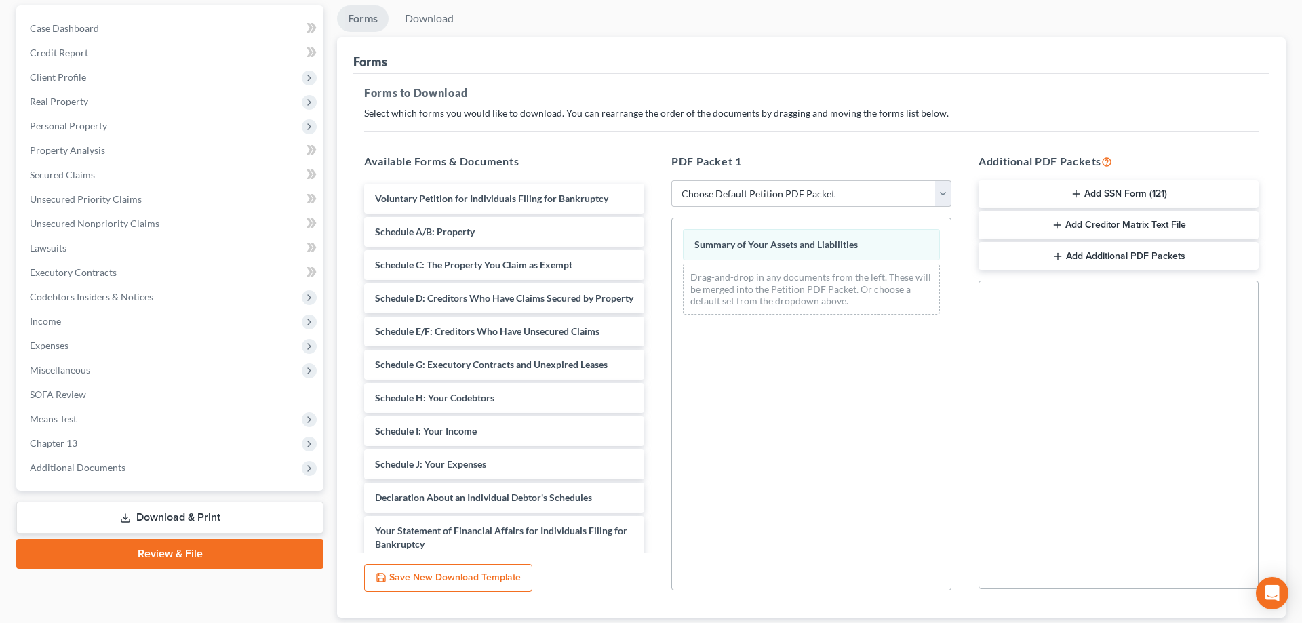
scroll to position [75, 0]
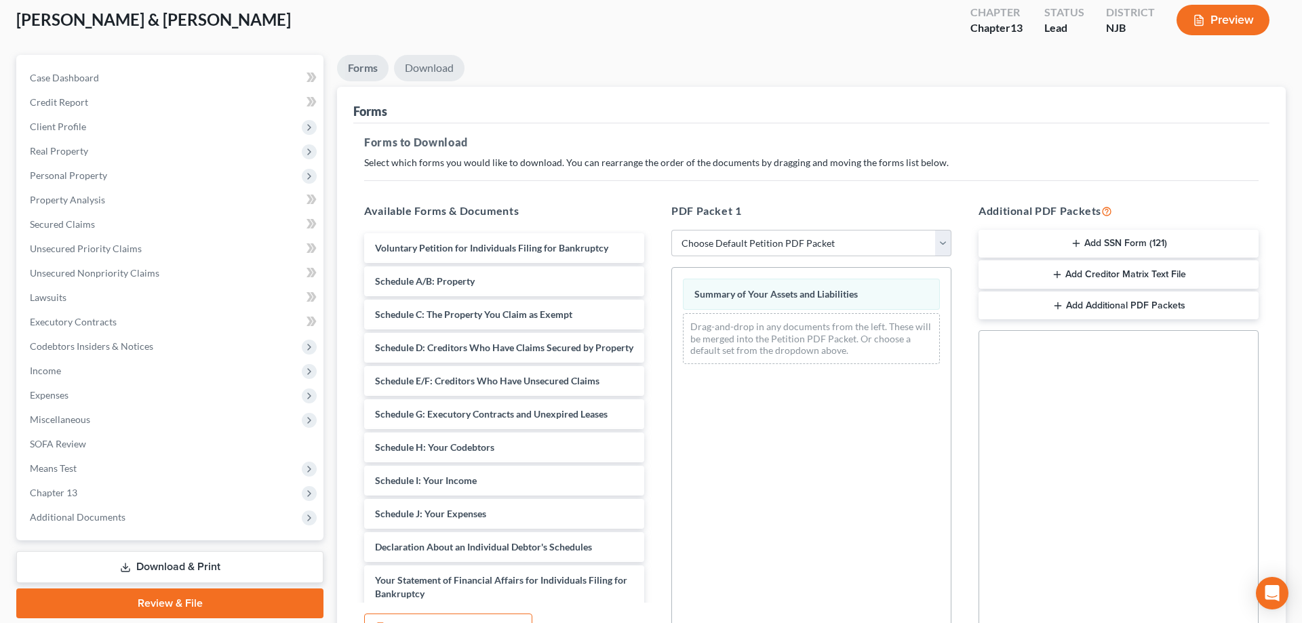
click at [443, 64] on link "Download" at bounding box center [429, 68] width 71 height 26
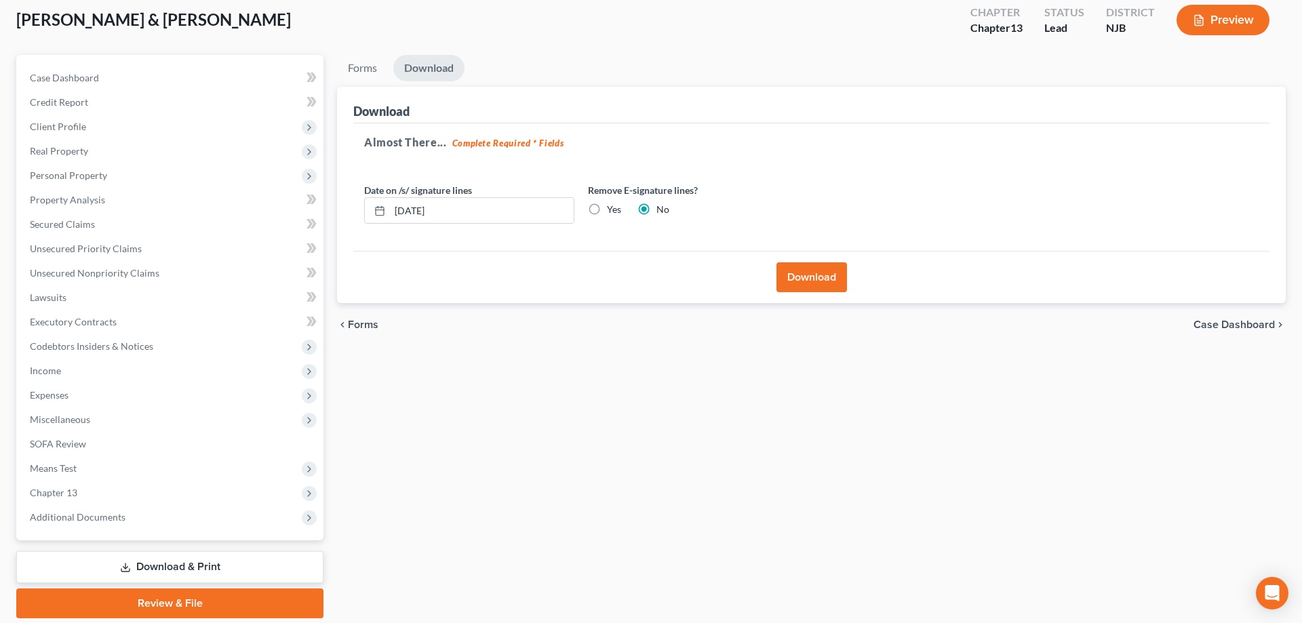
click at [810, 280] on button "Download" at bounding box center [812, 277] width 71 height 30
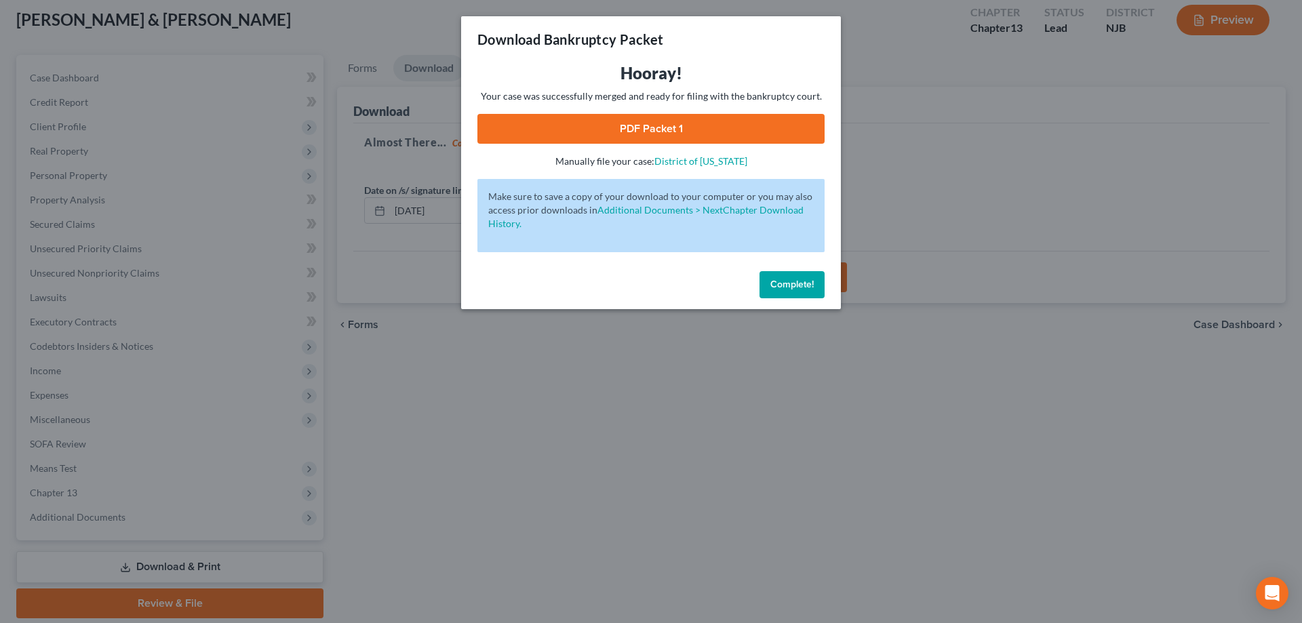
click at [720, 128] on link "PDF Packet 1" at bounding box center [650, 129] width 347 height 30
click at [703, 121] on link "PDF Packet 1" at bounding box center [650, 129] width 347 height 30
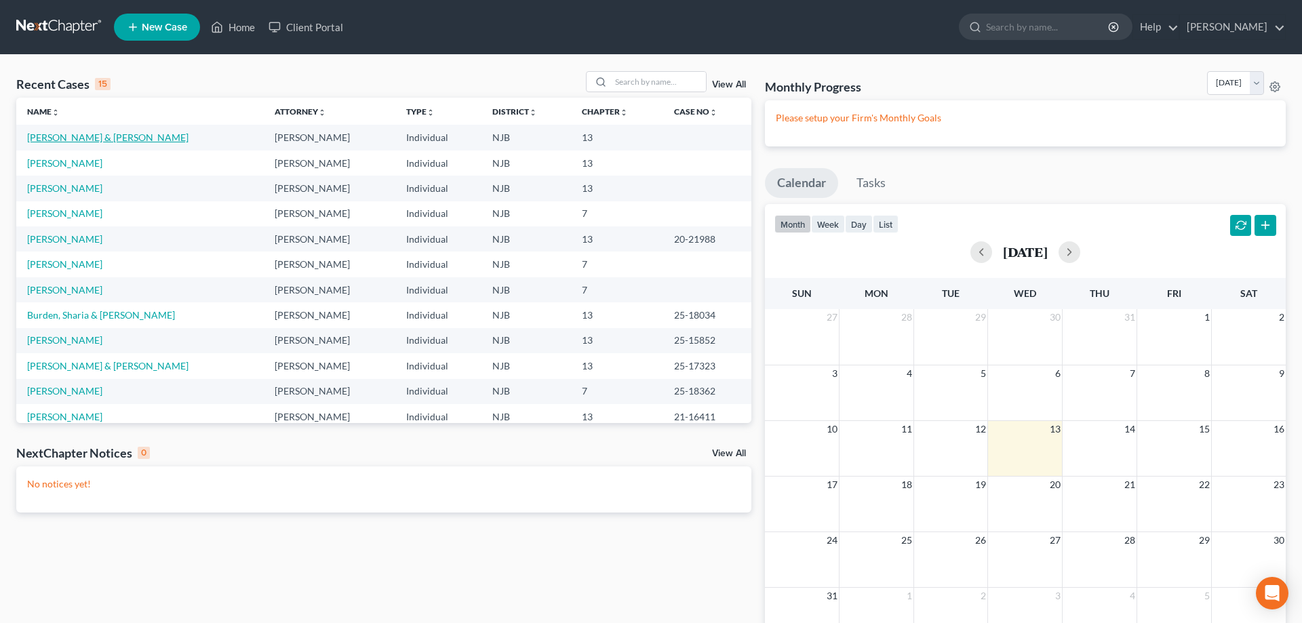
click at [135, 142] on link "[PERSON_NAME] & [PERSON_NAME]" at bounding box center [107, 138] width 161 height 12
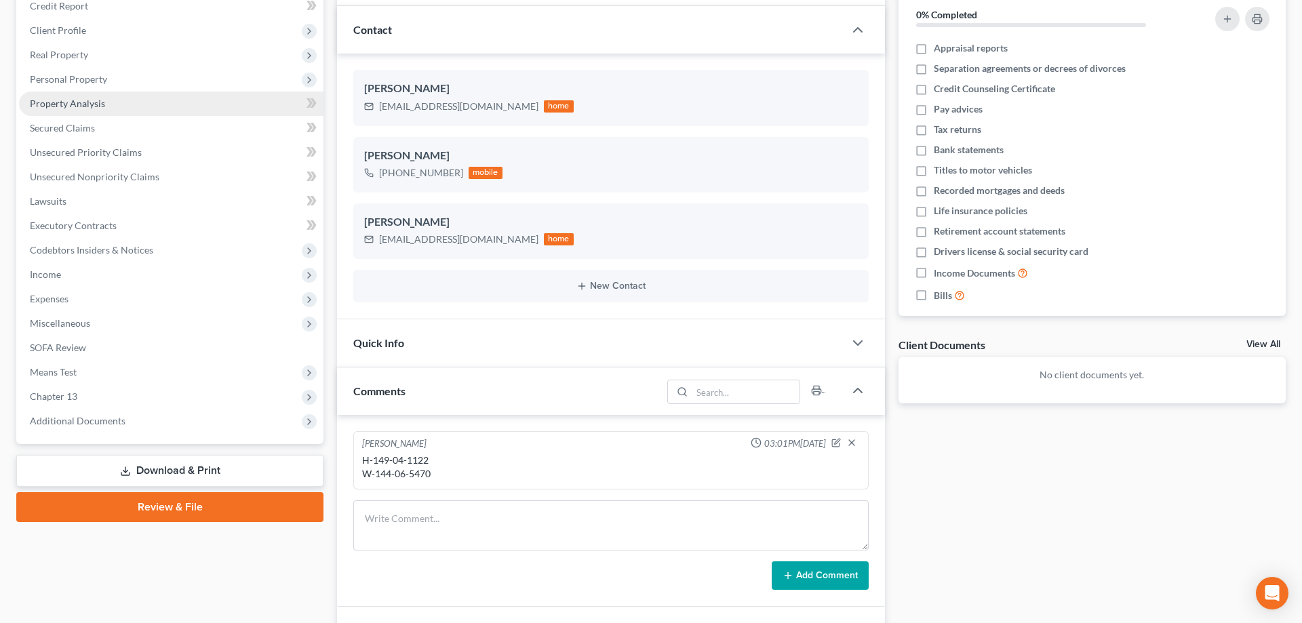
scroll to position [138, 0]
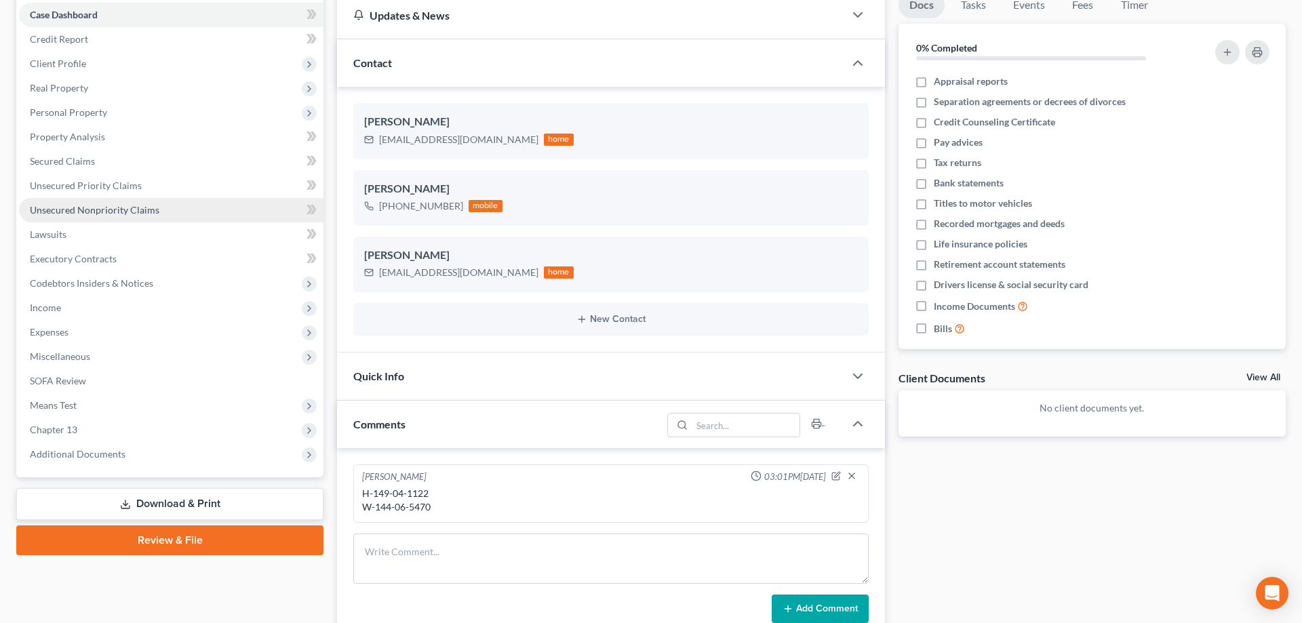
click at [106, 211] on span "Unsecured Nonpriority Claims" at bounding box center [95, 210] width 130 height 12
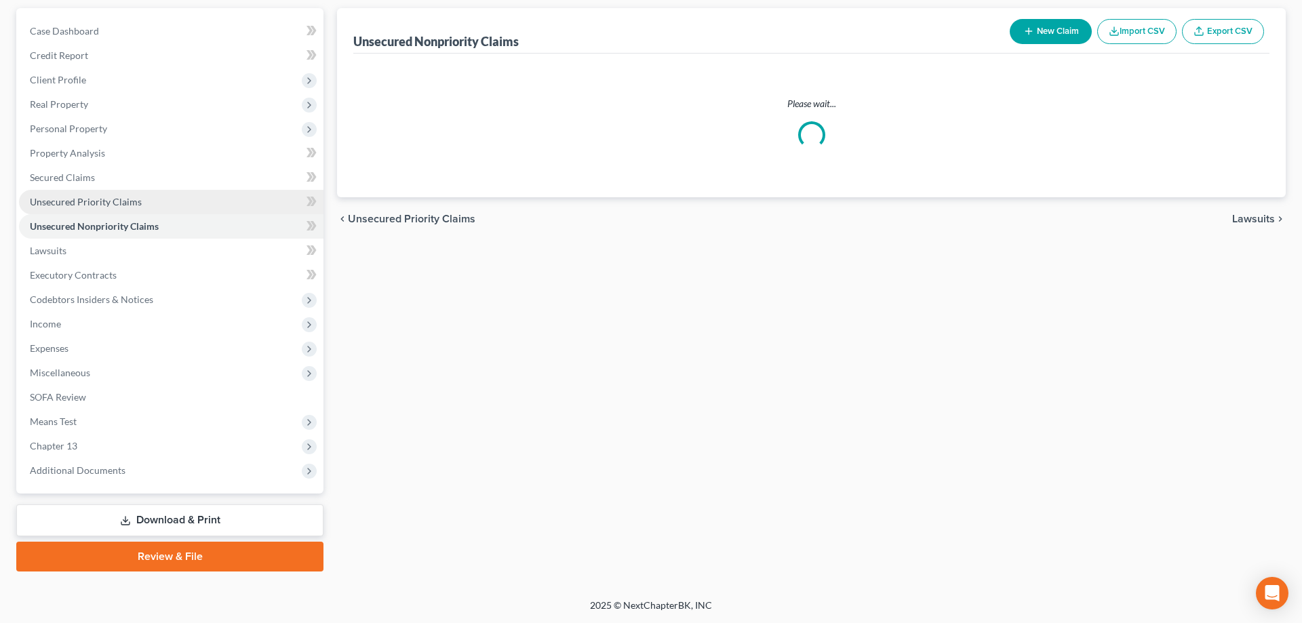
scroll to position [121, 0]
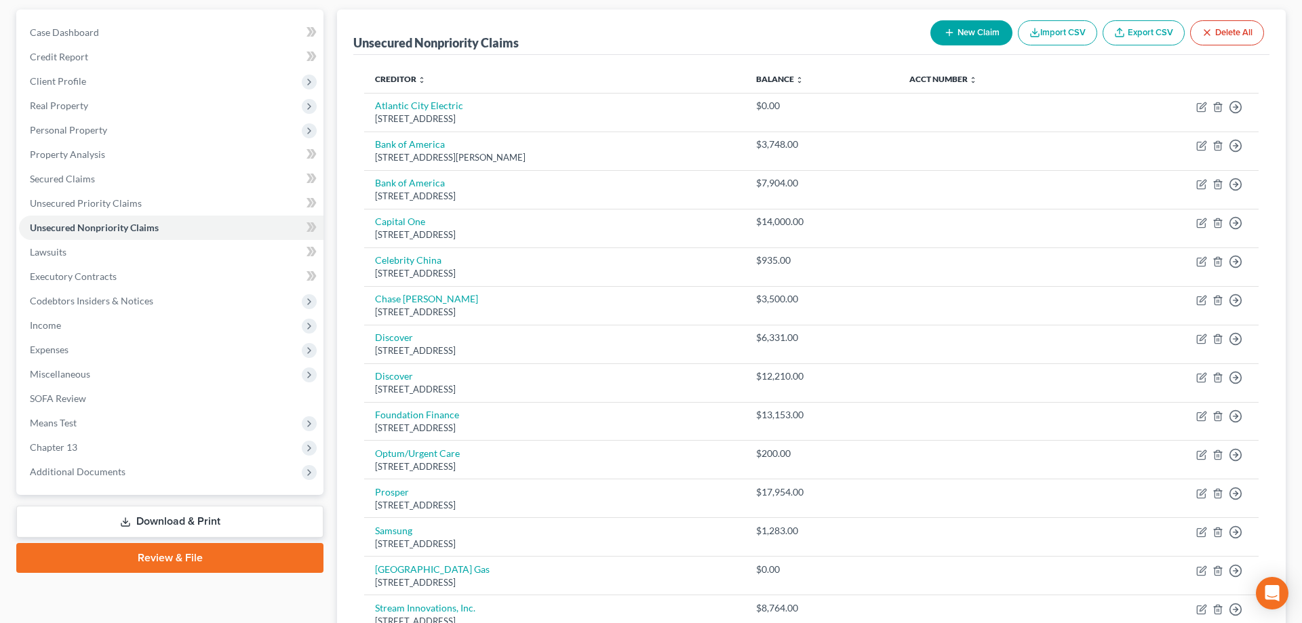
click at [934, 34] on button "New Claim" at bounding box center [971, 32] width 82 height 25
select select "2"
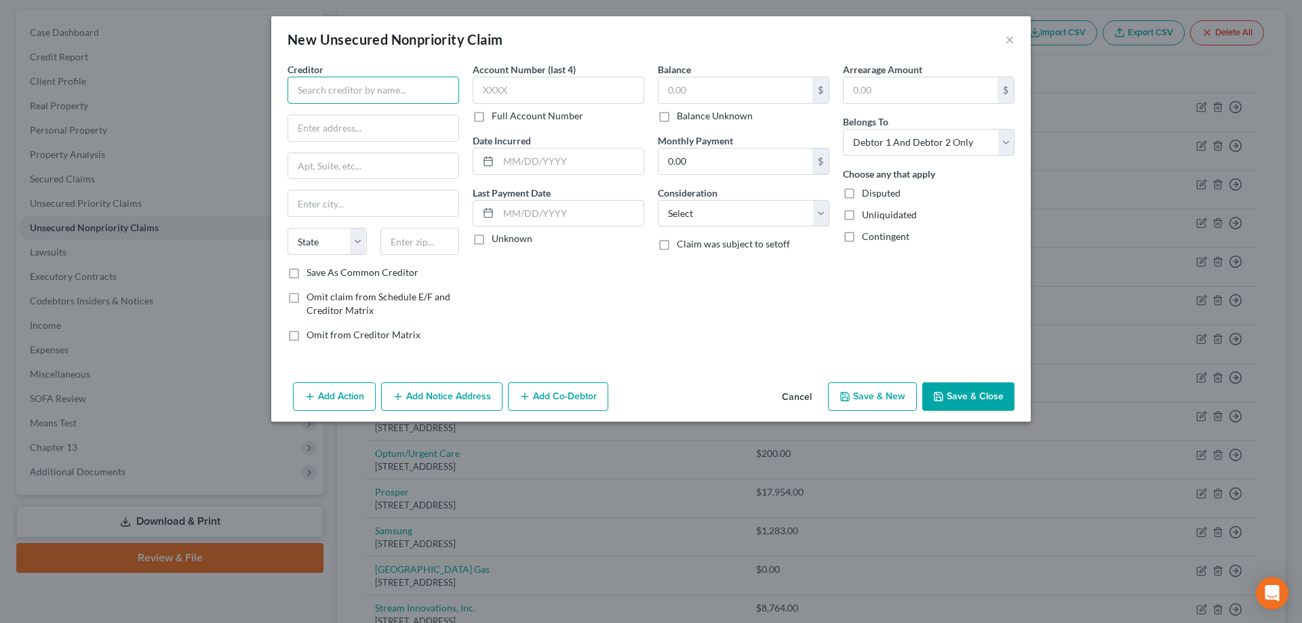
click at [364, 85] on input "text" at bounding box center [374, 90] width 172 height 27
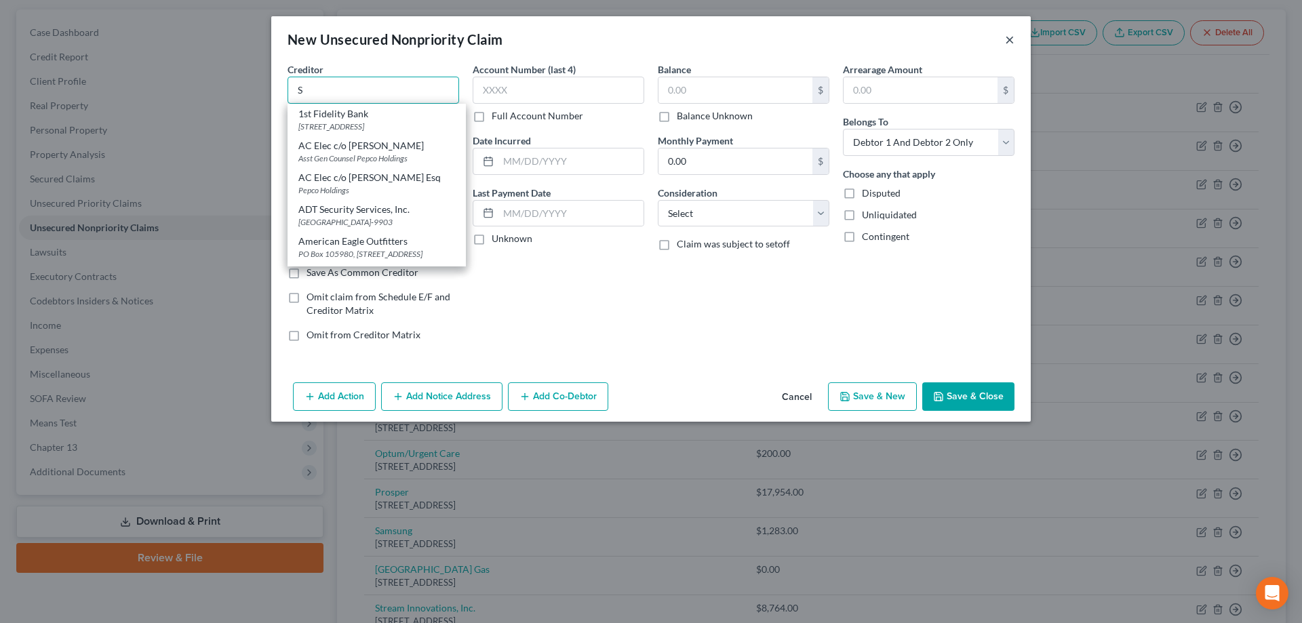
type input "S"
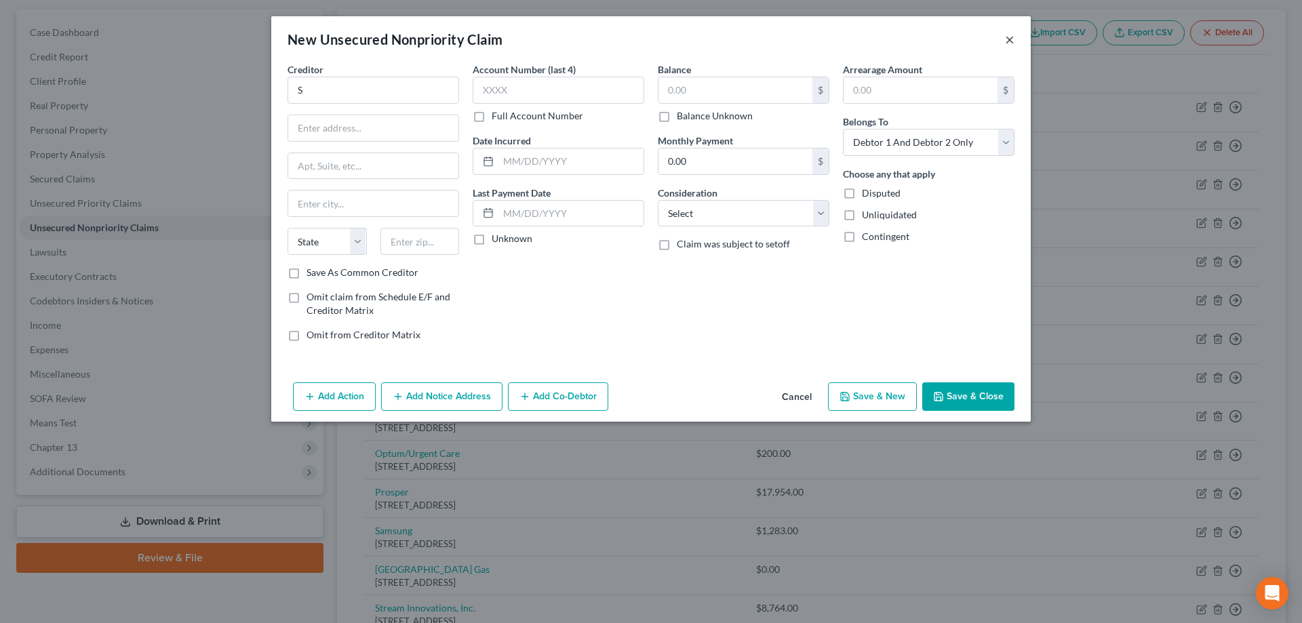
click at [1008, 39] on button "×" at bounding box center [1009, 39] width 9 height 16
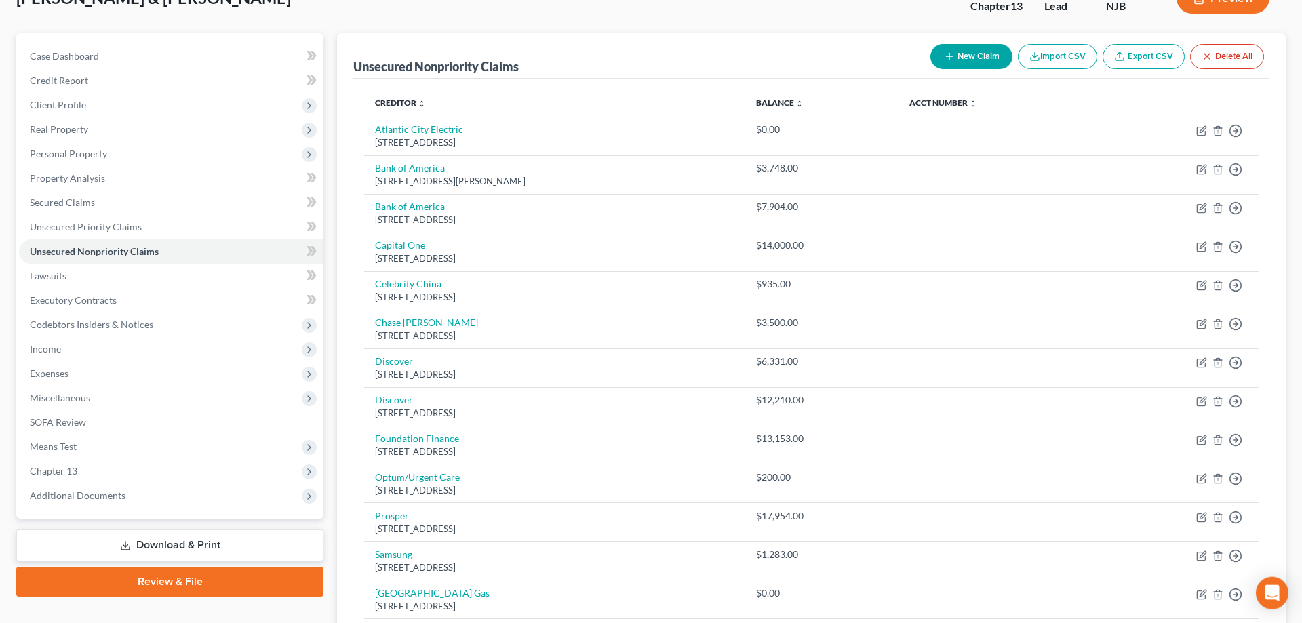
scroll to position [69, 0]
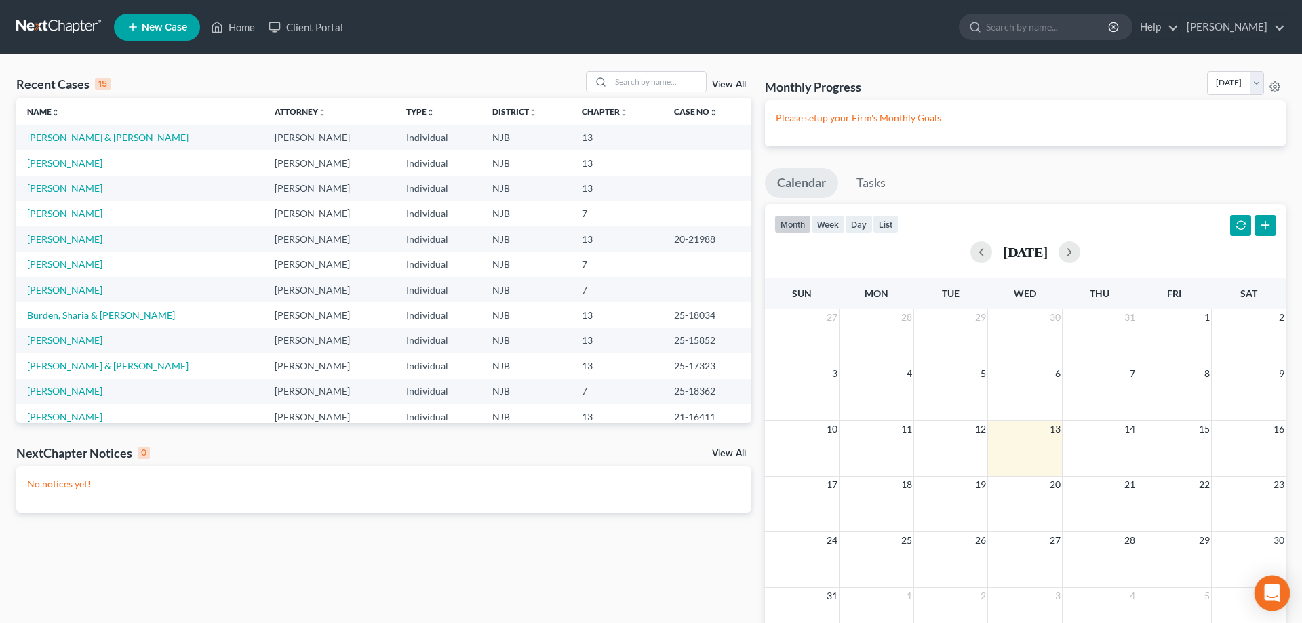
click at [1273, 589] on icon "Open Intercom Messenger" at bounding box center [1272, 594] width 16 height 18
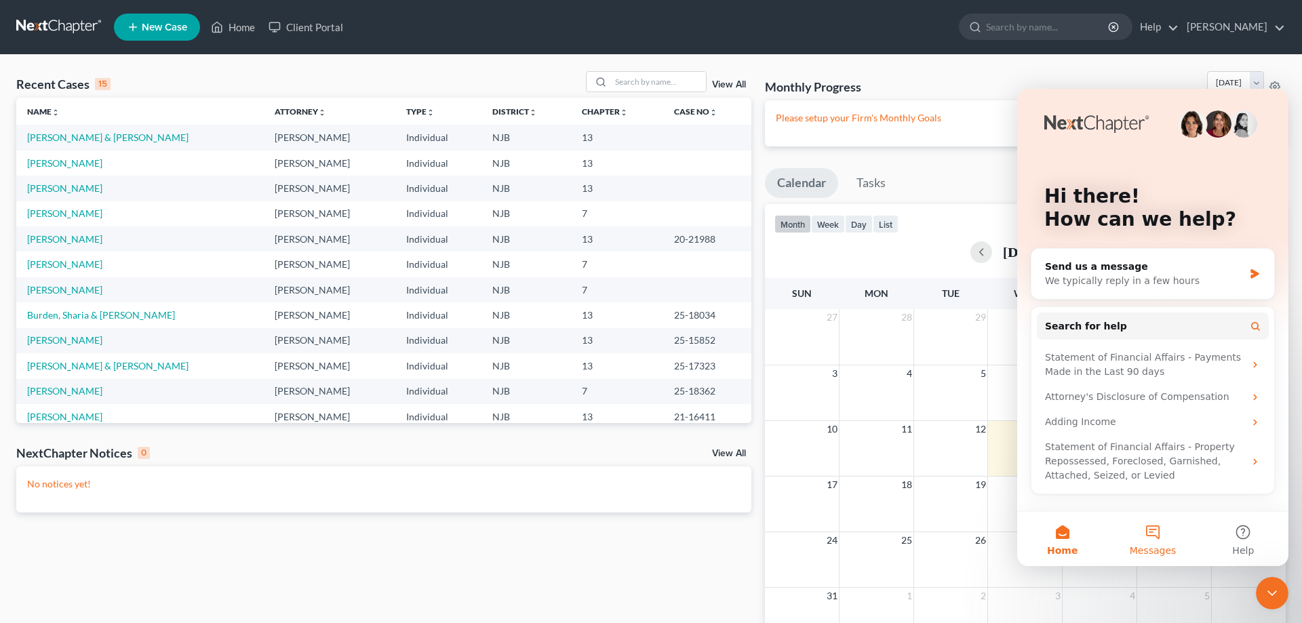
click at [1155, 532] on button "Messages" at bounding box center [1153, 539] width 90 height 54
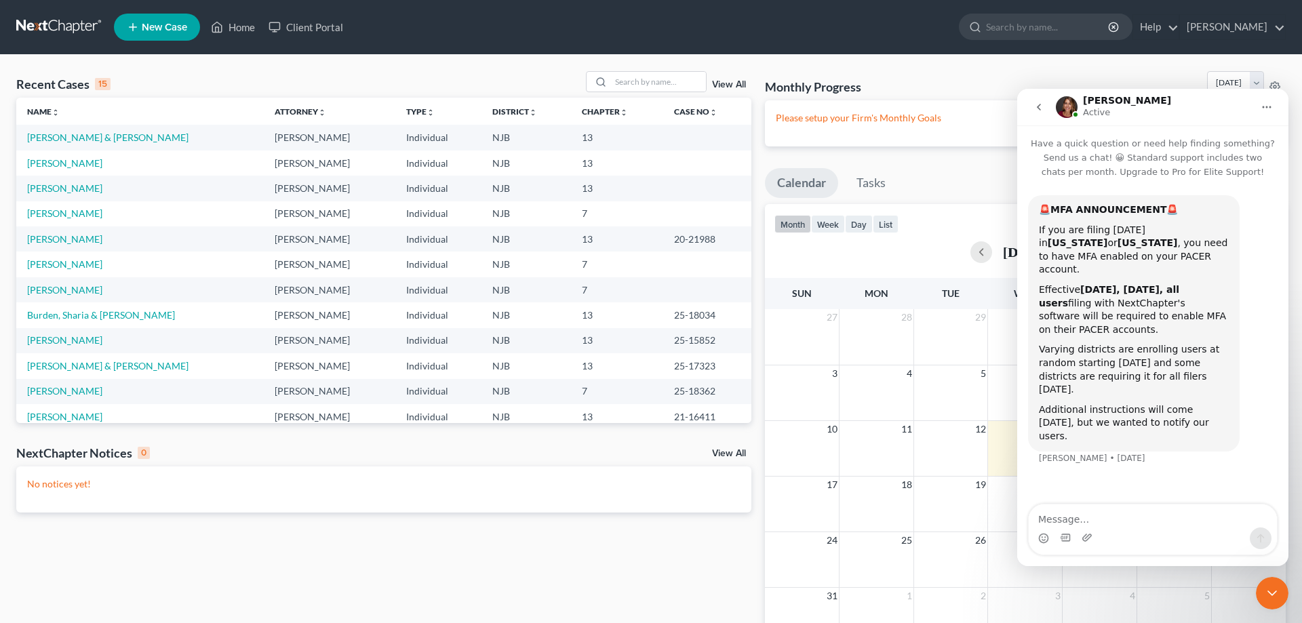
click at [976, 94] on div "Monthly Progress Bankruptcy Bankruptcy [DATE] [DATE] [DATE] [DATE] [DATE] [DATE…" at bounding box center [1025, 85] width 521 height 29
click at [1269, 107] on icon "Home" at bounding box center [1266, 107] width 11 height 11
click at [1279, 587] on icon "Close Intercom Messenger" at bounding box center [1272, 593] width 16 height 16
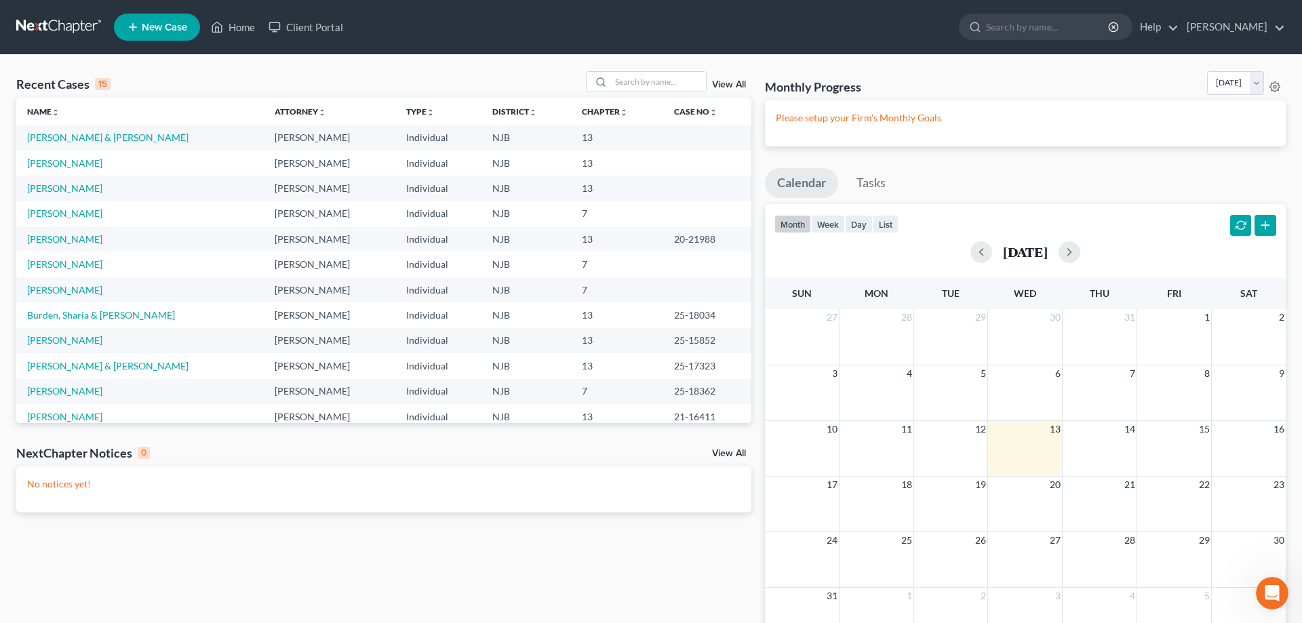
click at [1274, 591] on icon "Open Intercom Messenger" at bounding box center [1272, 593] width 9 height 11
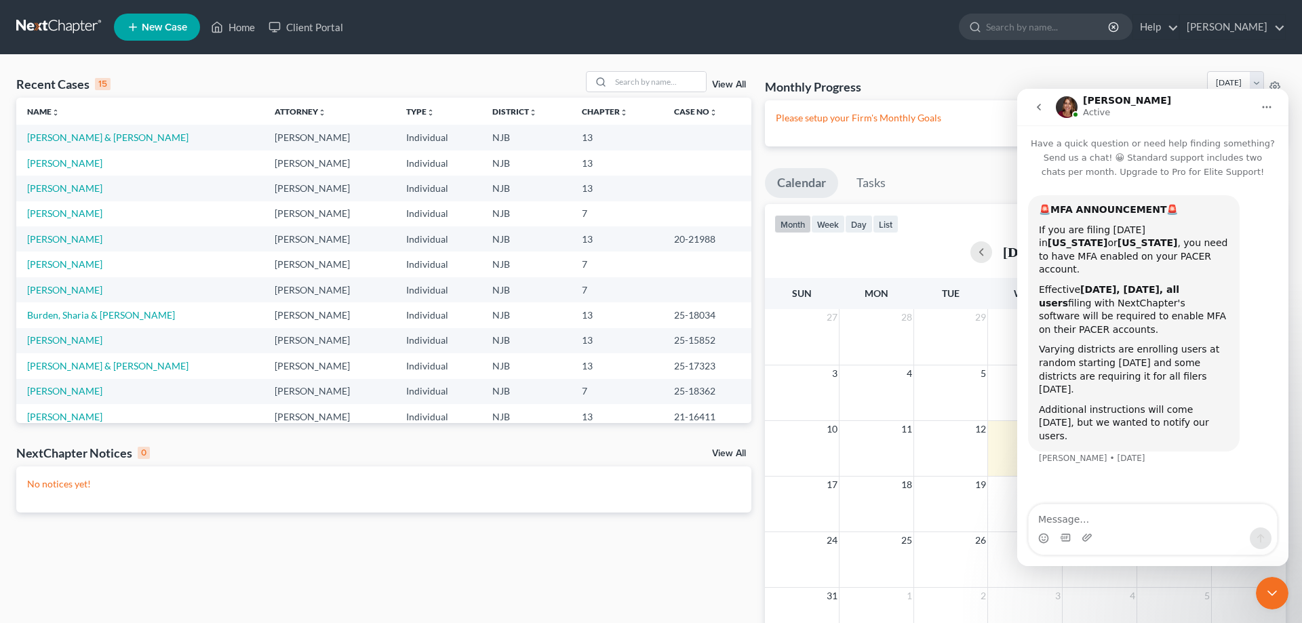
drag, startPoint x: 1268, startPoint y: 600, endPoint x: 1261, endPoint y: 593, distance: 9.1
click at [1269, 599] on icon "Close Intercom Messenger" at bounding box center [1272, 593] width 16 height 16
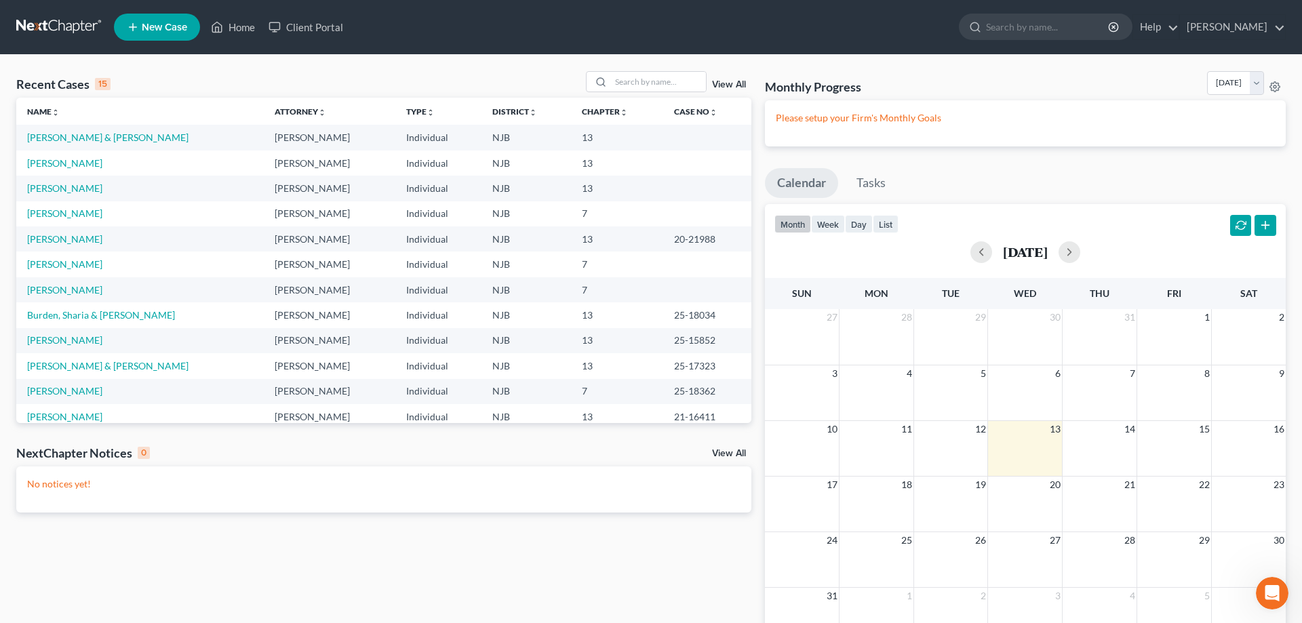
click at [1270, 601] on div "Open Intercom Messenger" at bounding box center [1272, 593] width 45 height 45
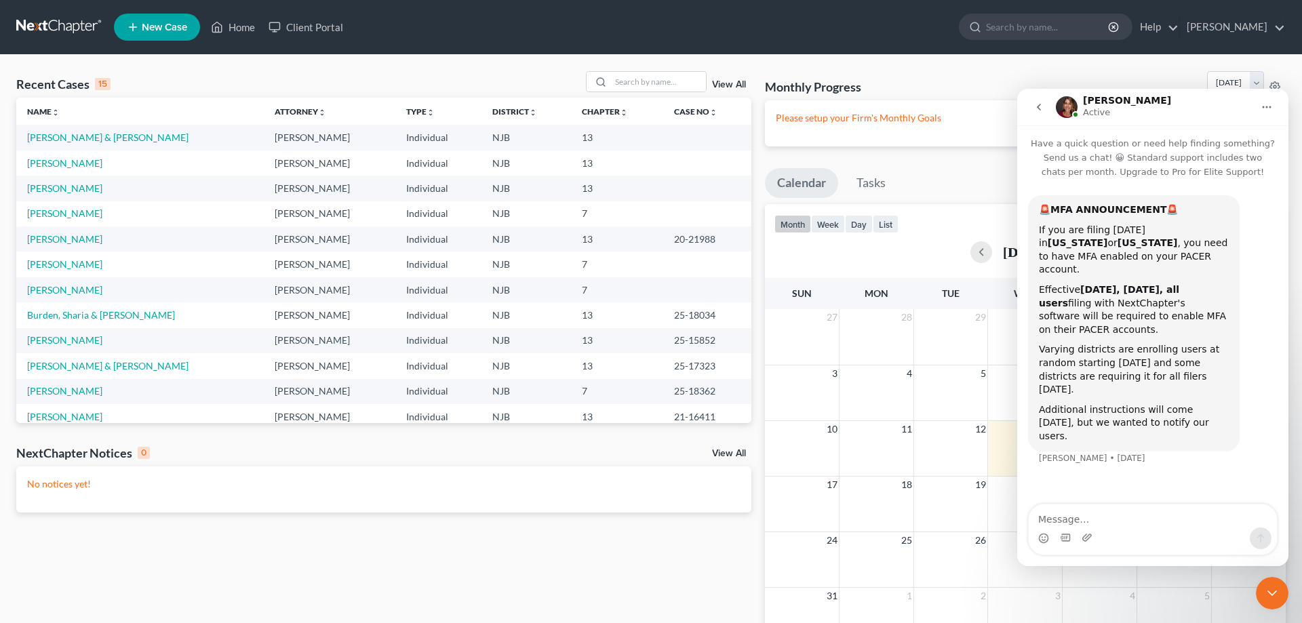
click at [1037, 107] on icon "go back" at bounding box center [1039, 107] width 4 height 7
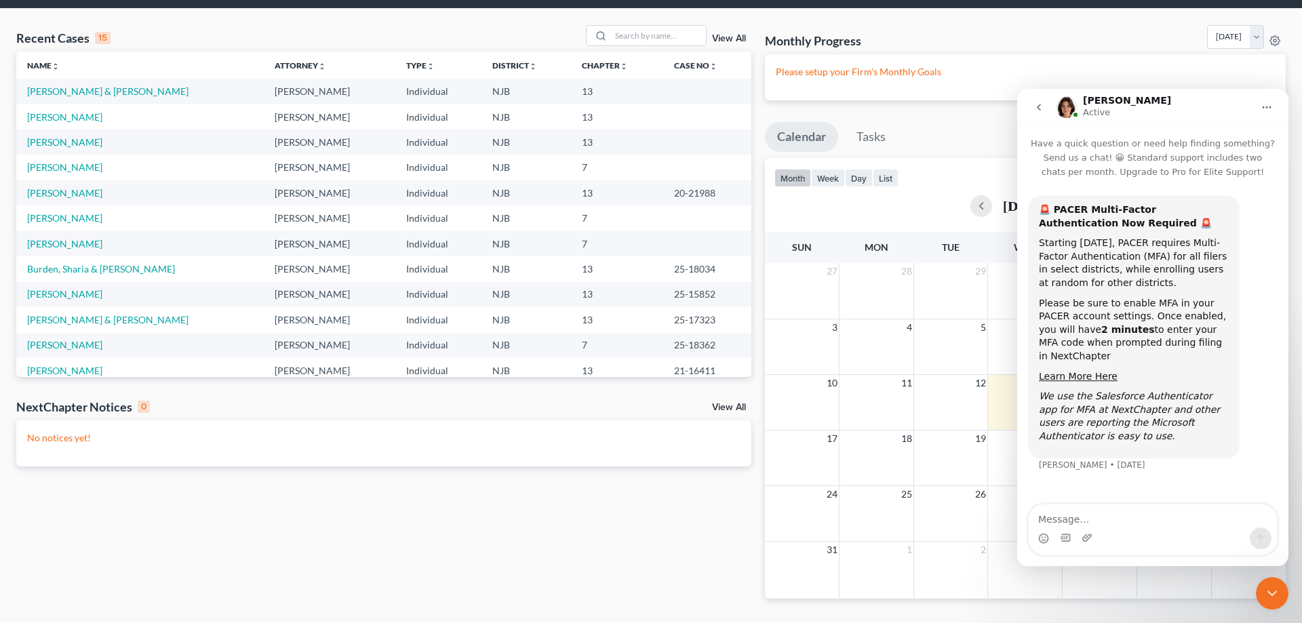
scroll to position [84, 0]
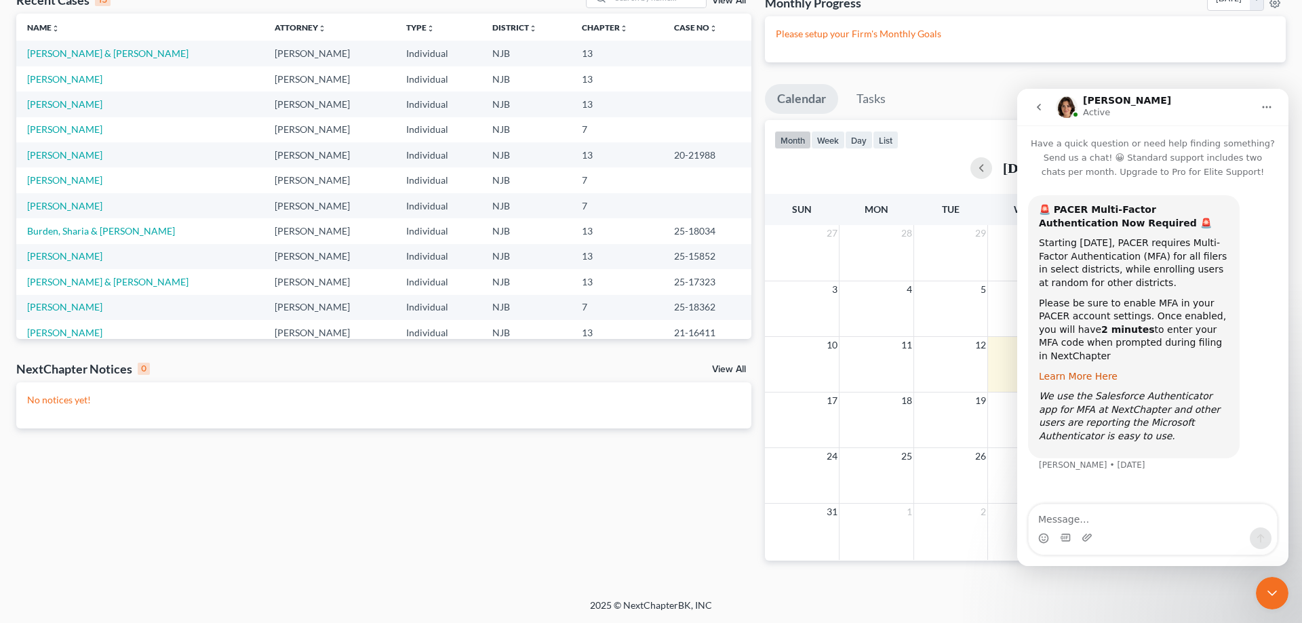
click at [1078, 371] on link "Learn More Here" at bounding box center [1078, 376] width 79 height 11
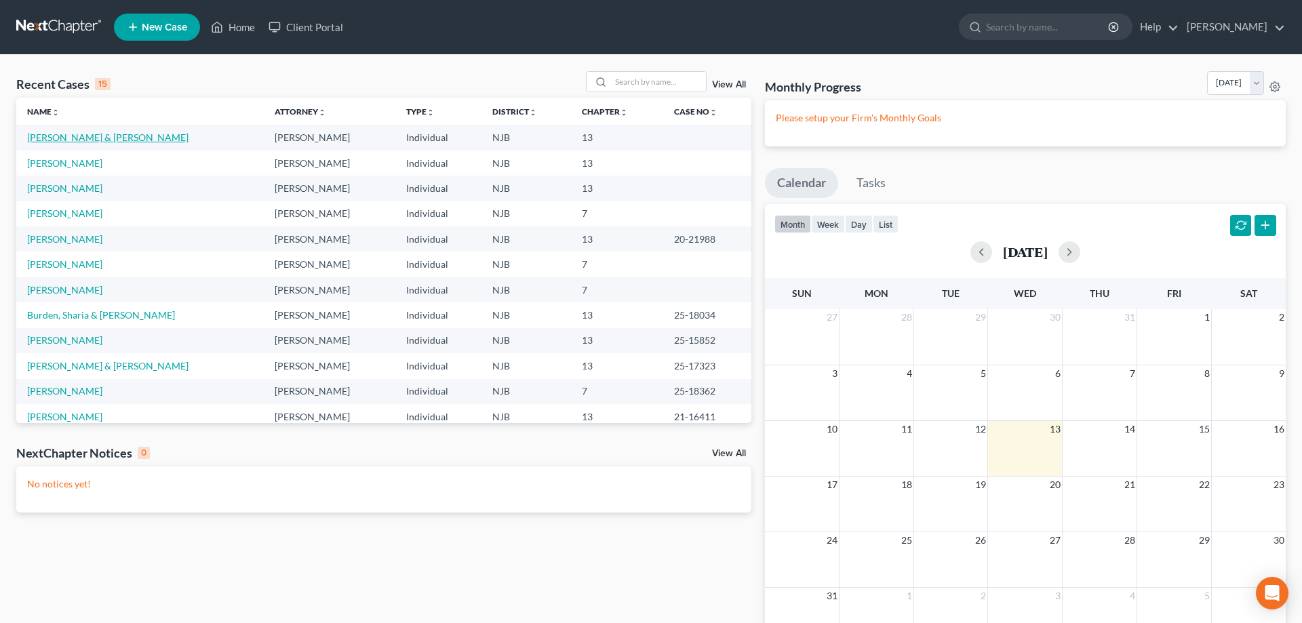
click at [123, 137] on link "[PERSON_NAME] & [PERSON_NAME]" at bounding box center [107, 138] width 161 height 12
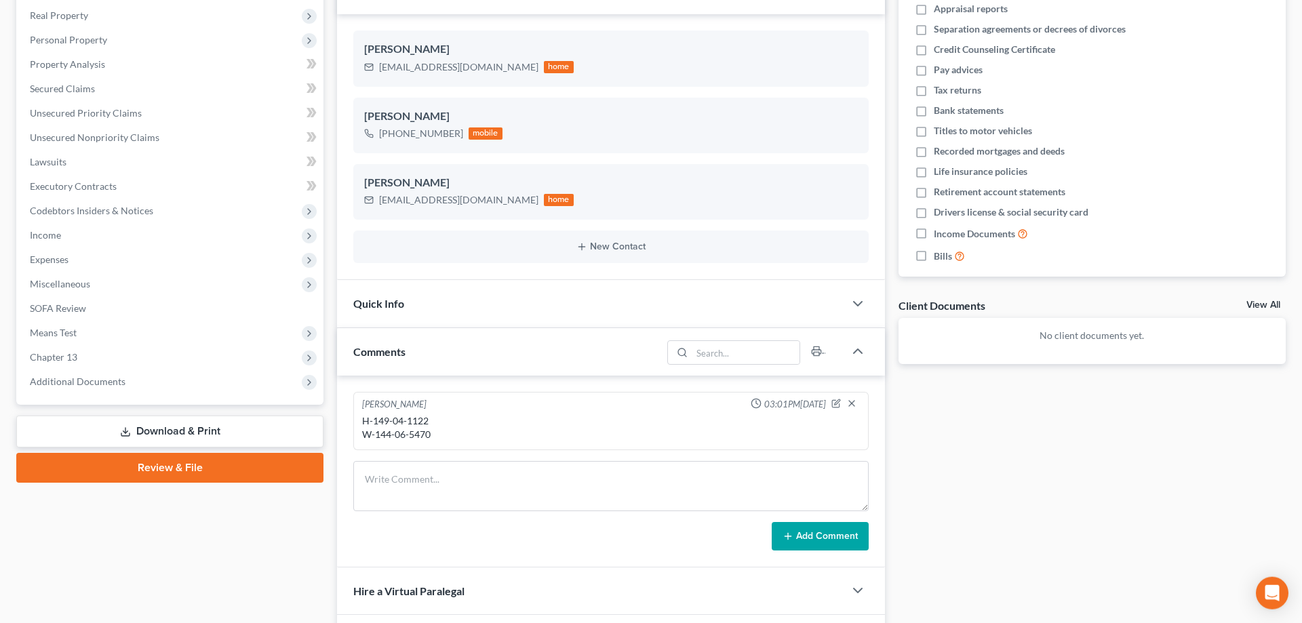
scroll to position [277, 0]
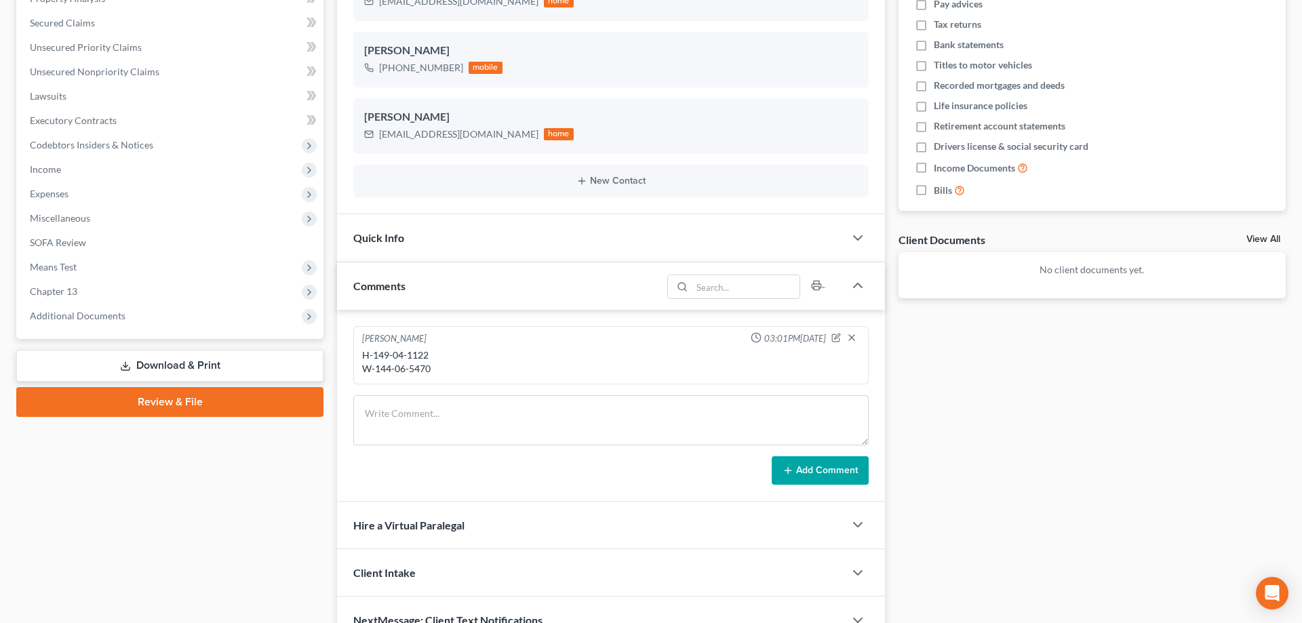
click at [214, 402] on link "Review & File" at bounding box center [169, 402] width 307 height 30
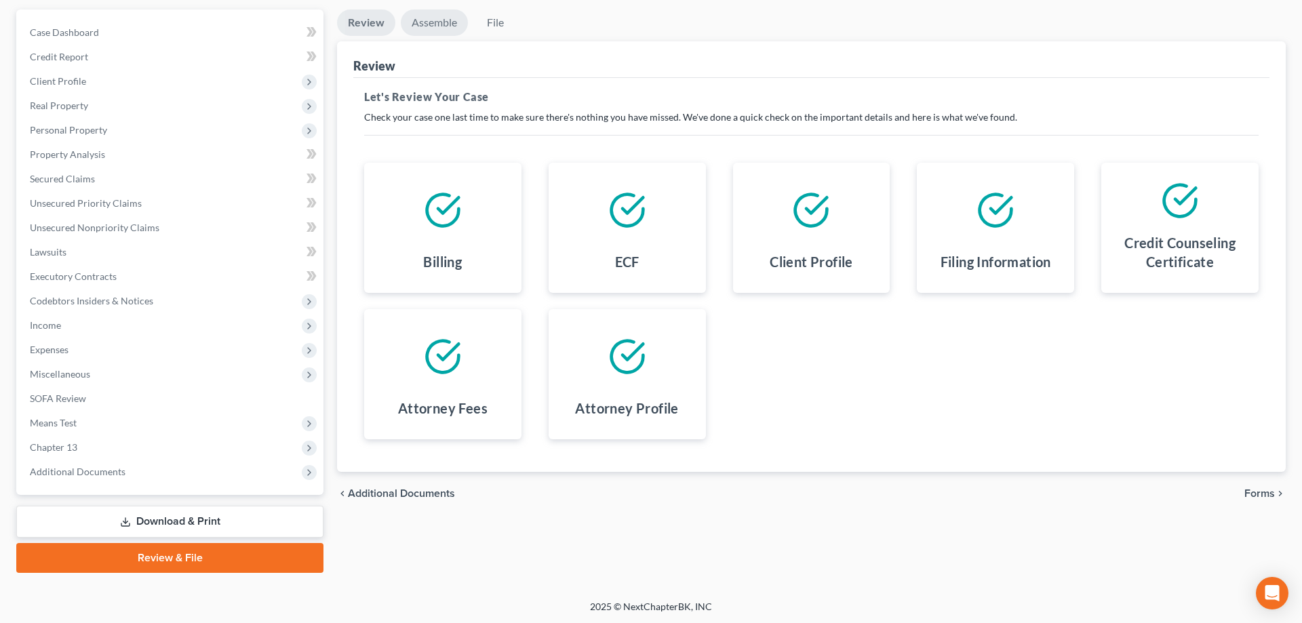
click at [435, 24] on link "Assemble" at bounding box center [434, 22] width 67 height 26
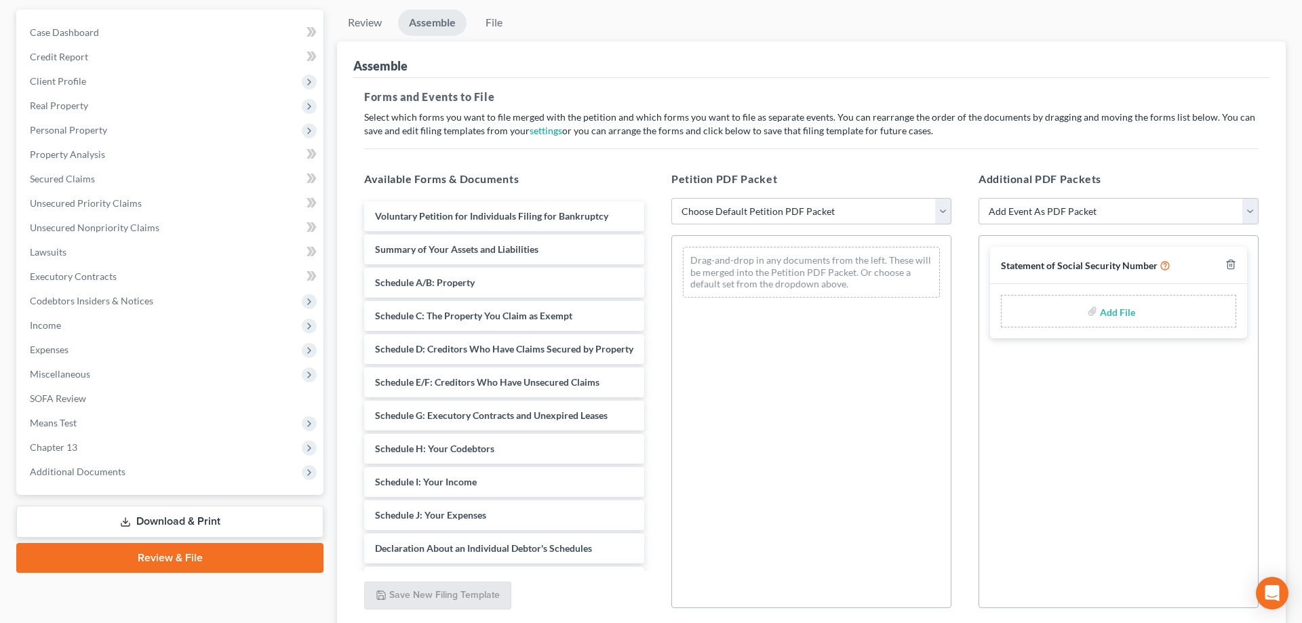
click at [671, 198] on select "Choose Default Petition PDF Packet Complete Bankruptcy Petition (all forms and …" at bounding box center [811, 211] width 280 height 27
select select "0"
click option "Complete Bankruptcy Petition (all forms and schedules)" at bounding box center [0, 0] width 0 height 0
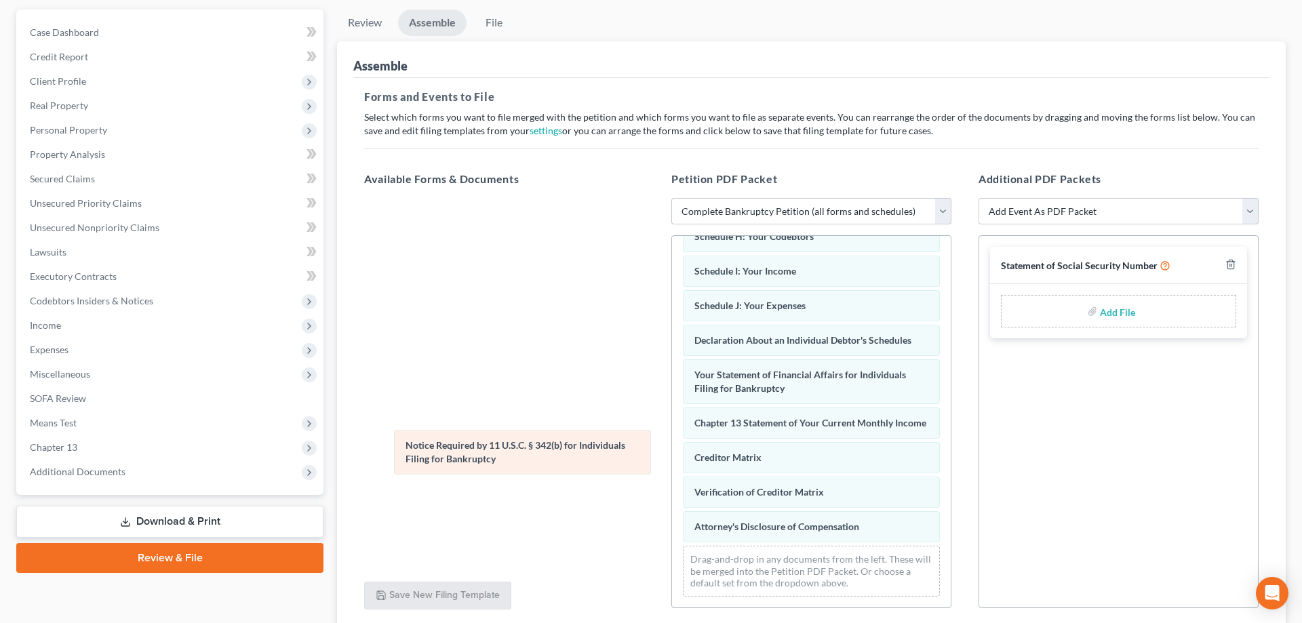
scroll to position [281, 0]
drag, startPoint x: 739, startPoint y: 483, endPoint x: 444, endPoint y: 448, distance: 297.0
click at [672, 448] on div "Notice Required by 11 U.S.C. § 342(b) for Individuals Filing for Bankruptcy Vol…" at bounding box center [811, 281] width 279 height 653
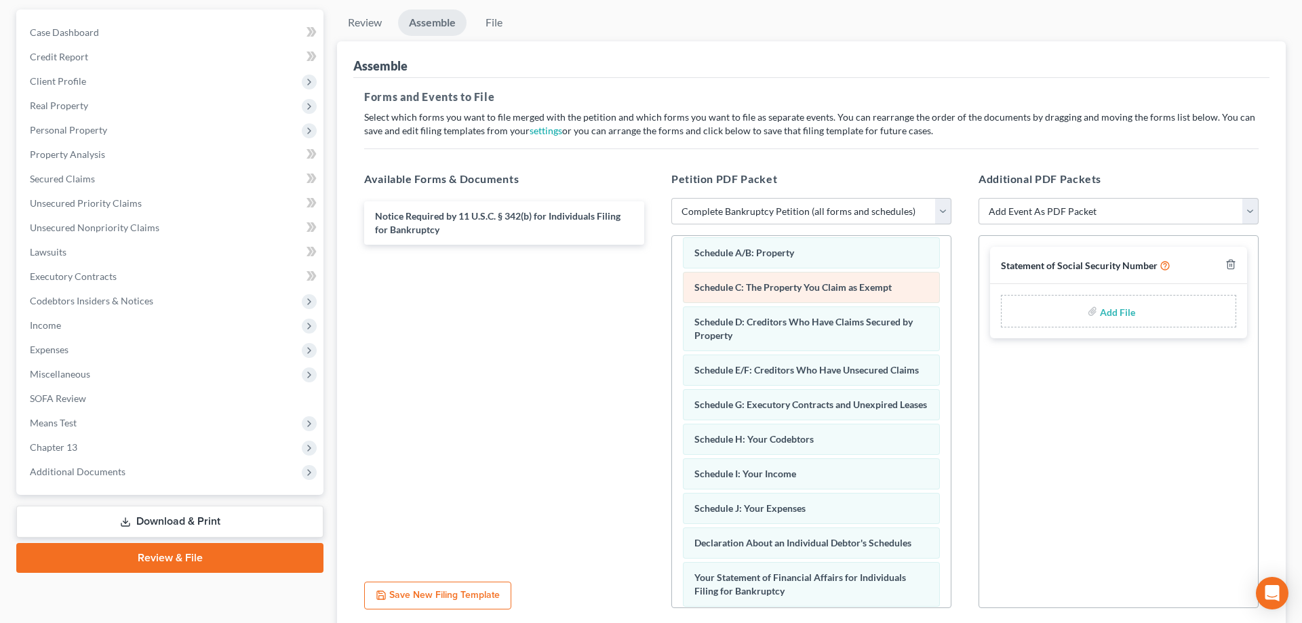
scroll to position [74, 0]
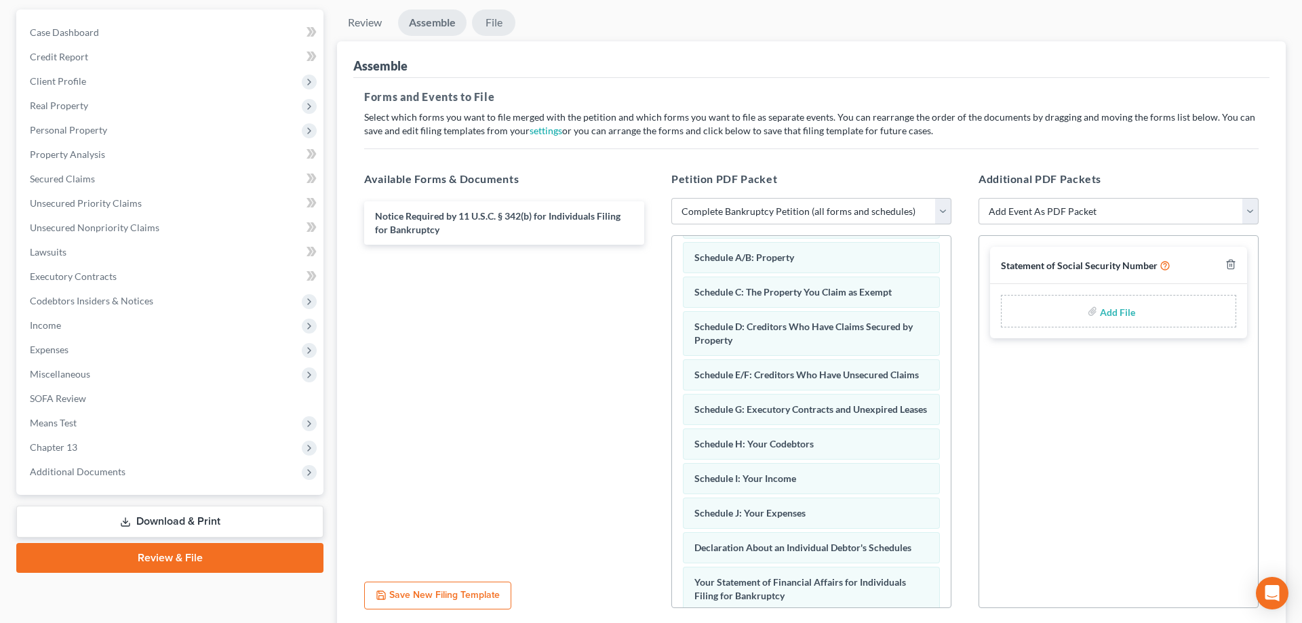
click at [492, 22] on link "File" at bounding box center [493, 22] width 43 height 26
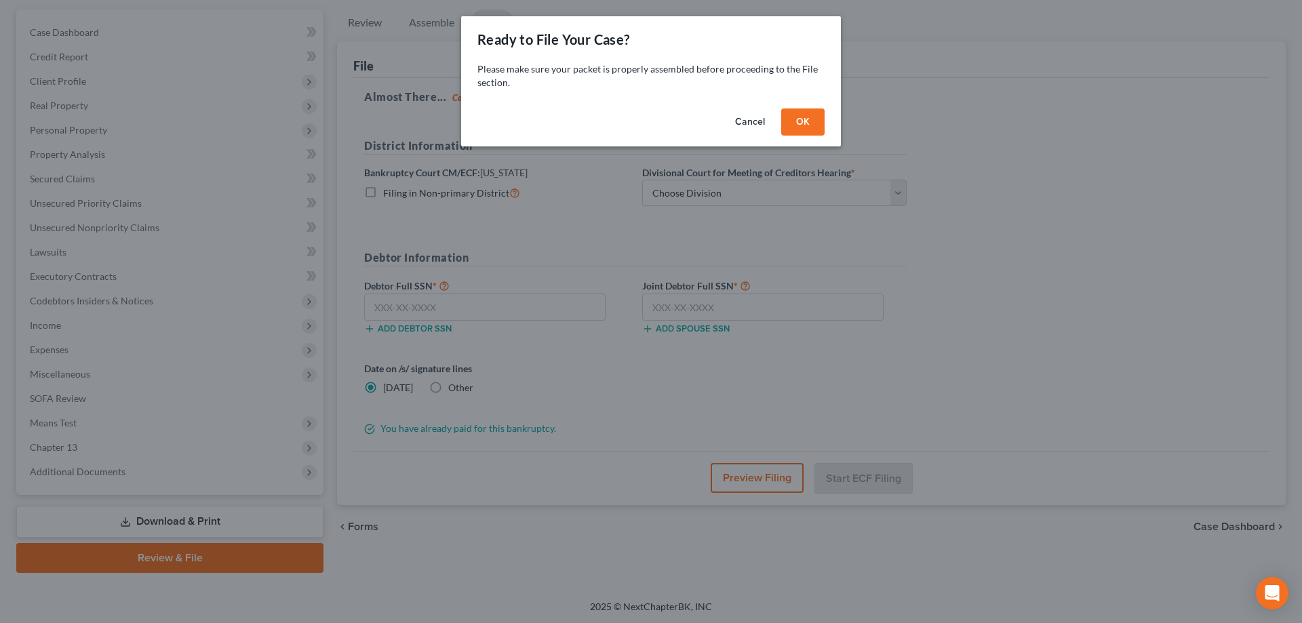
click at [798, 124] on button "OK" at bounding box center [802, 122] width 43 height 27
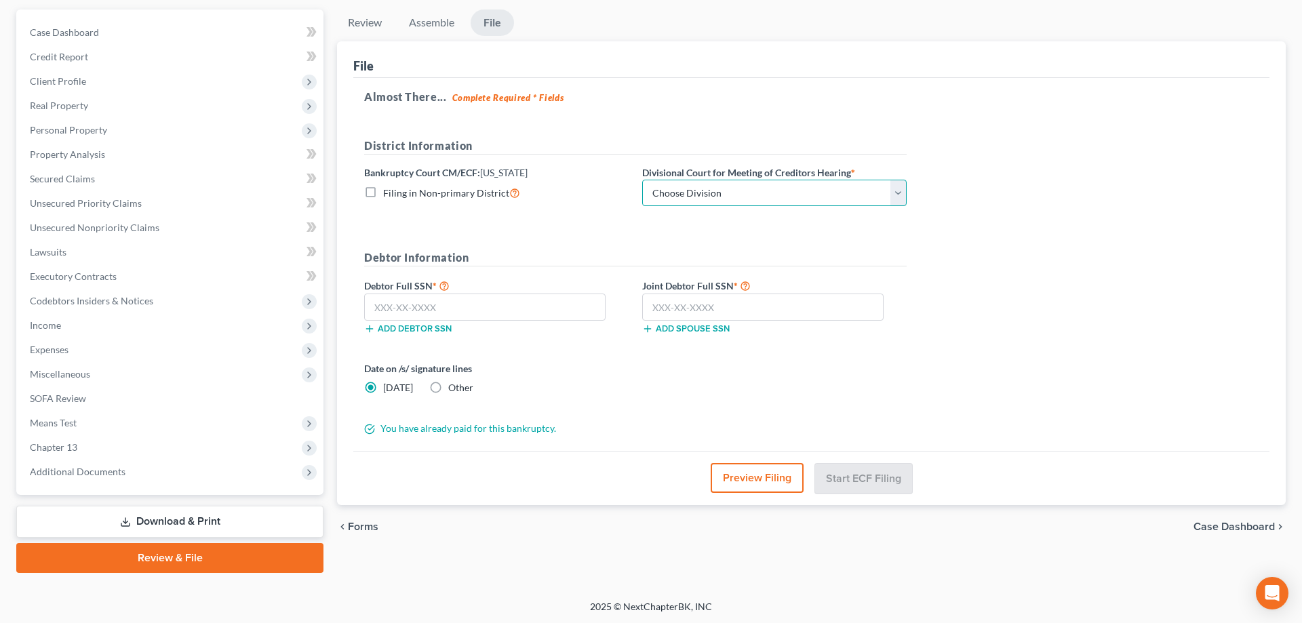
click at [642, 180] on select "Choose Division [GEOGRAPHIC_DATA] [GEOGRAPHIC_DATA]/[GEOGRAPHIC_DATA] [GEOGRAPH…" at bounding box center [774, 193] width 264 height 27
click option "[GEOGRAPHIC_DATA]/[GEOGRAPHIC_DATA]" at bounding box center [0, 0] width 0 height 0
select select "1"
click at [437, 311] on input "text" at bounding box center [484, 307] width 241 height 27
type input "149-04-1122"
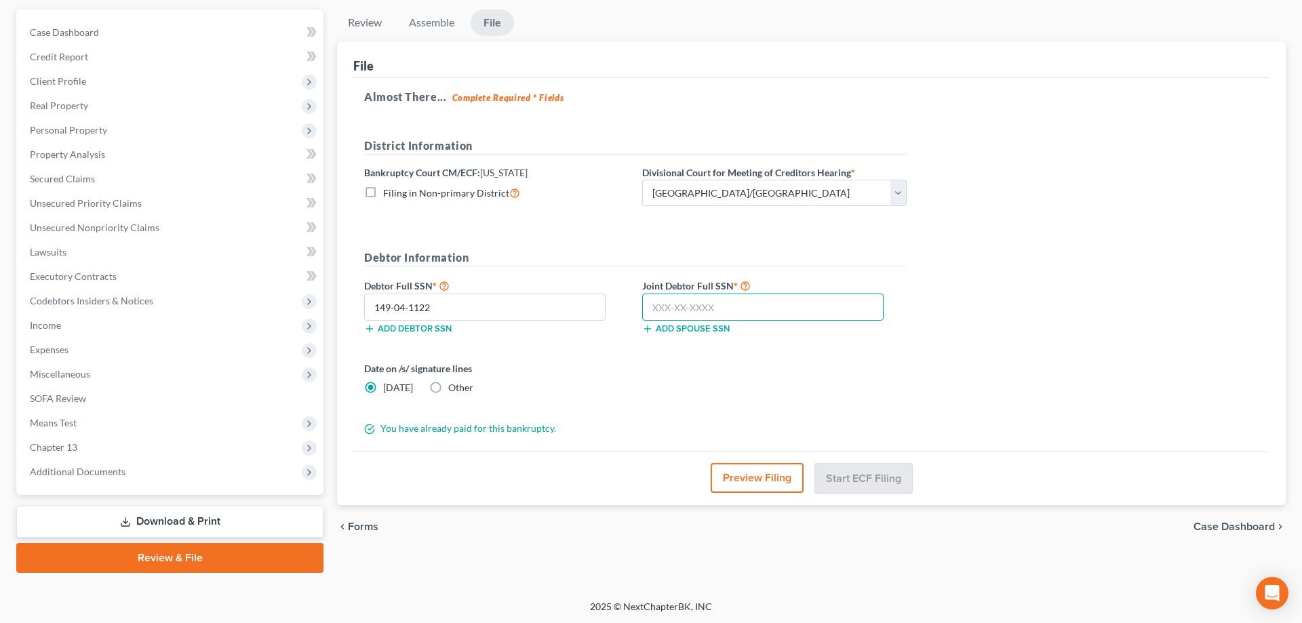
click at [658, 308] on input "text" at bounding box center [762, 307] width 241 height 27
type input "144-06-5470"
click at [867, 480] on button "Start ECF Filing" at bounding box center [863, 478] width 97 height 30
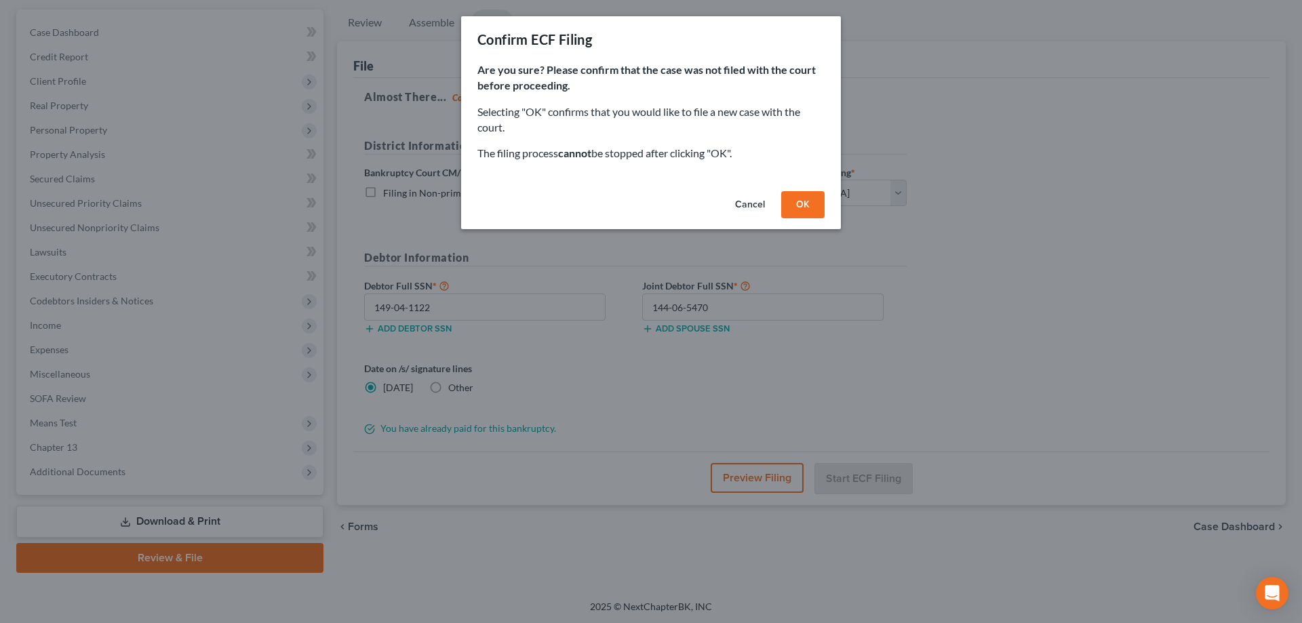
click at [798, 206] on button "OK" at bounding box center [802, 204] width 43 height 27
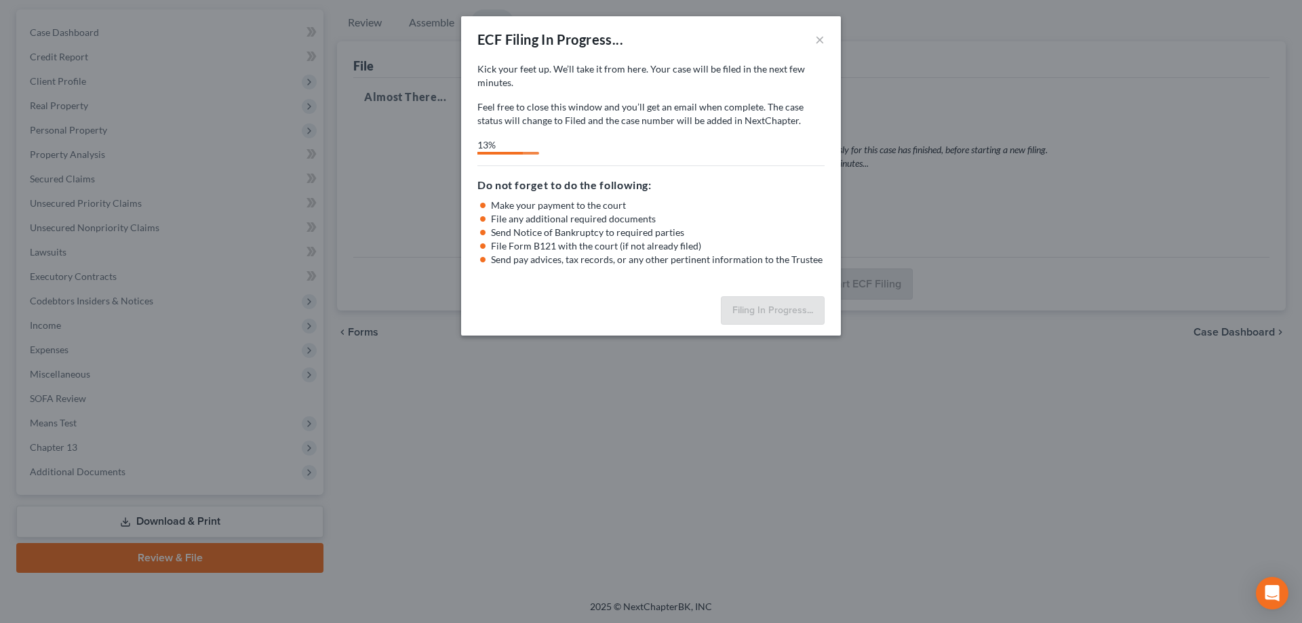
select select "1"
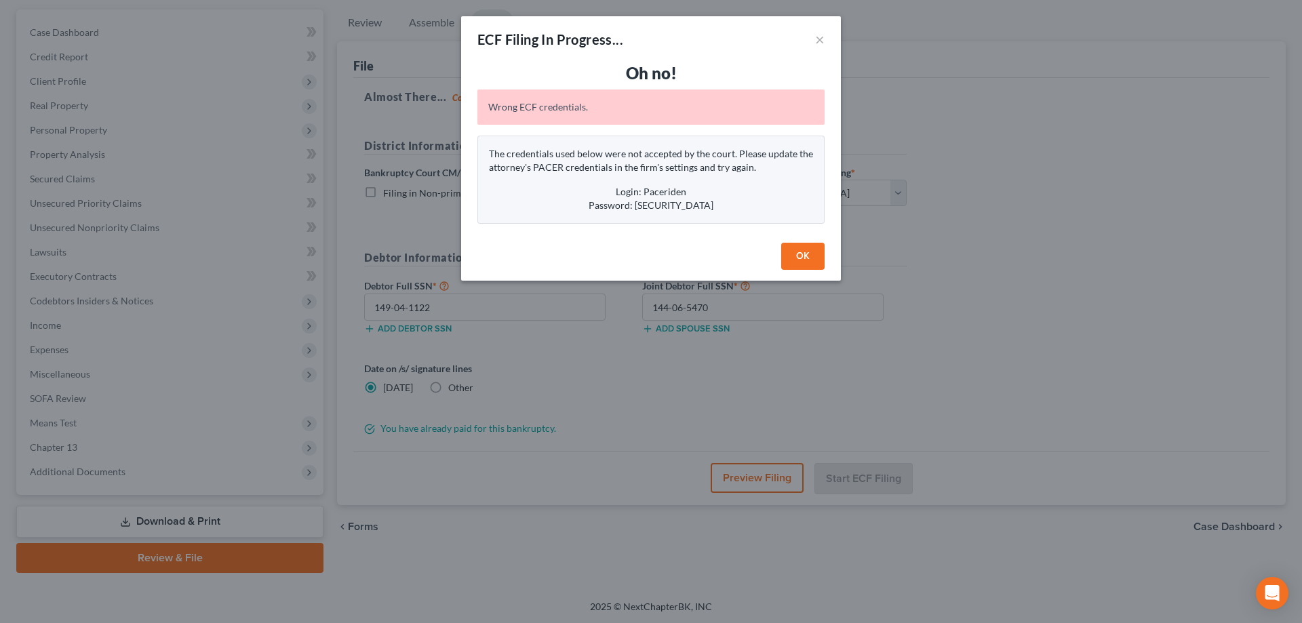
click at [795, 264] on button "OK" at bounding box center [802, 256] width 43 height 27
